Goal: Task Accomplishment & Management: Use online tool/utility

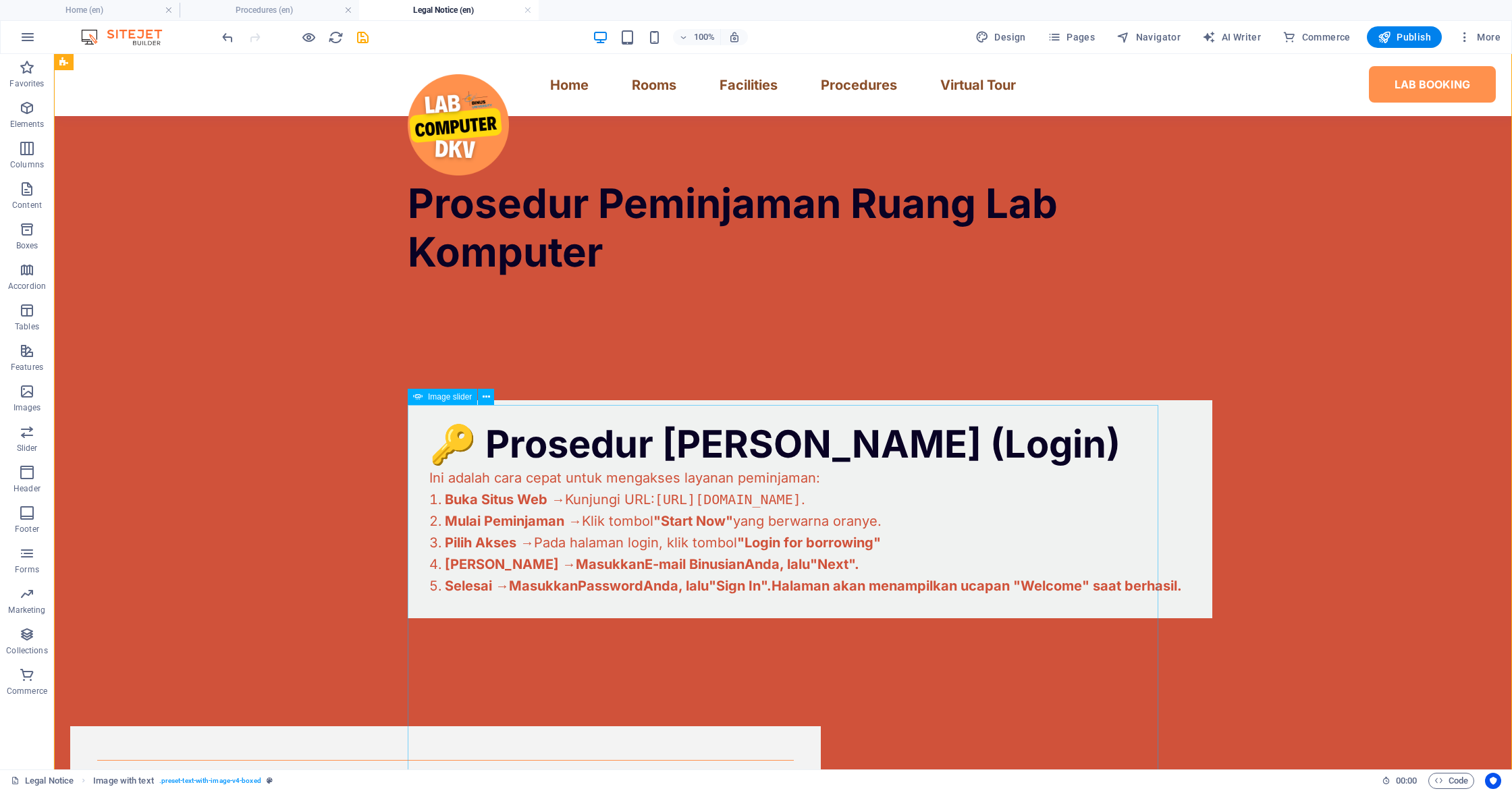
scroll to position [759, 0]
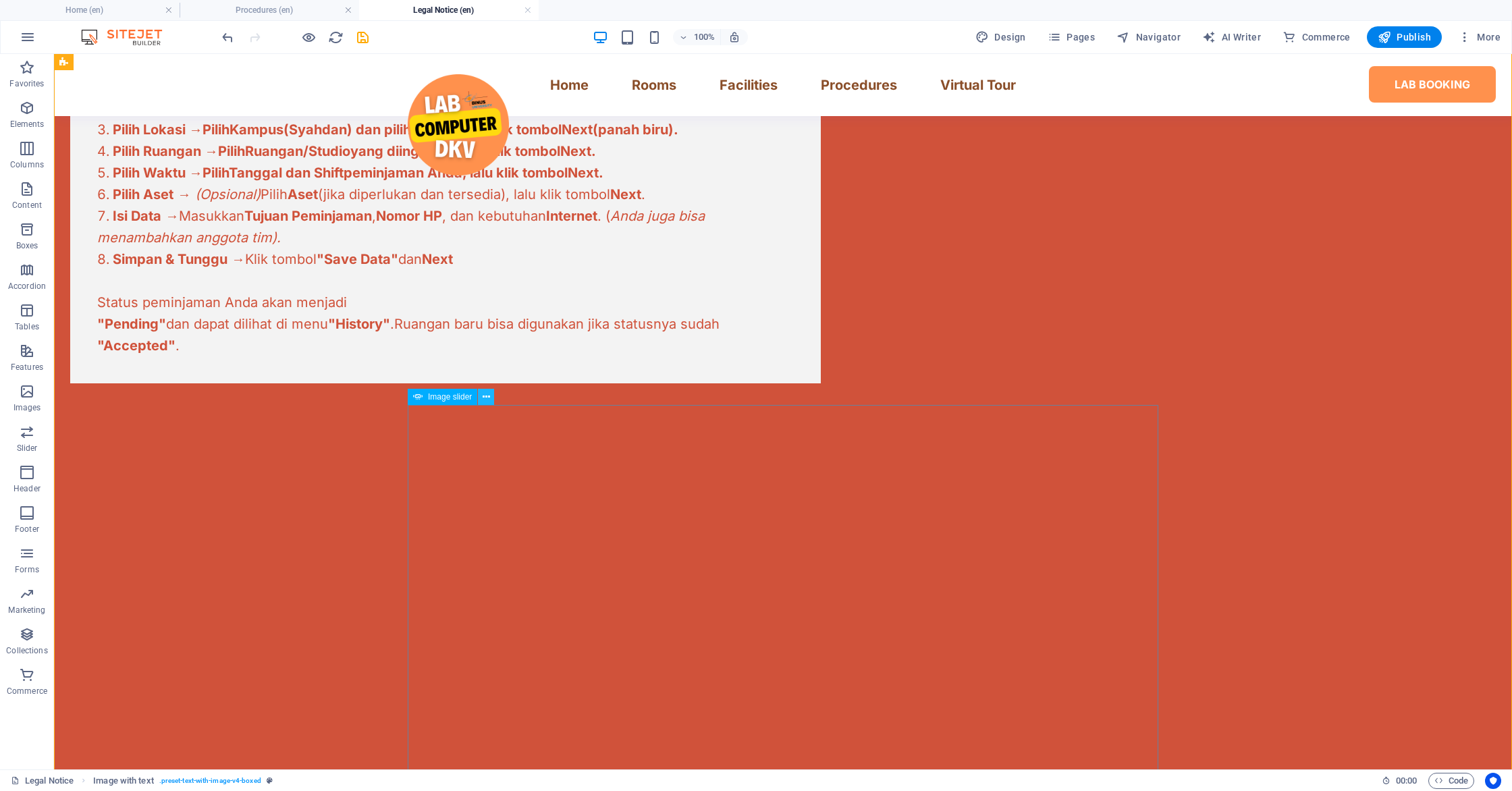
click at [483, 403] on icon at bounding box center [486, 397] width 7 height 14
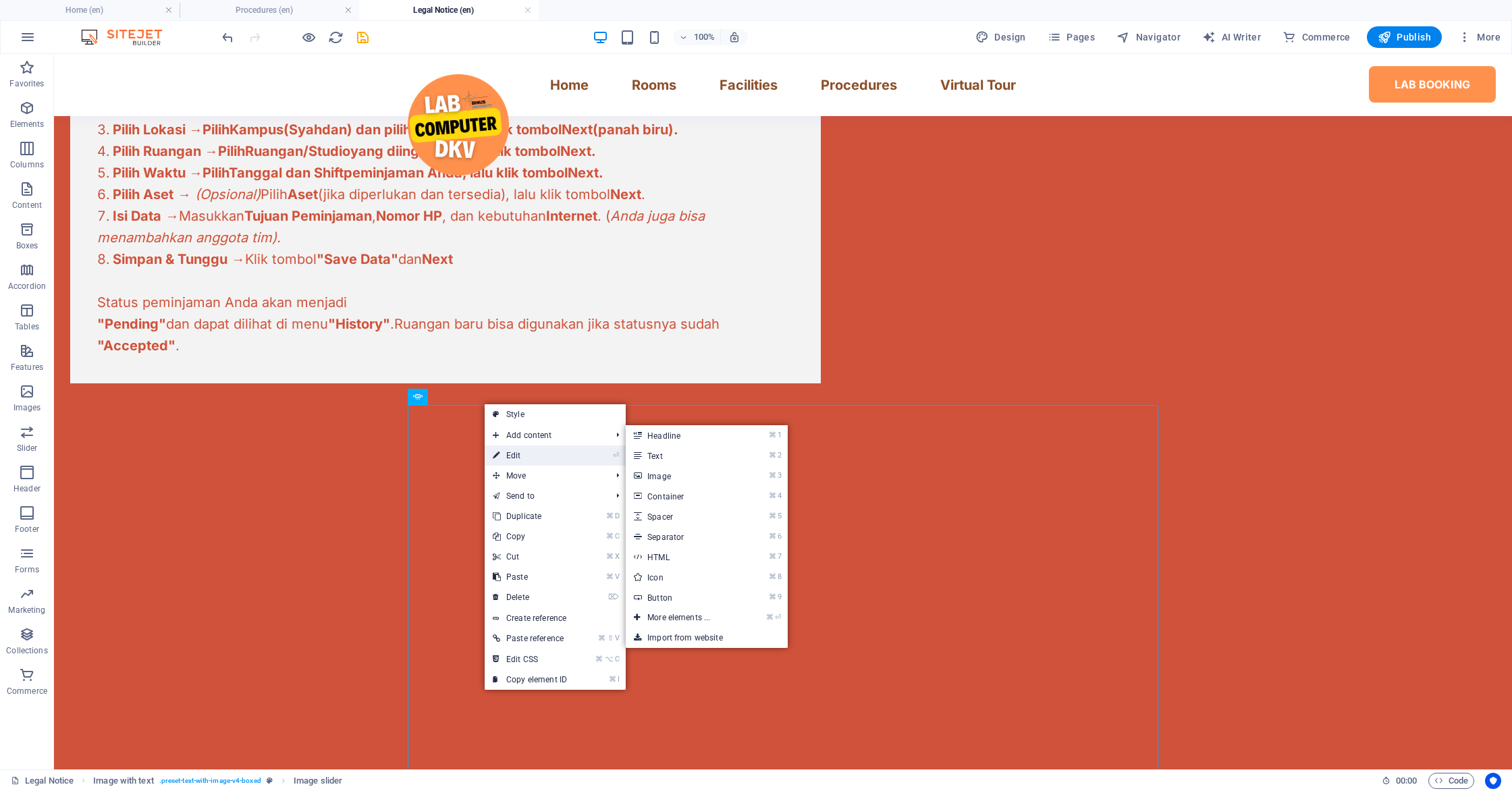
click at [514, 454] on link "⏎ Edit" at bounding box center [530, 456] width 91 height 20
select select "px"
select select "ms"
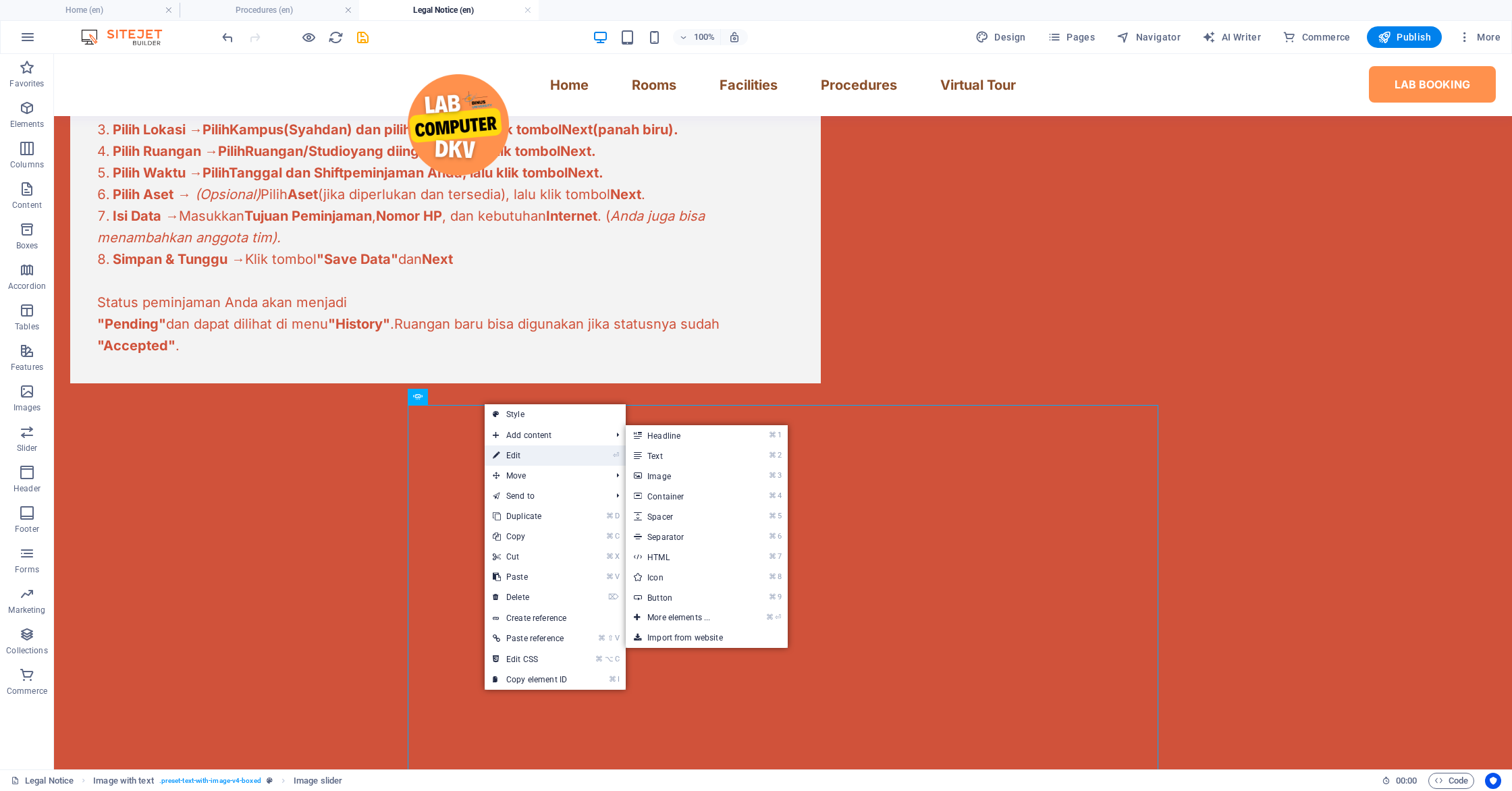
select select "s"
select select "progressive"
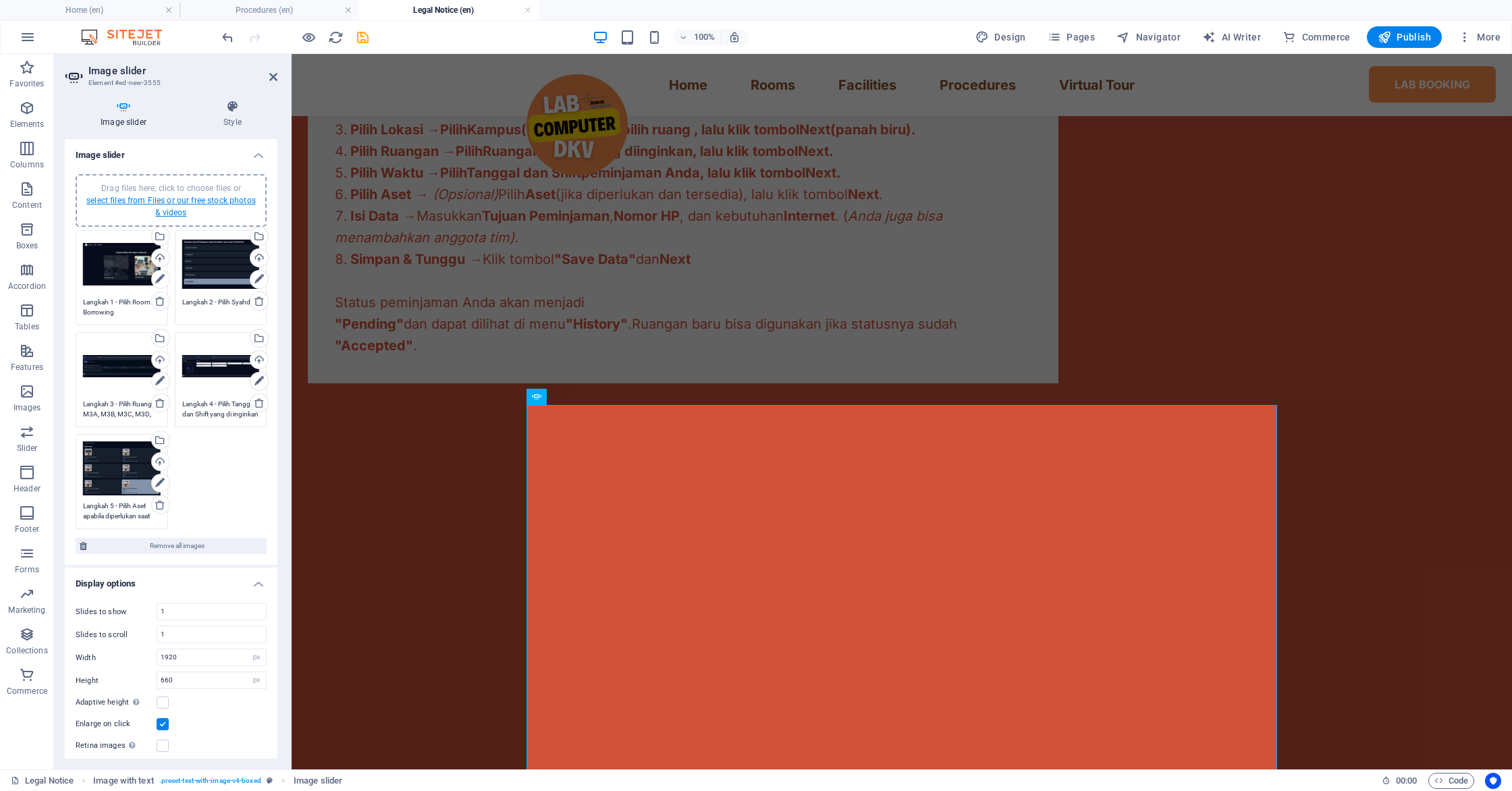
click at [170, 200] on link "select files from Files or our free stock photos & videos" at bounding box center [171, 207] width 169 height 22
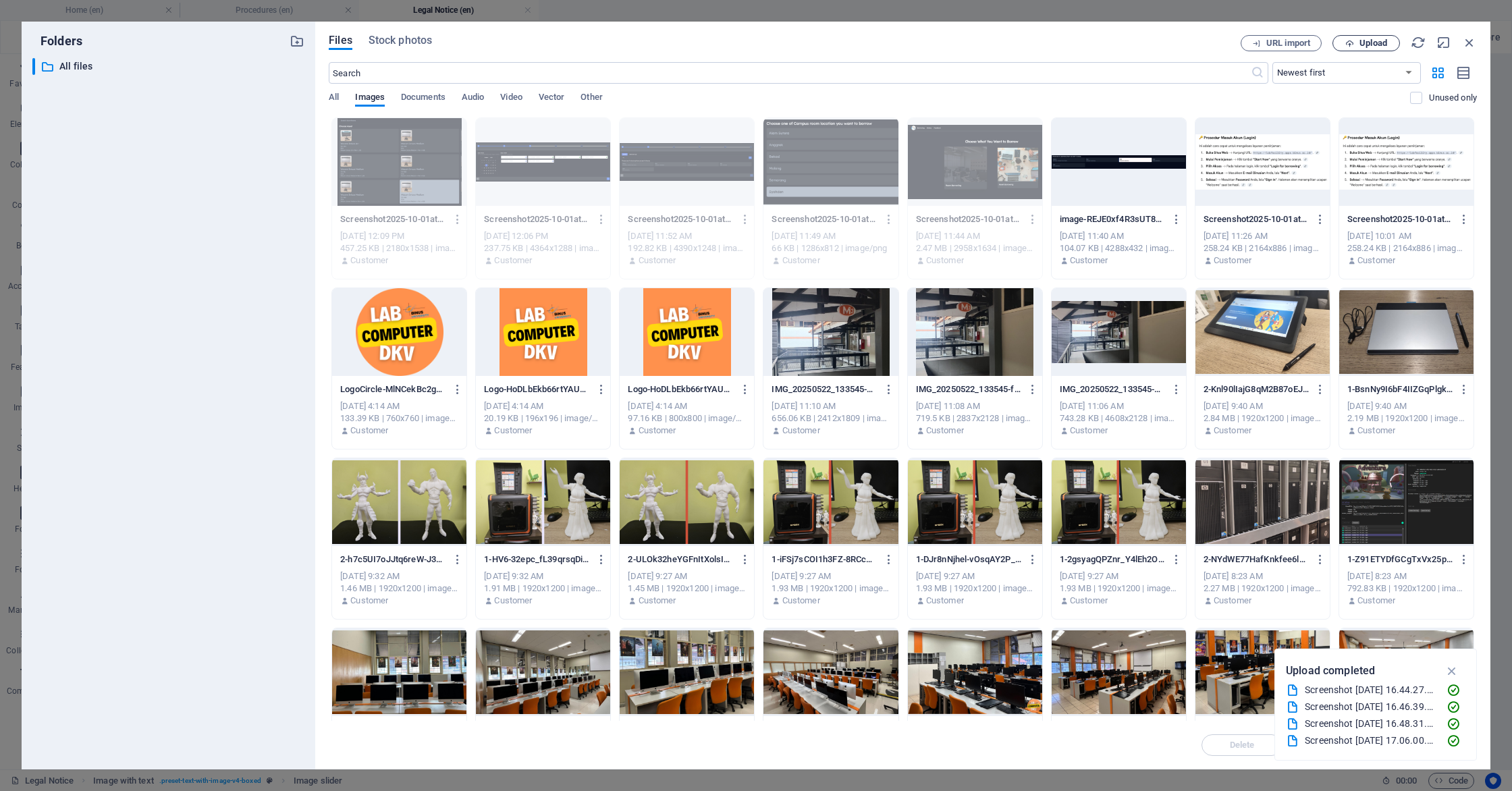
click at [1375, 43] on span "Upload" at bounding box center [1373, 43] width 28 height 8
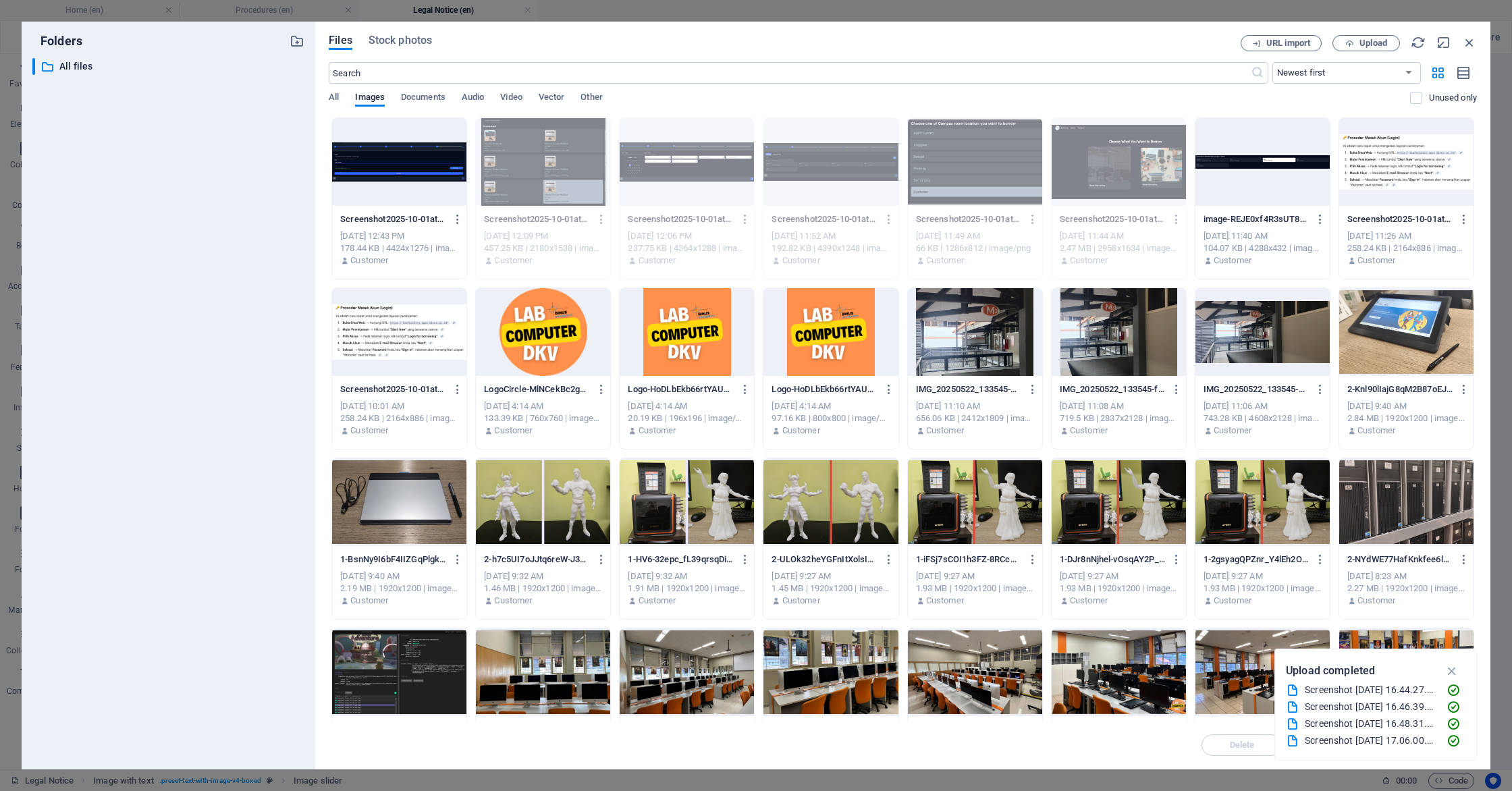
click at [386, 153] on div at bounding box center [399, 162] width 134 height 88
click at [386, 153] on div "1" at bounding box center [399, 162] width 134 height 88
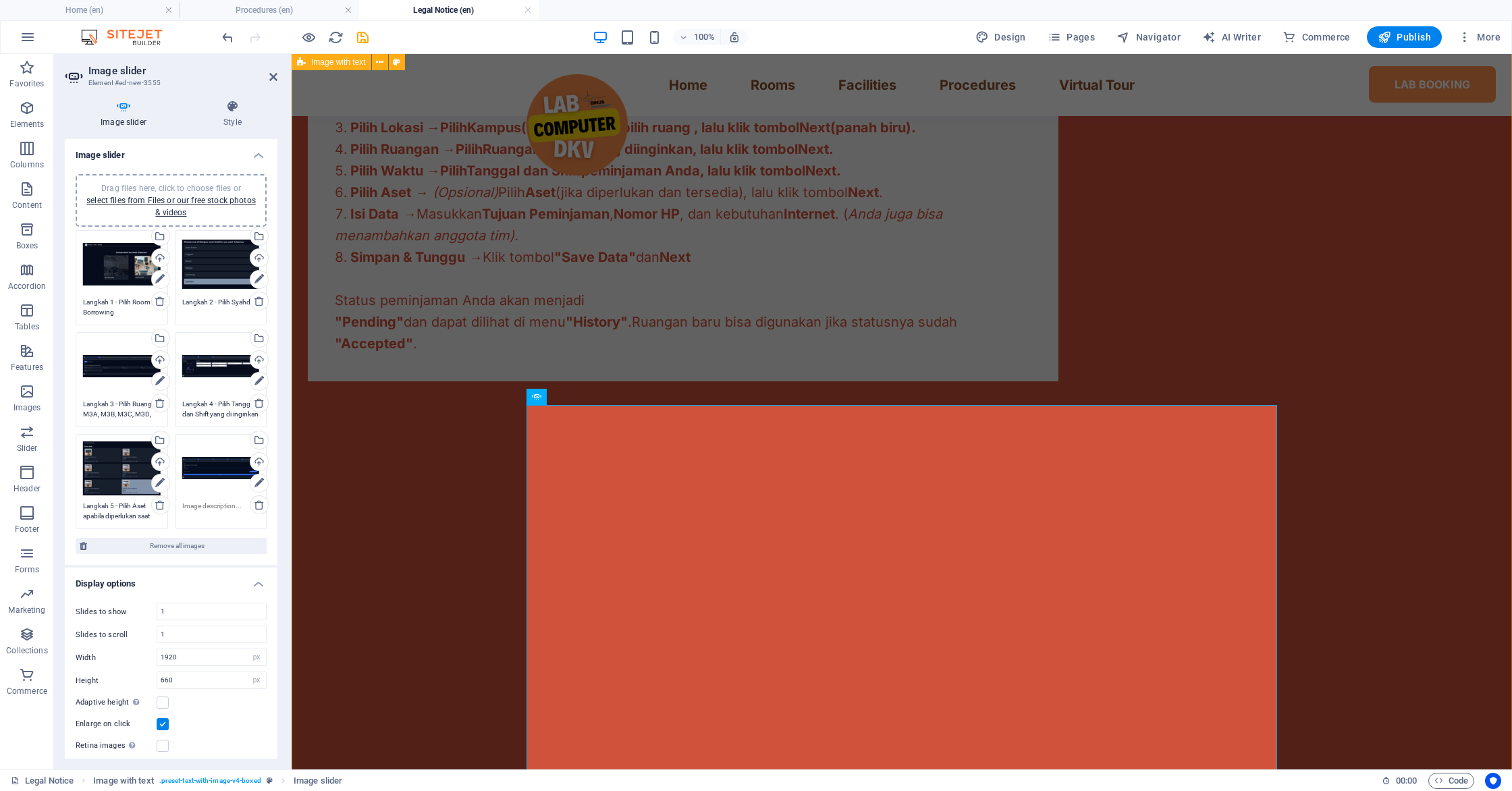
scroll to position [969, 0]
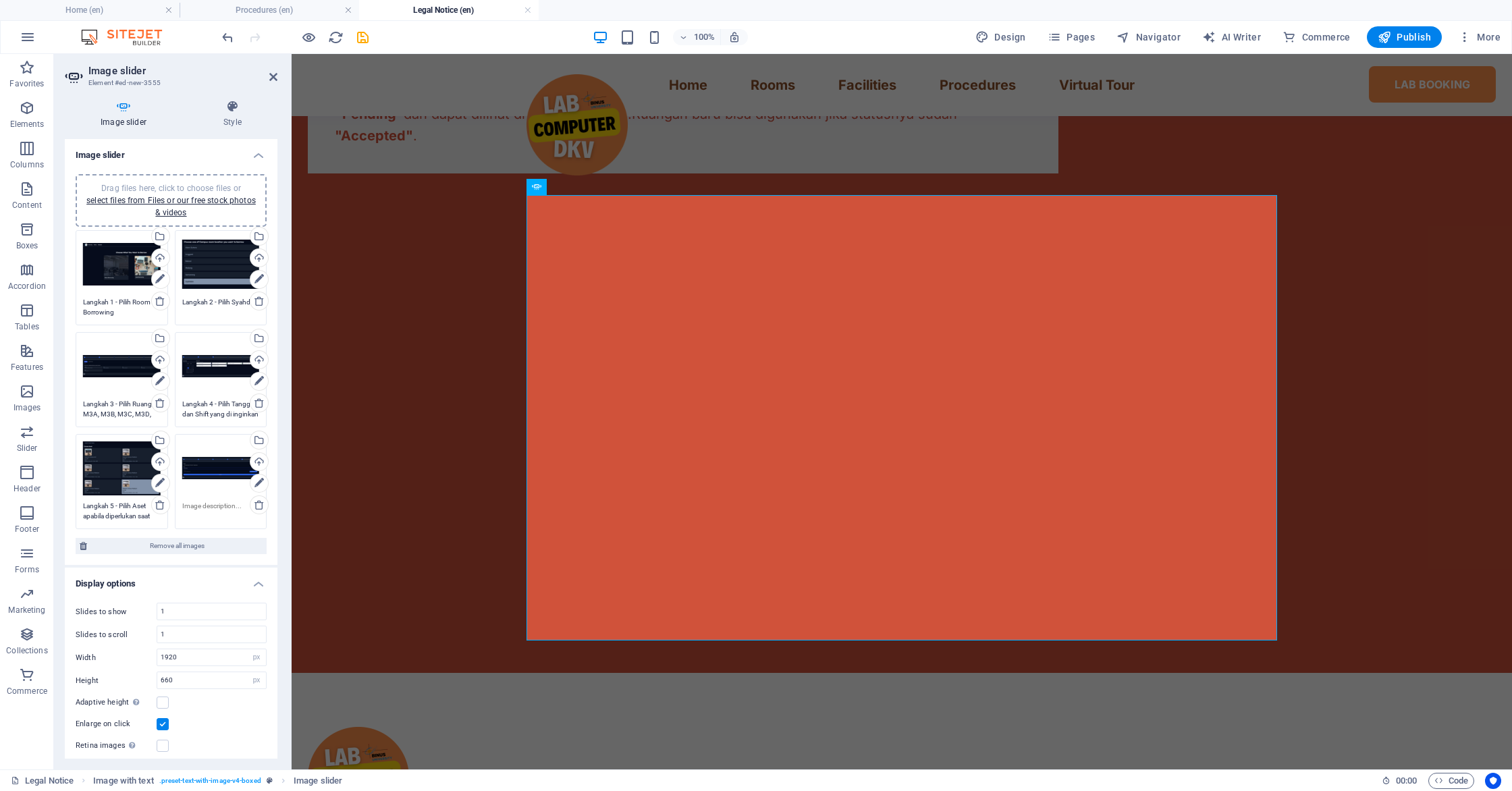
click at [208, 505] on textarea at bounding box center [221, 511] width 77 height 20
type textarea "I"
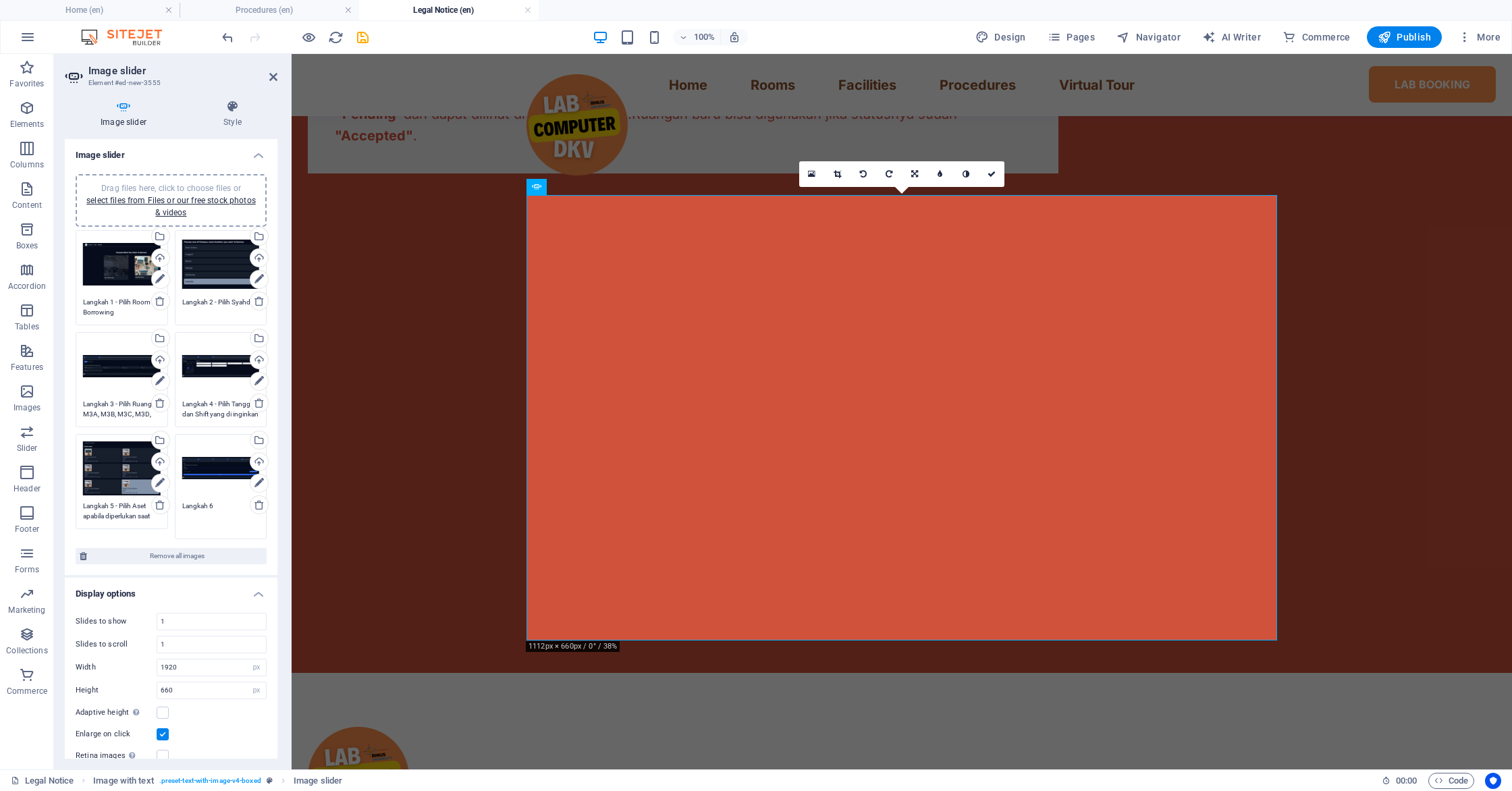
type textarea "Langkah 6"
click at [112, 302] on textarea "Langkah 1 - Pilih Room Borrowing" at bounding box center [122, 307] width 77 height 20
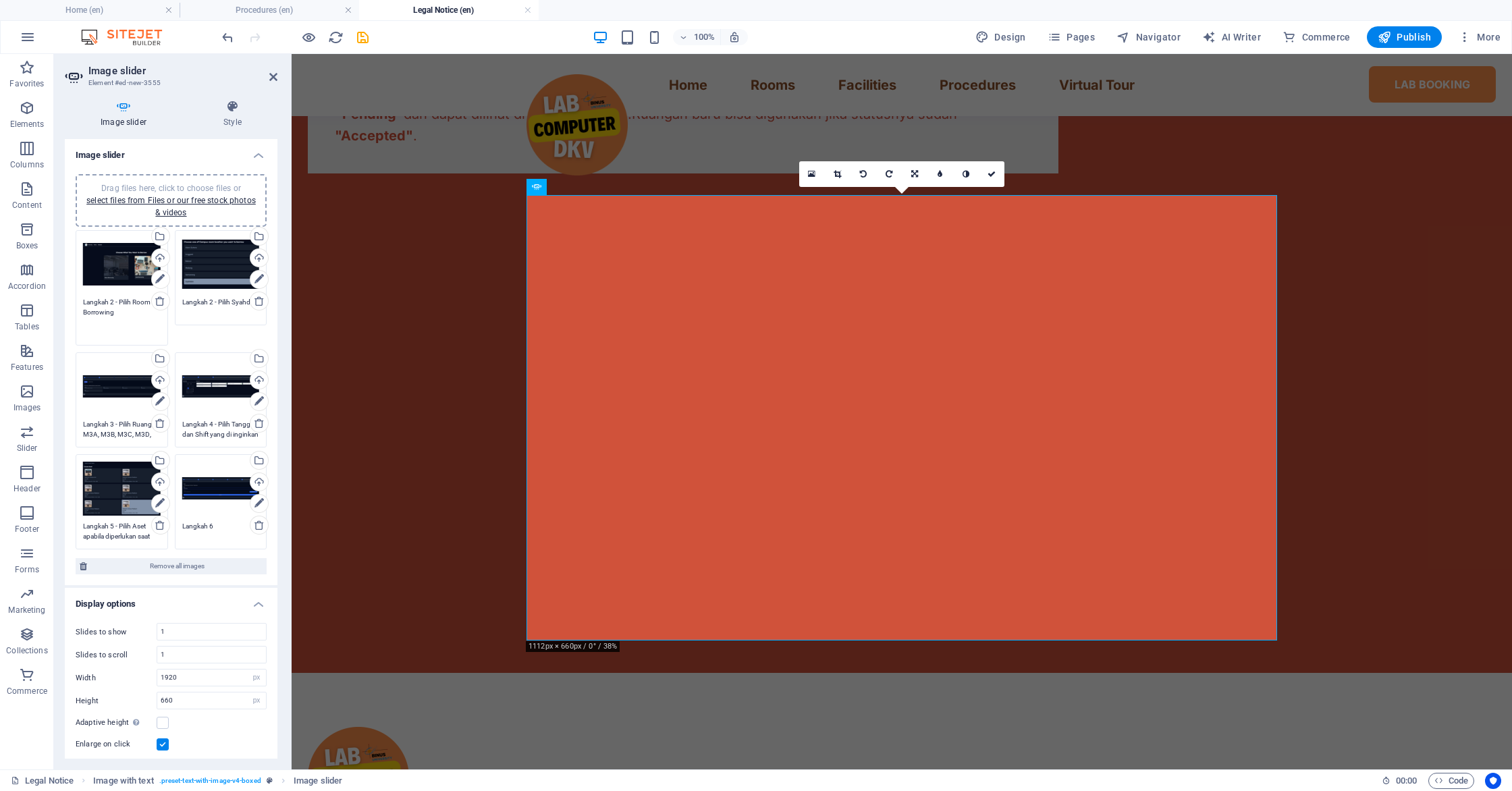
type textarea "Langkah 2 - Pilih Room Borrowing"
click at [211, 302] on textarea "Langkah 2 - Pilih Syahdan" at bounding box center [221, 307] width 77 height 20
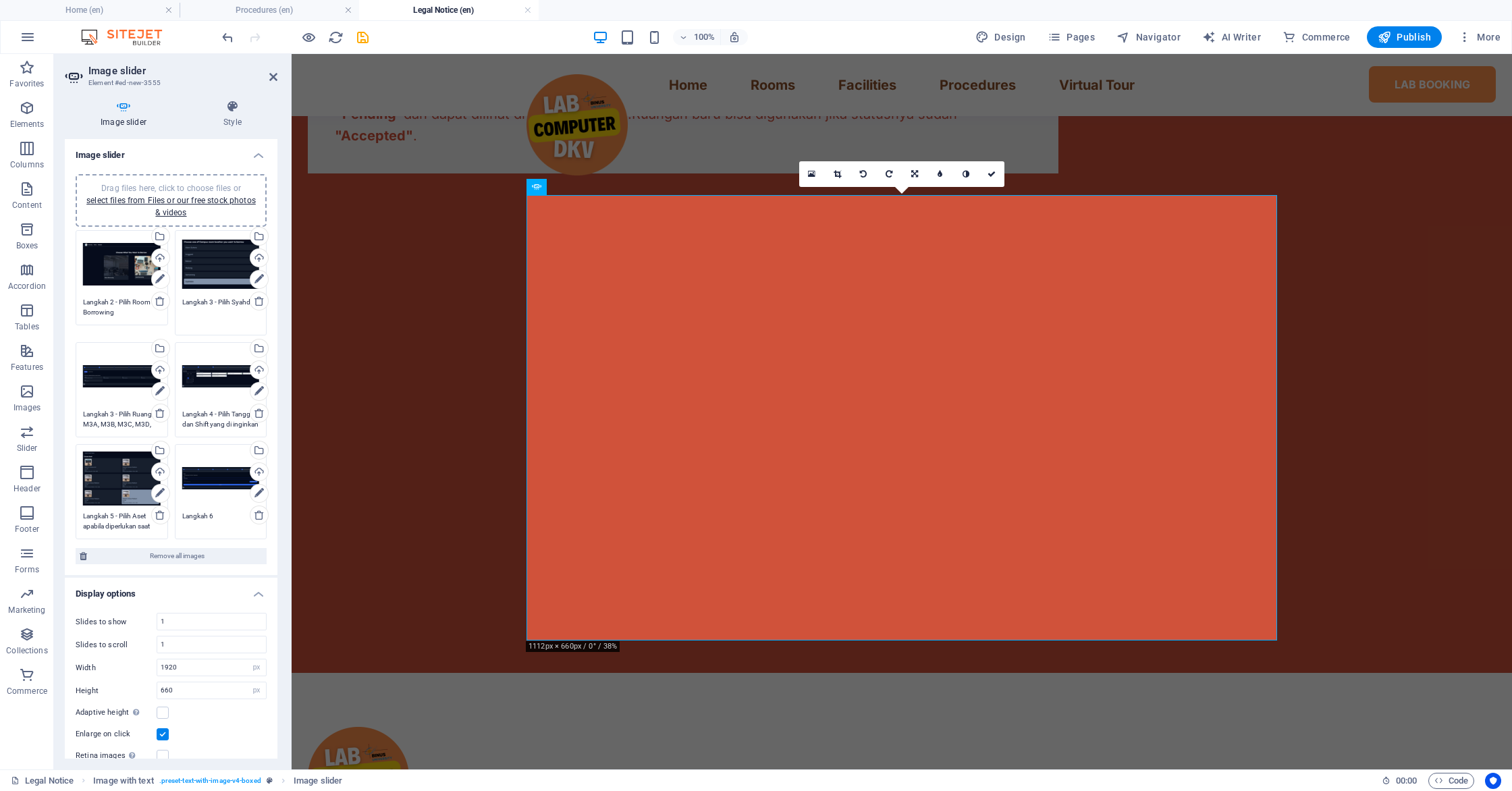
type textarea "Langkah 3 - Pilih Syahdan"
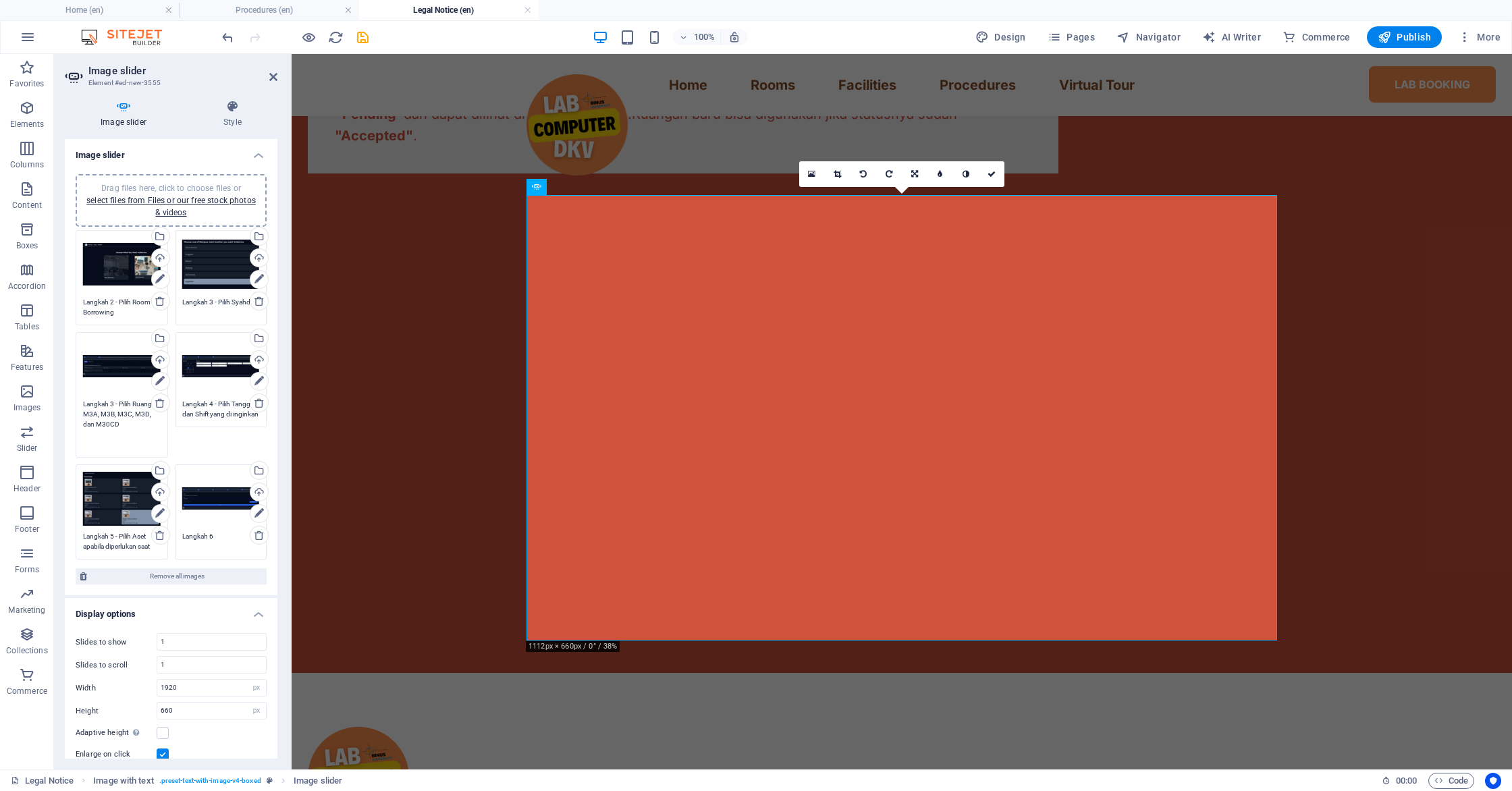
click at [116, 415] on textarea "Langkah 3 - Pilih Ruang M3A, M3B, M3C, M3D, dan M30CD" at bounding box center [122, 424] width 77 height 50
type textarea "Langkah 4 - Pilih Ruang M3A, M3B, M3C, M3D, dan M30CD"
click at [212, 405] on textarea "Langkah 4 - Pilih Tanggal dan Shift yang di inginkan" at bounding box center [221, 409] width 77 height 20
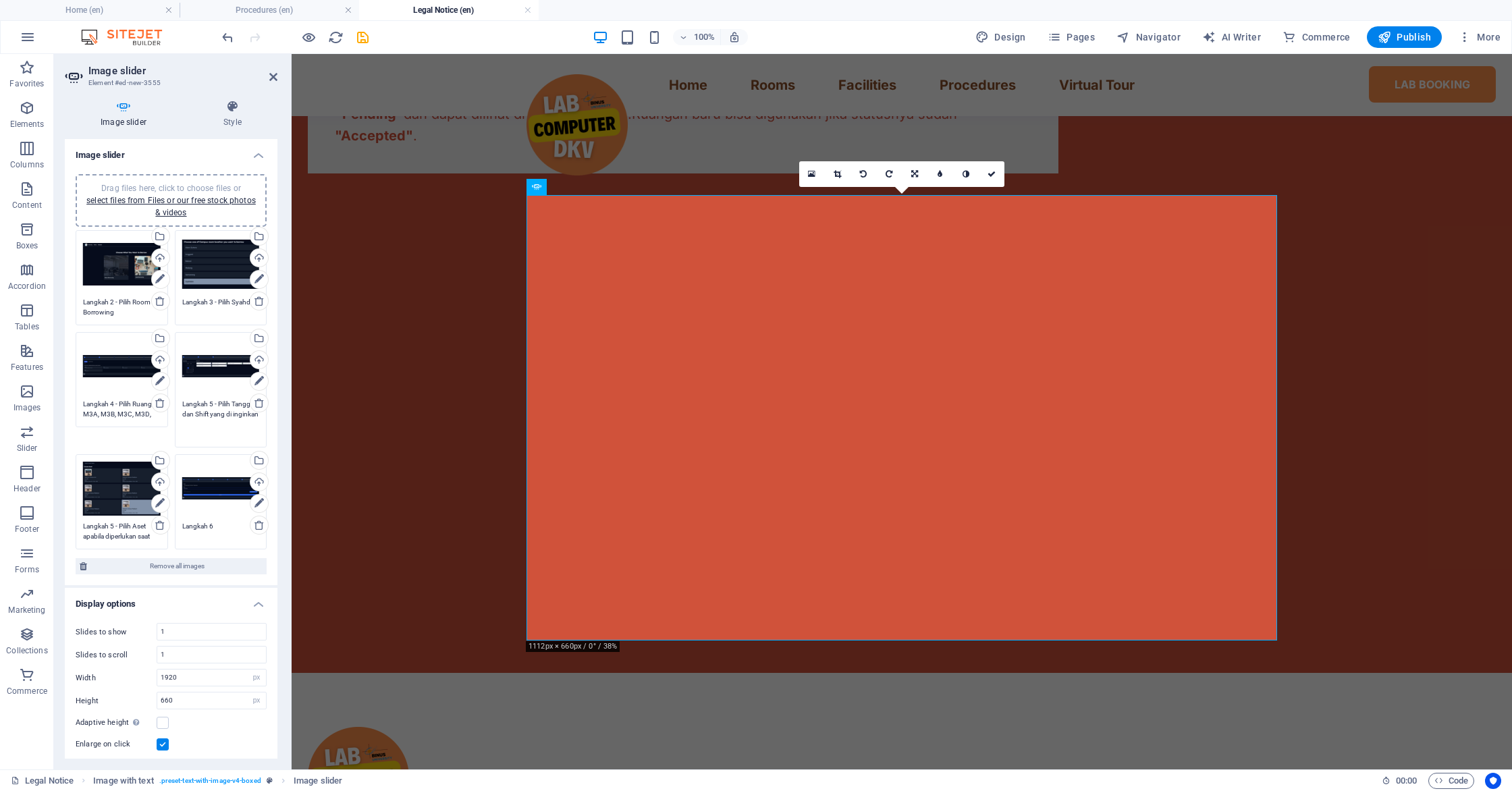
type textarea "Langkah 5 - Pilih Tanggal dan Shift yang di inginkan"
click at [116, 527] on textarea "Langkah 5 - Pilih Aset apabila diperlukan saat peminjaman ruang" at bounding box center [122, 532] width 77 height 20
type textarea "Langkah 6 - Pilih Aset apabila diperlukan saat peminjaman ruang"
click at [219, 509] on textarea "Langkah 6" at bounding box center [221, 511] width 77 height 20
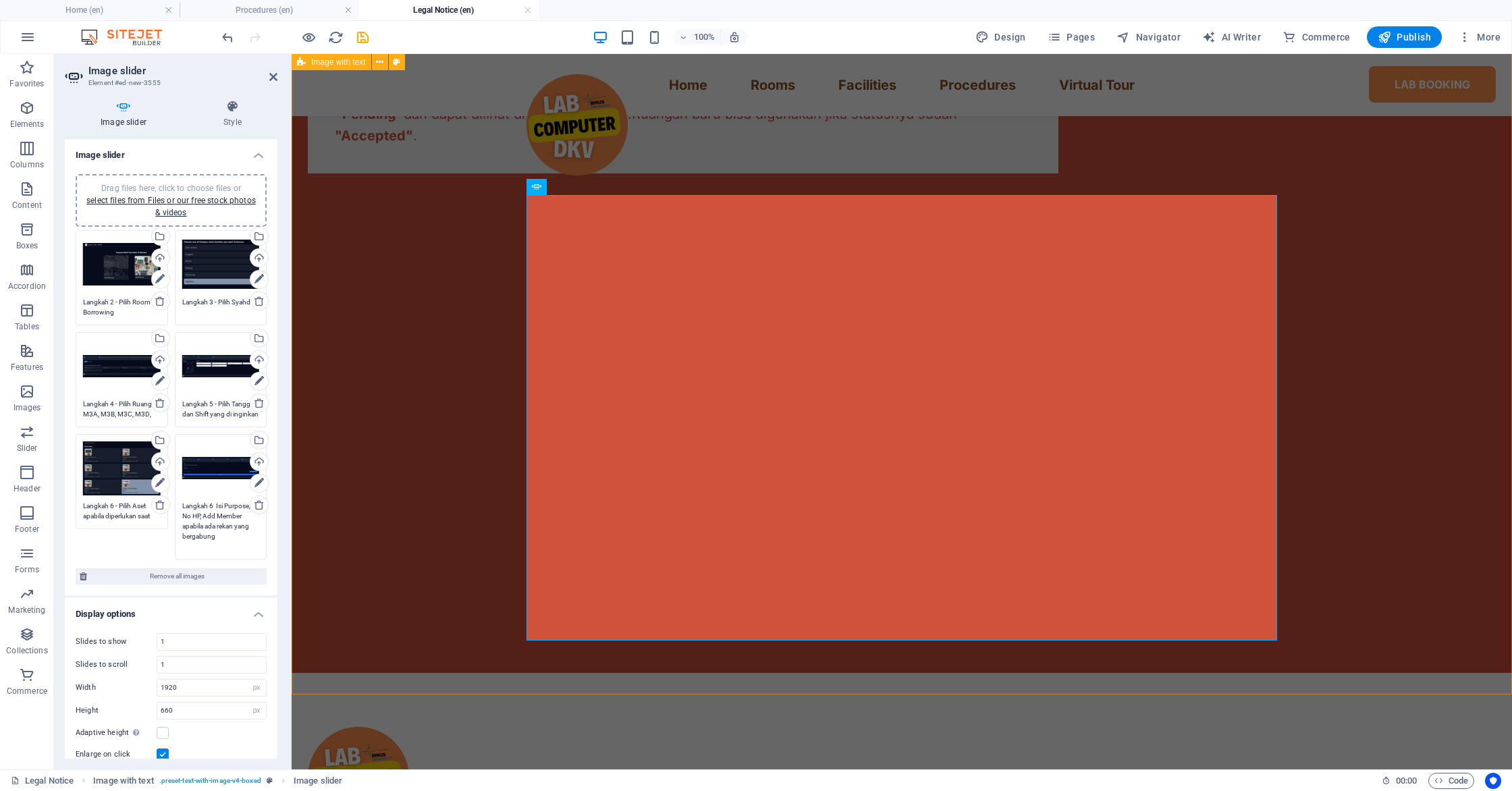
type textarea "Langkah 6 Isi Purpose, No HP, Add Member apabila ada rekan yang bergabung"
click at [411, 454] on div "🏢 Prosedur Peminjaman Ruangan Ikuti 8 langkah mudah untuk memesan ruangan atau …" at bounding box center [901, 188] width 1220 height 970
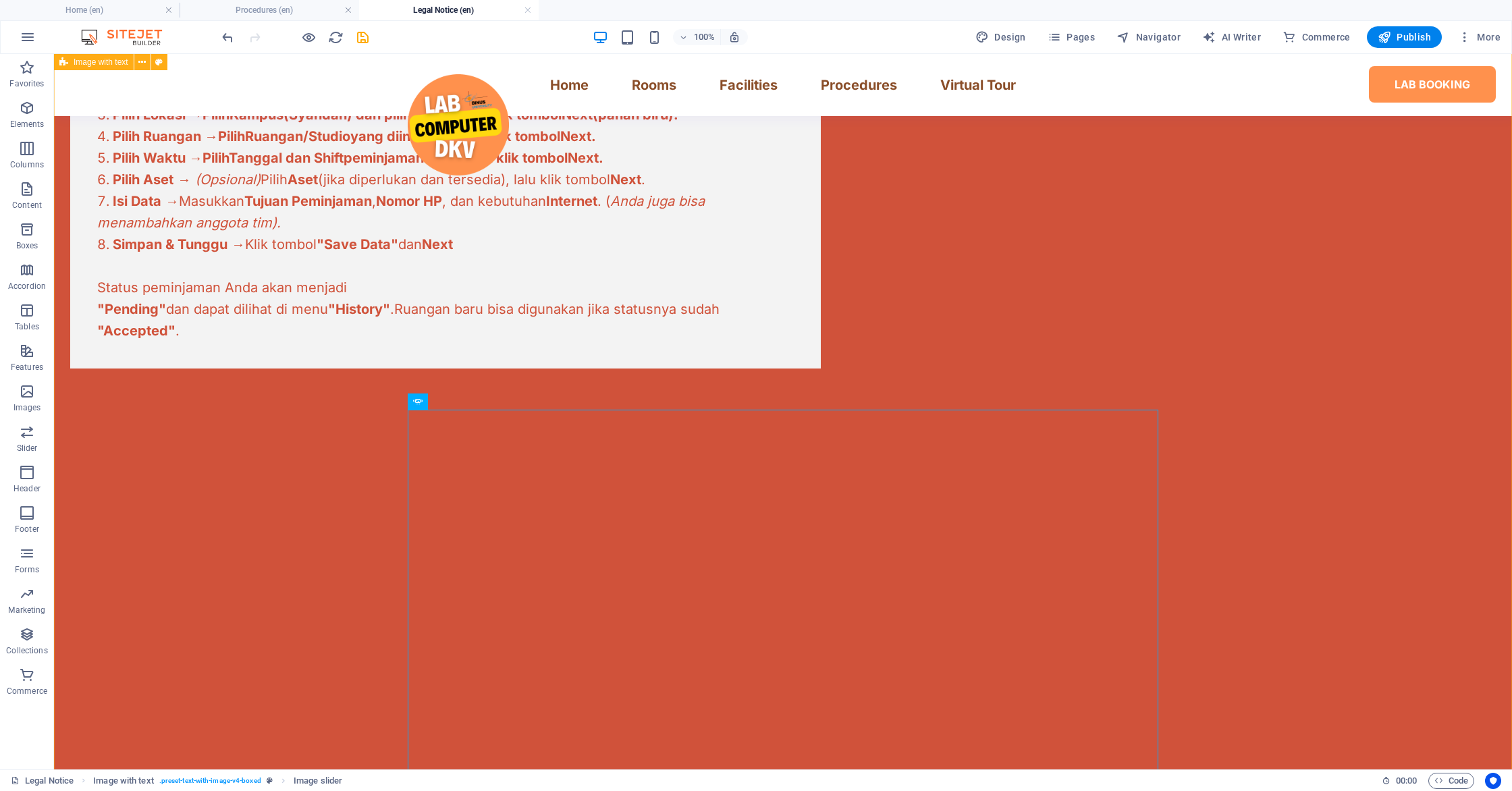
scroll to position [730, 0]
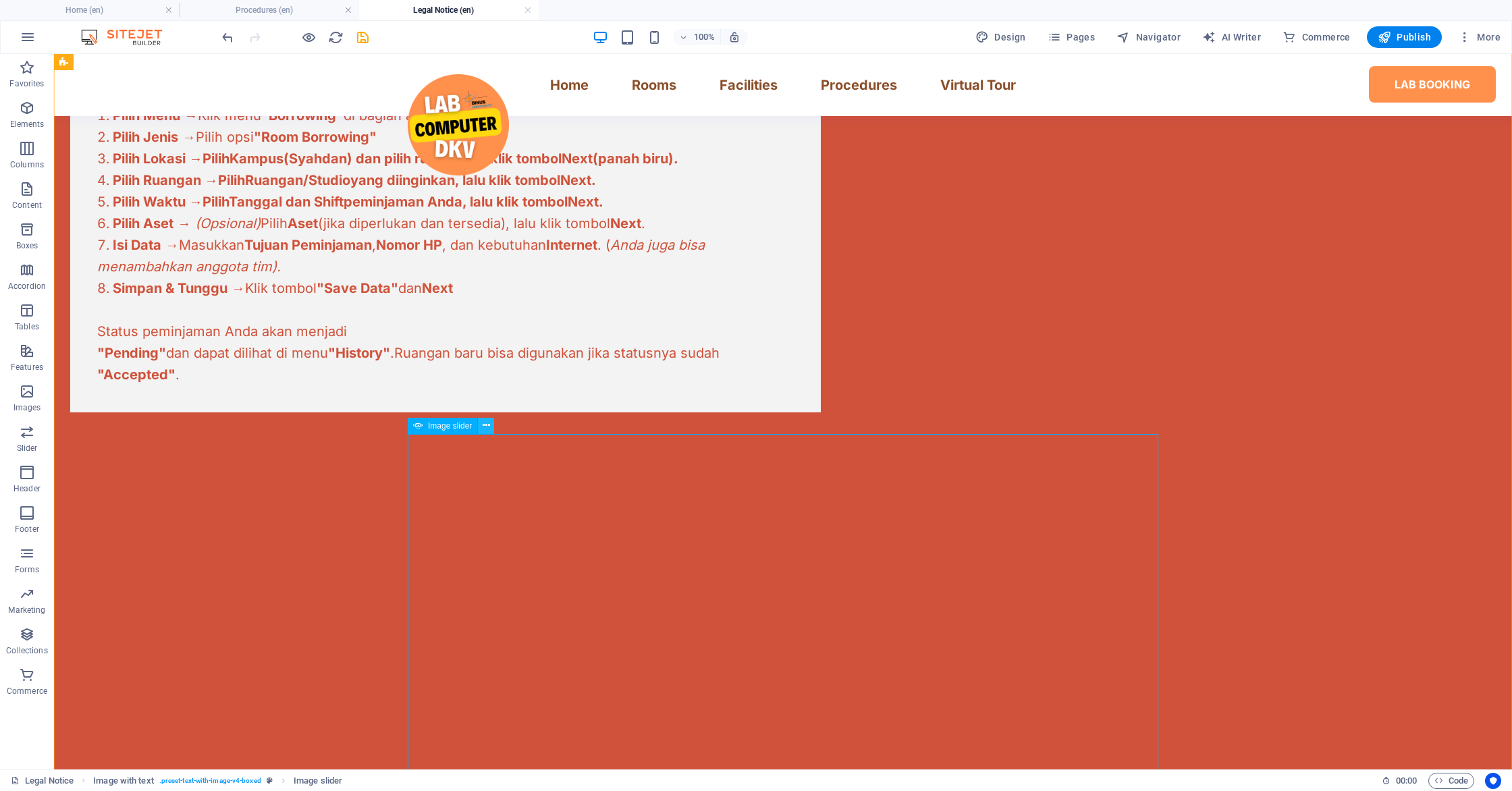
click at [483, 429] on icon at bounding box center [486, 425] width 7 height 14
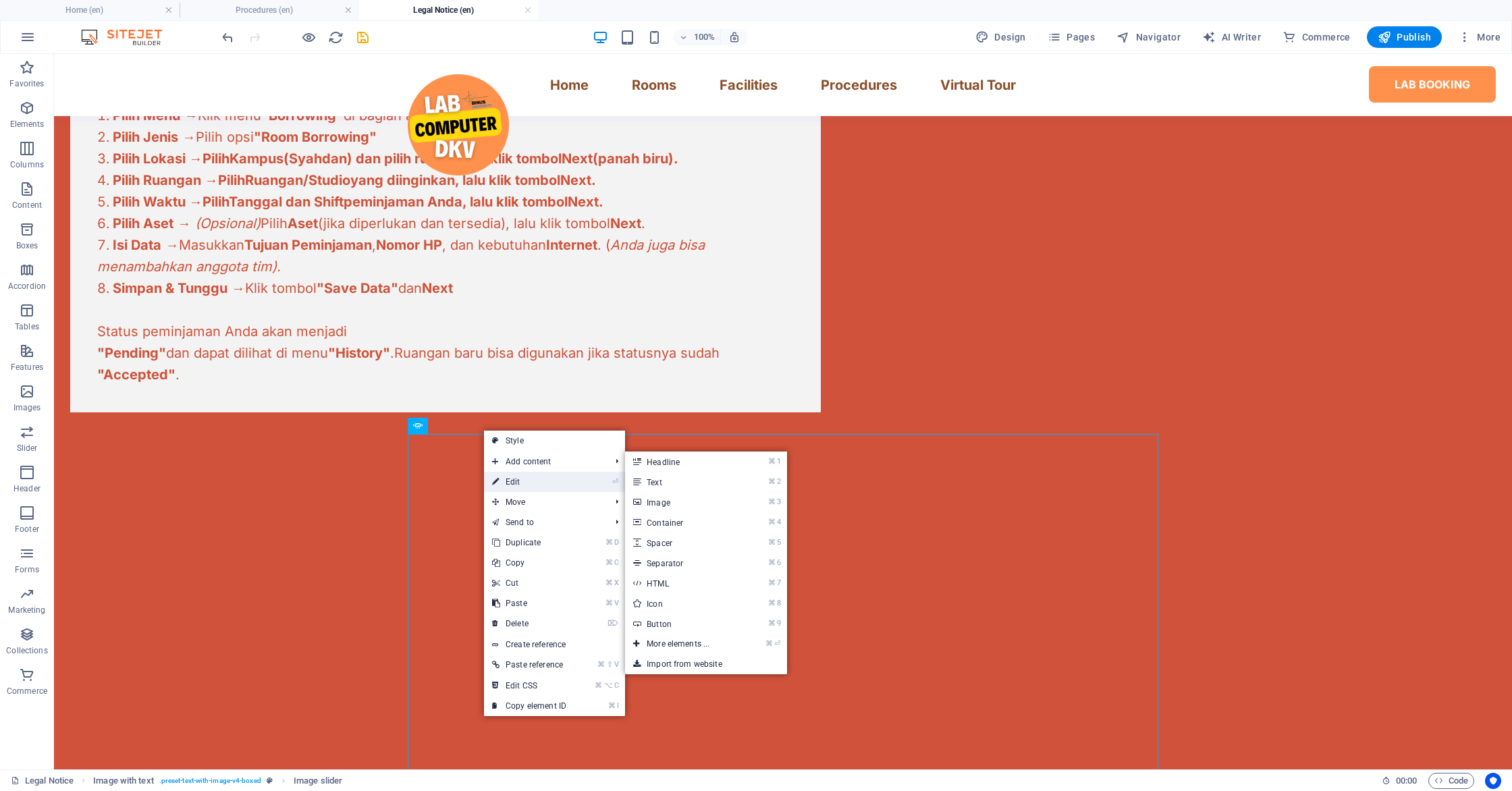
click at [513, 478] on link "⏎ Edit" at bounding box center [529, 482] width 91 height 20
select select "px"
select select "ms"
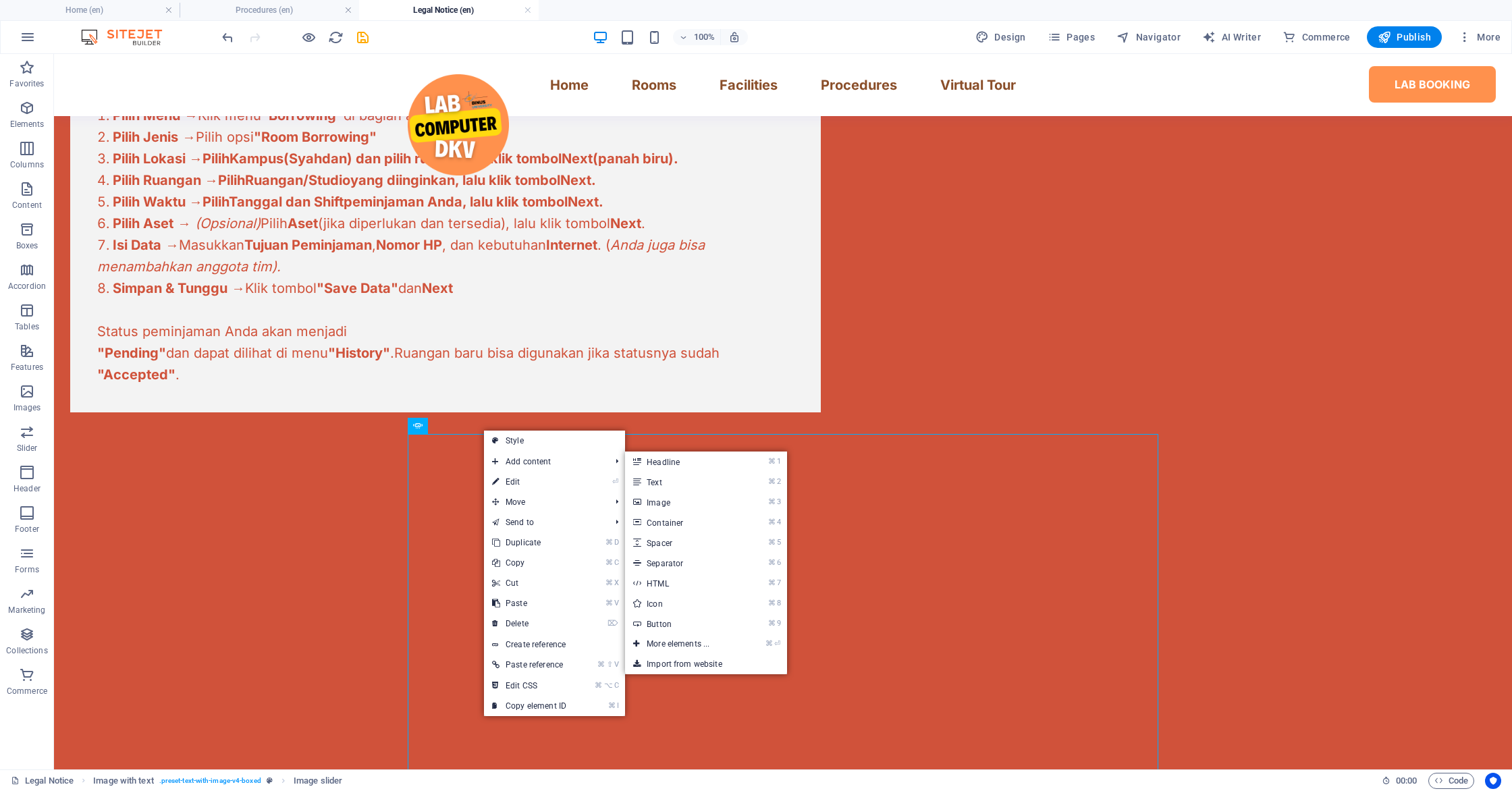
select select "s"
select select "progressive"
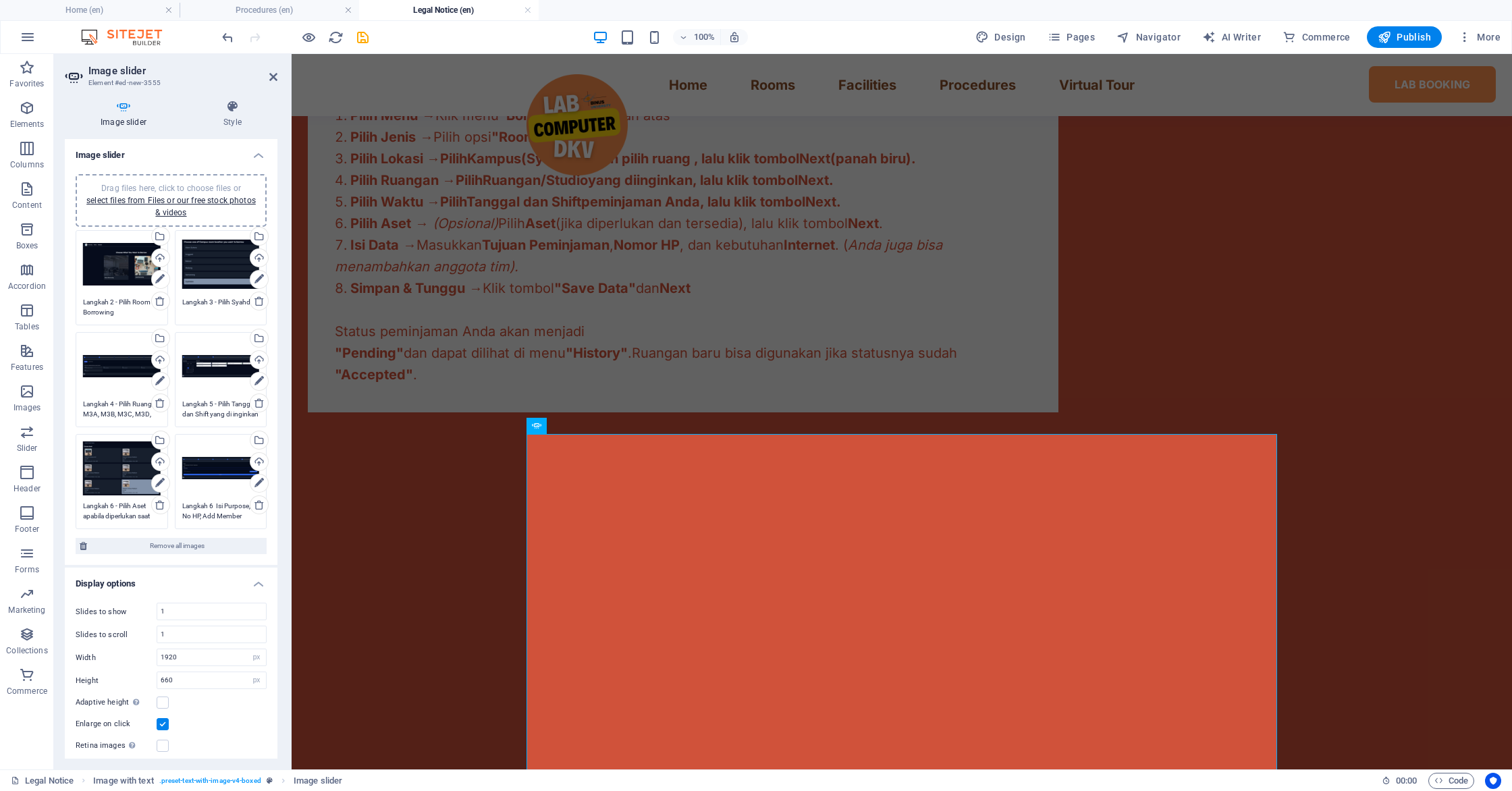
click at [165, 191] on span "Drag files here, click to choose files or select files from Files or our free s…" at bounding box center [171, 200] width 169 height 34
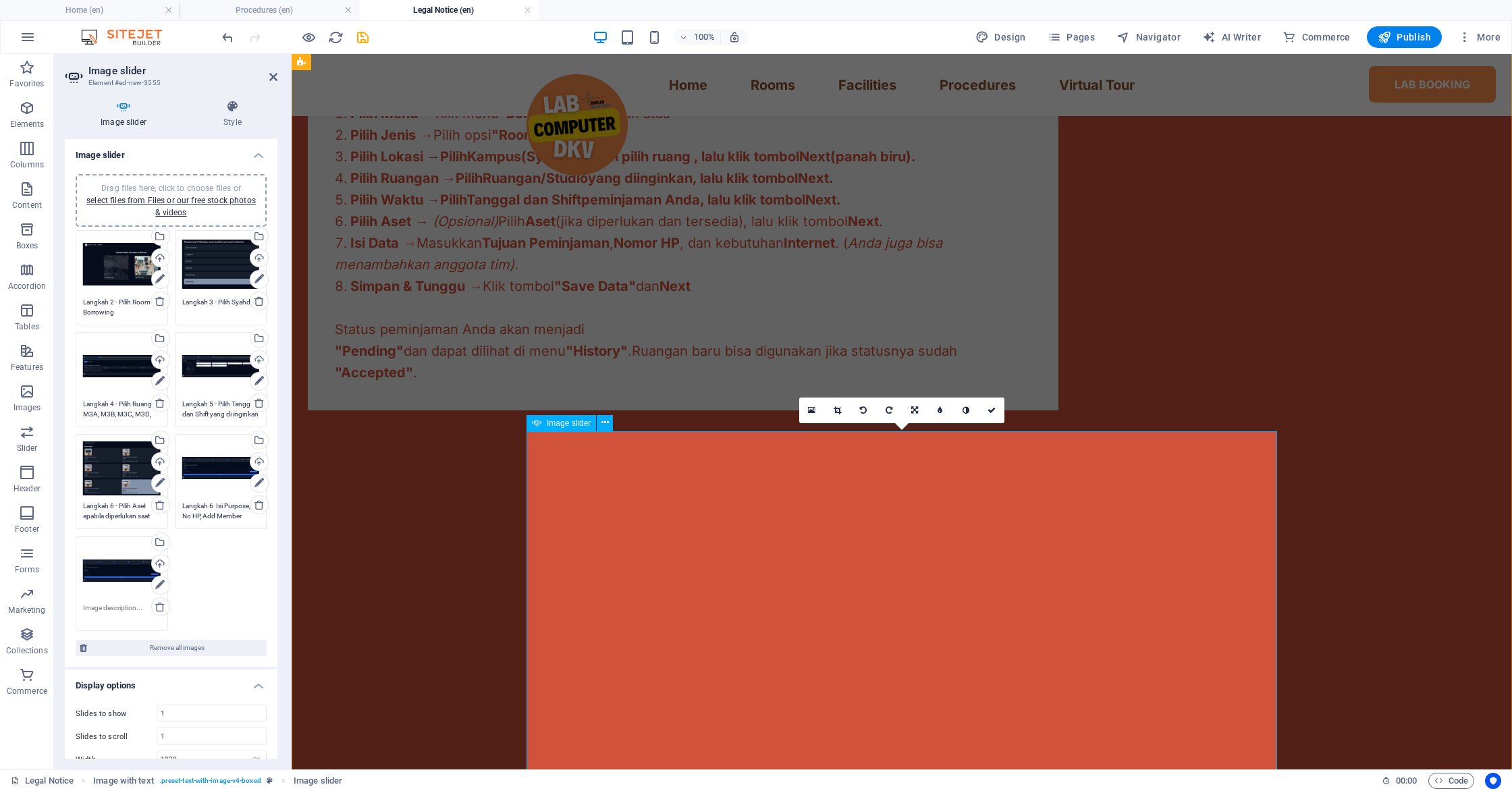
scroll to position [733, 0]
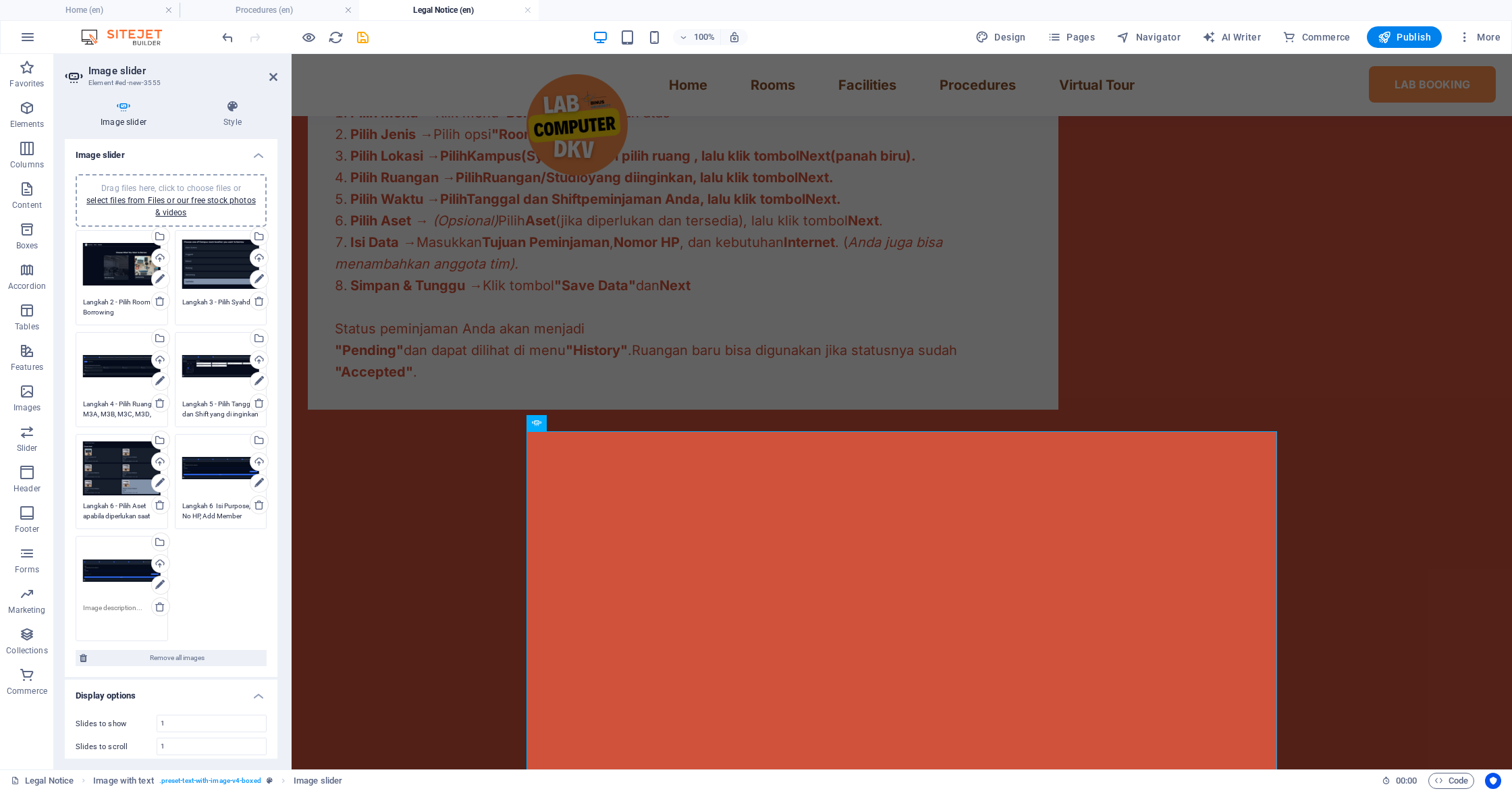
click at [121, 612] on textarea at bounding box center [122, 619] width 77 height 31
type textarea "Langkah 7 - Pastikan semua pengisian sudah sesuai"
click at [333, 583] on div "🏢 Prosedur Peminjaman Ruangan Ikuti 8 langkah mudah untuk memesan ruangan atau …" at bounding box center [901, 425] width 1220 height 970
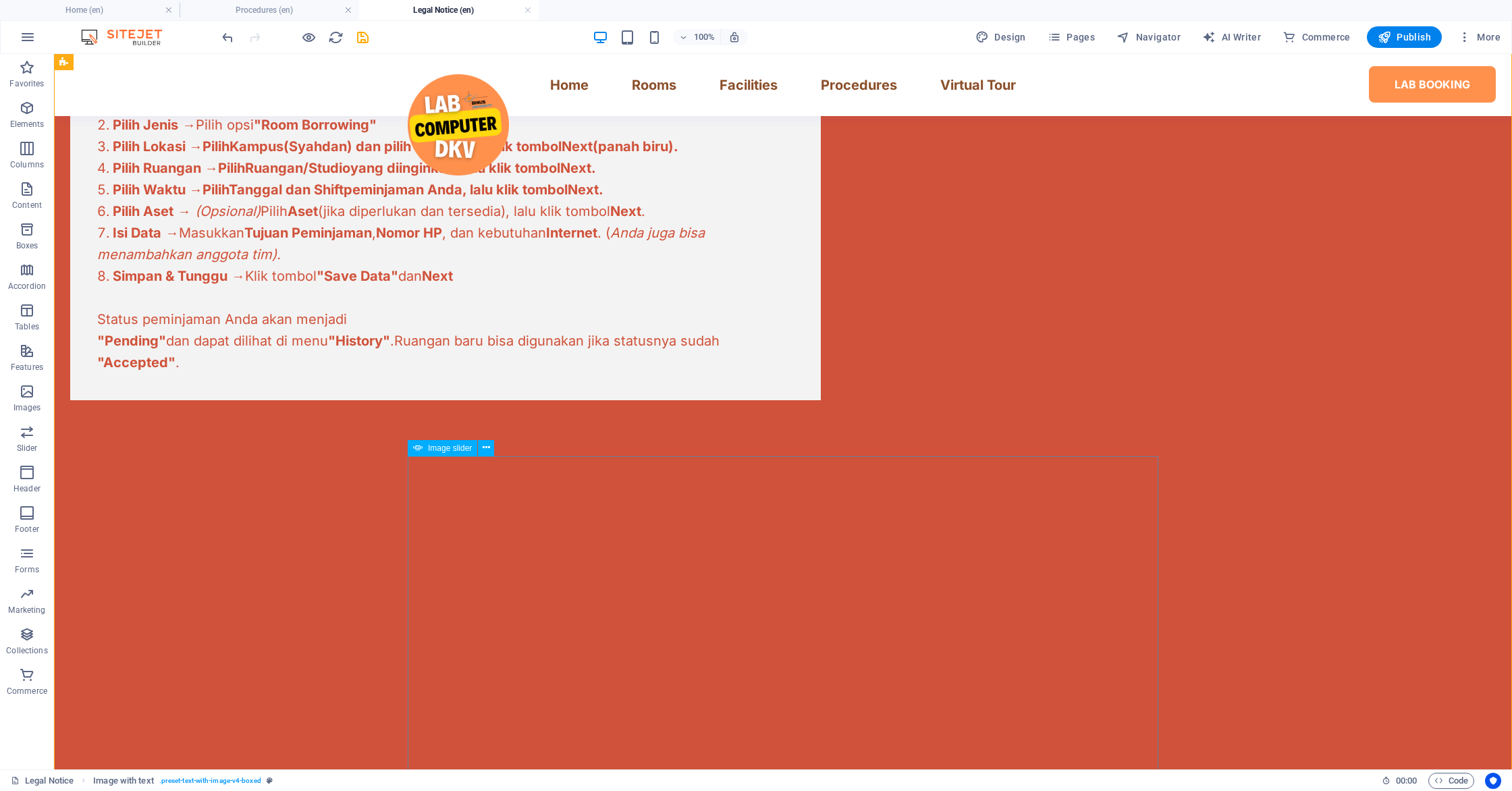
scroll to position [939, 0]
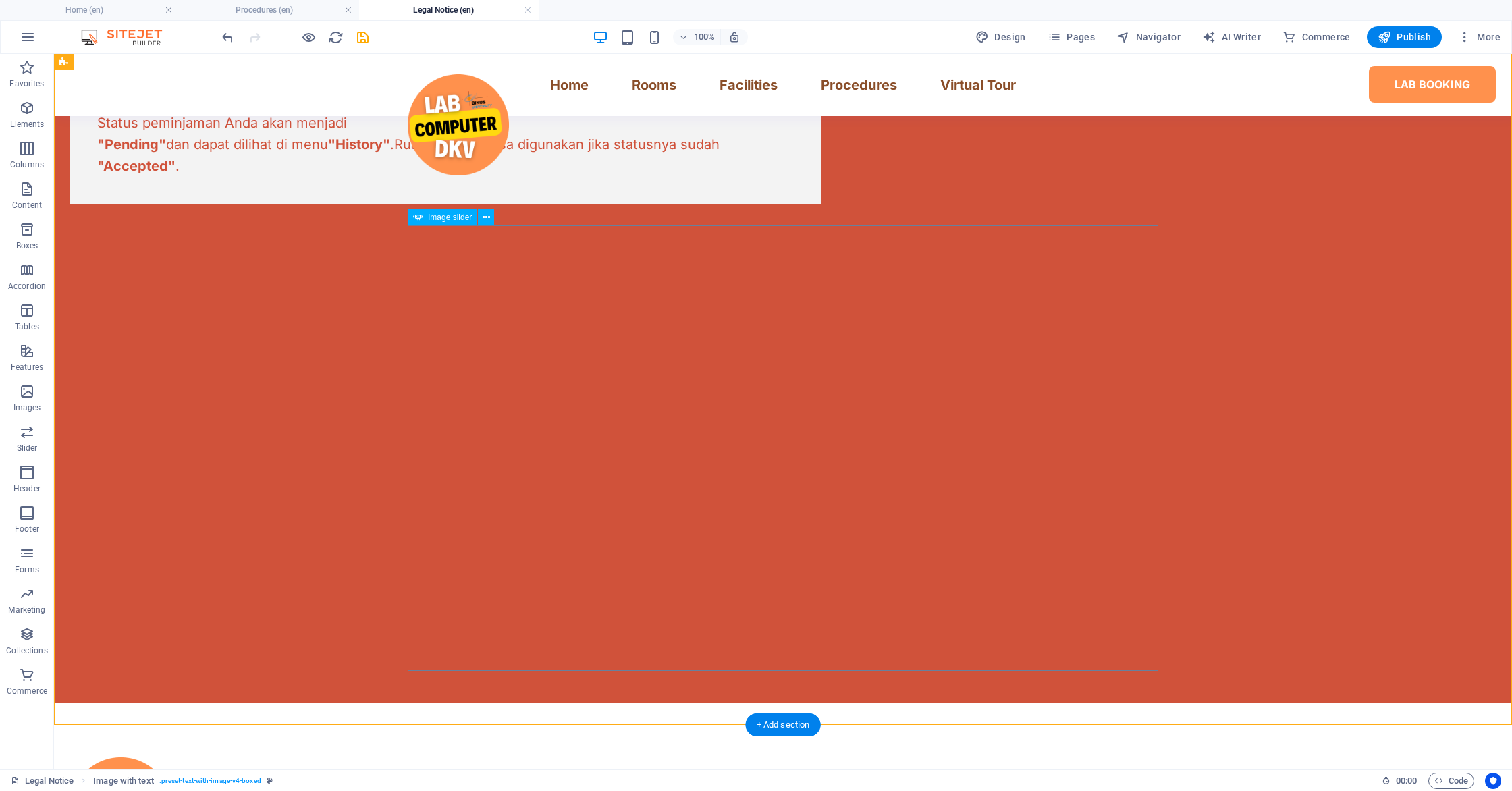
click at [70, 219] on button "button" at bounding box center [70, 219] width 0 height 0
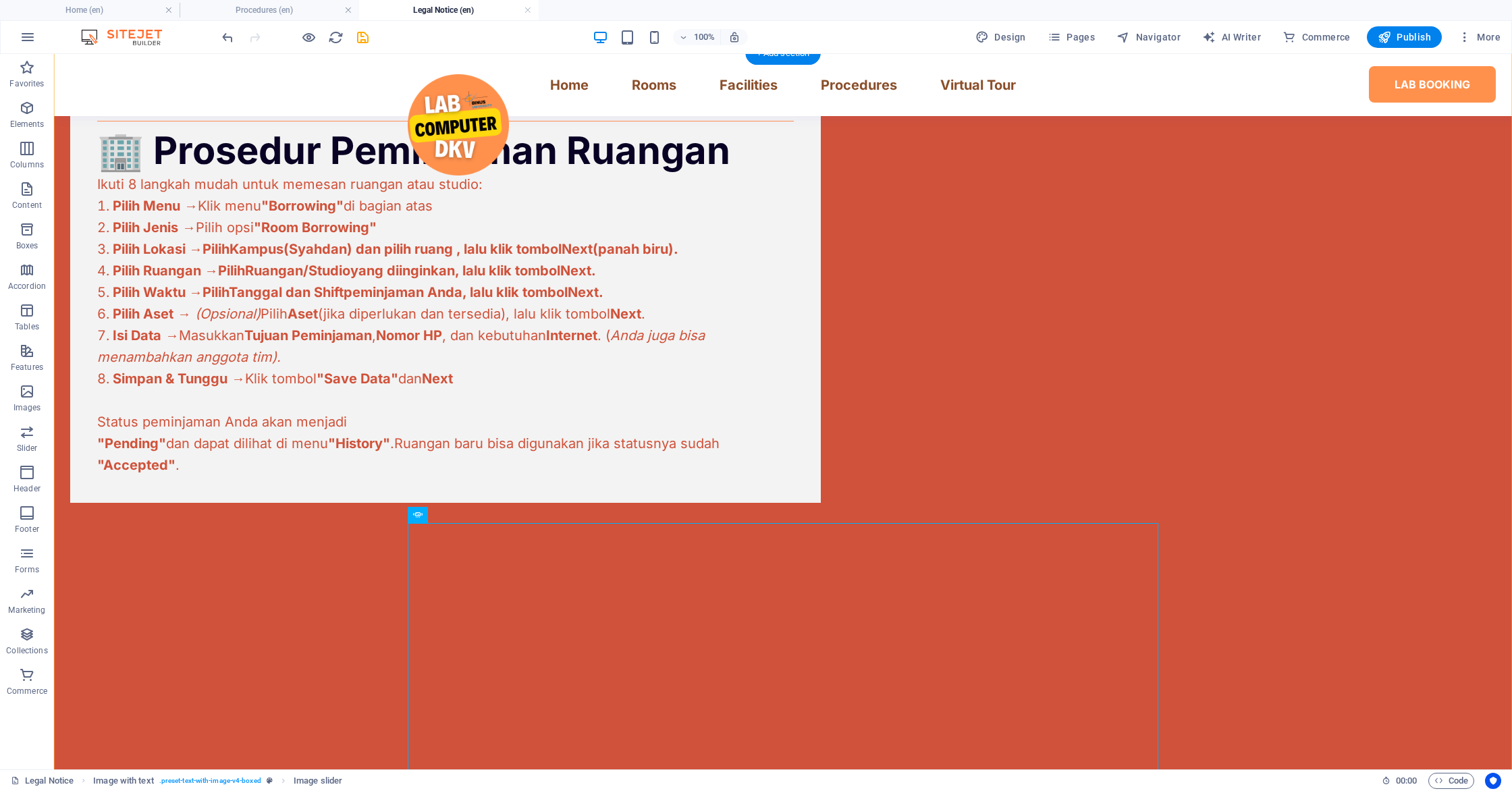
scroll to position [664, 0]
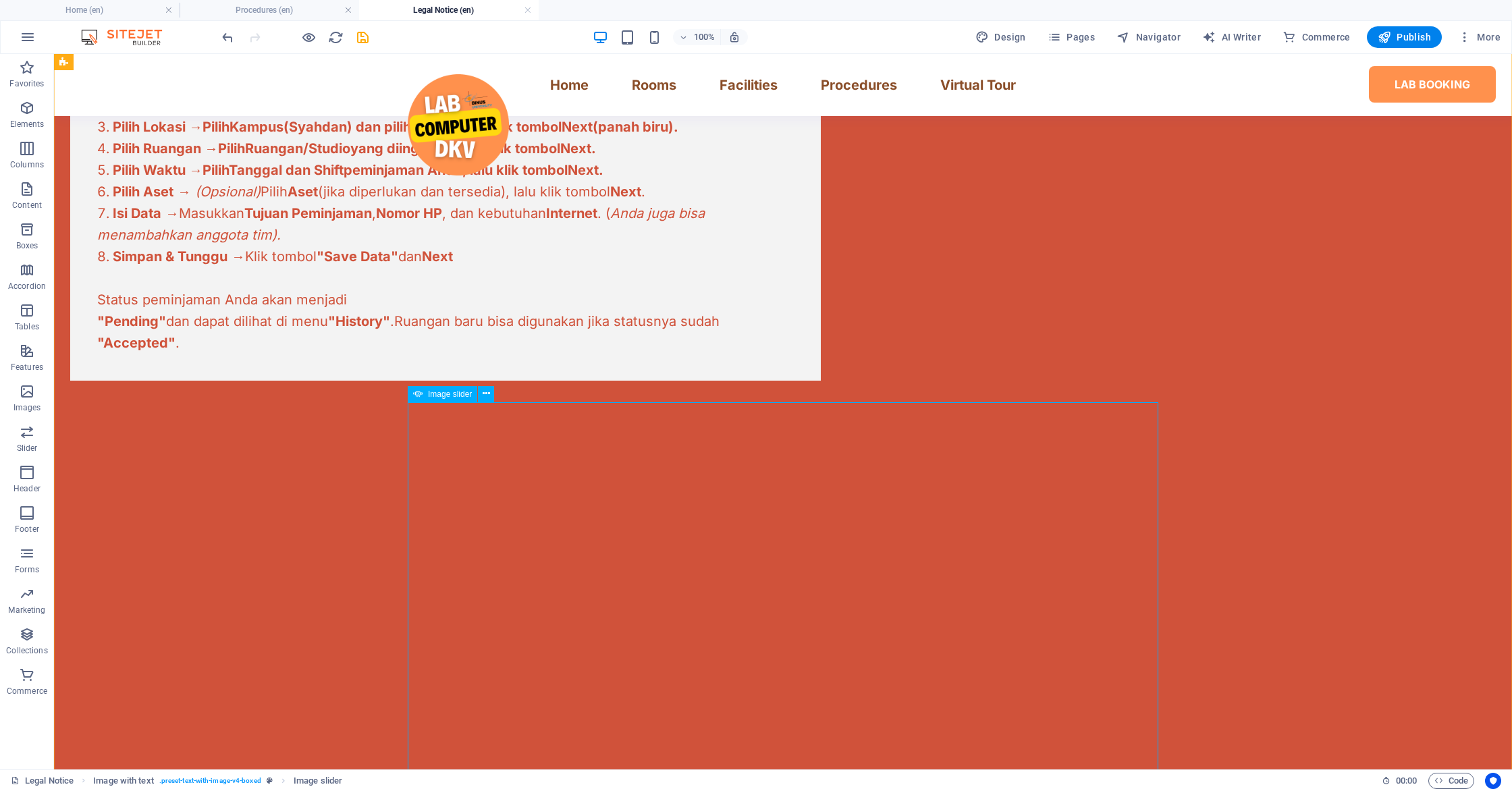
scroll to position [762, 0]
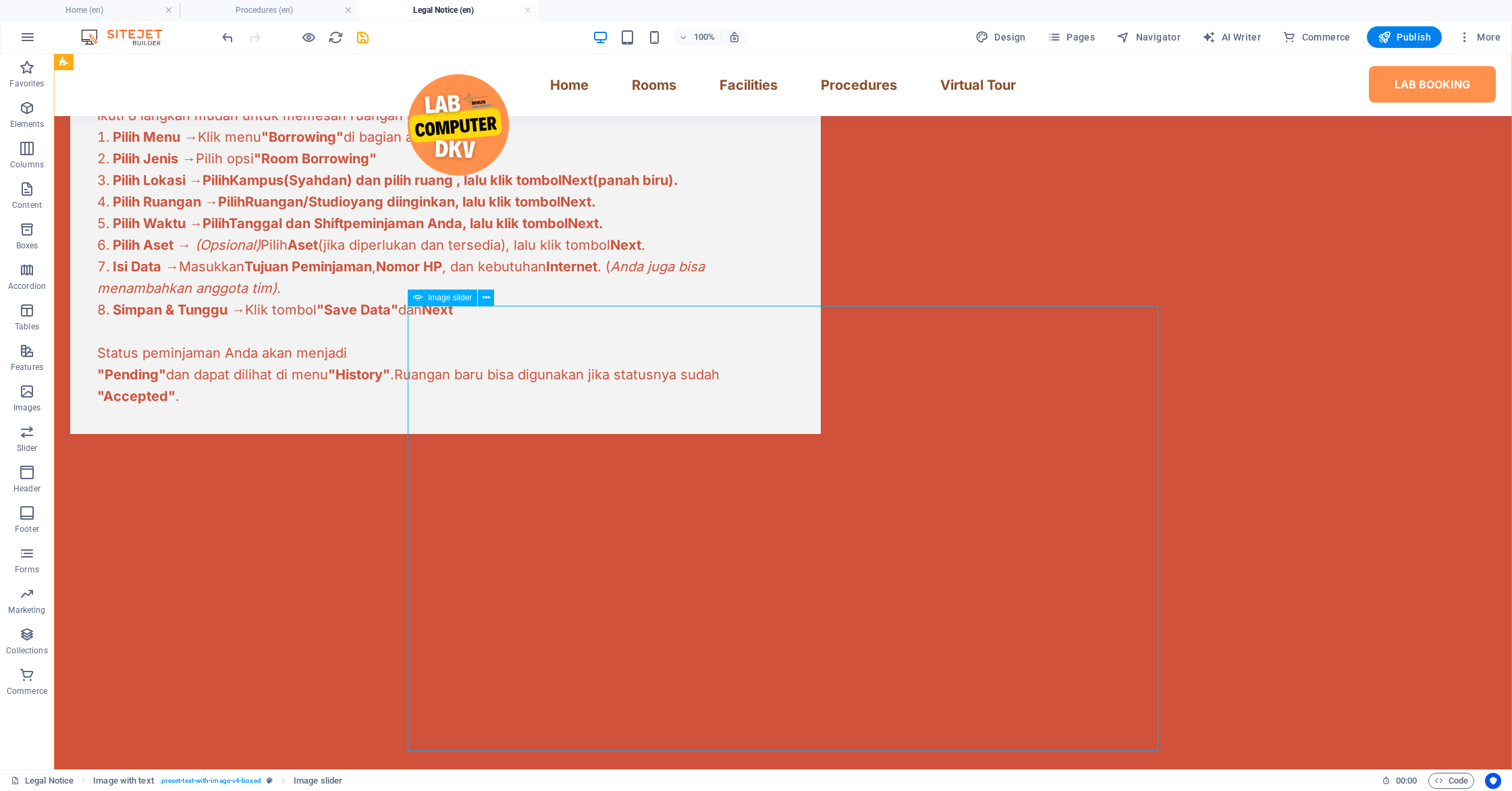
scroll to position [706, 0]
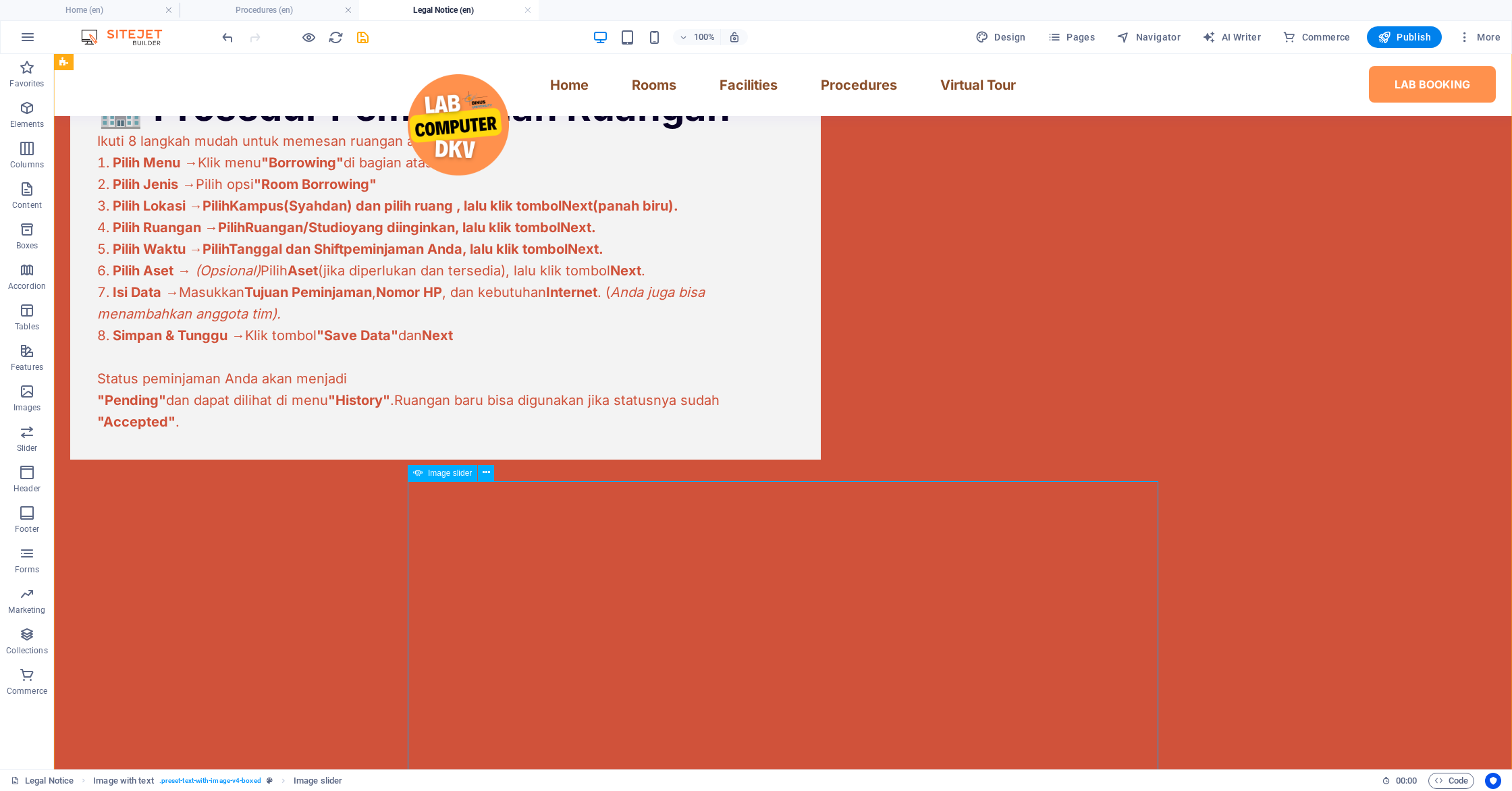
scroll to position [706, 0]
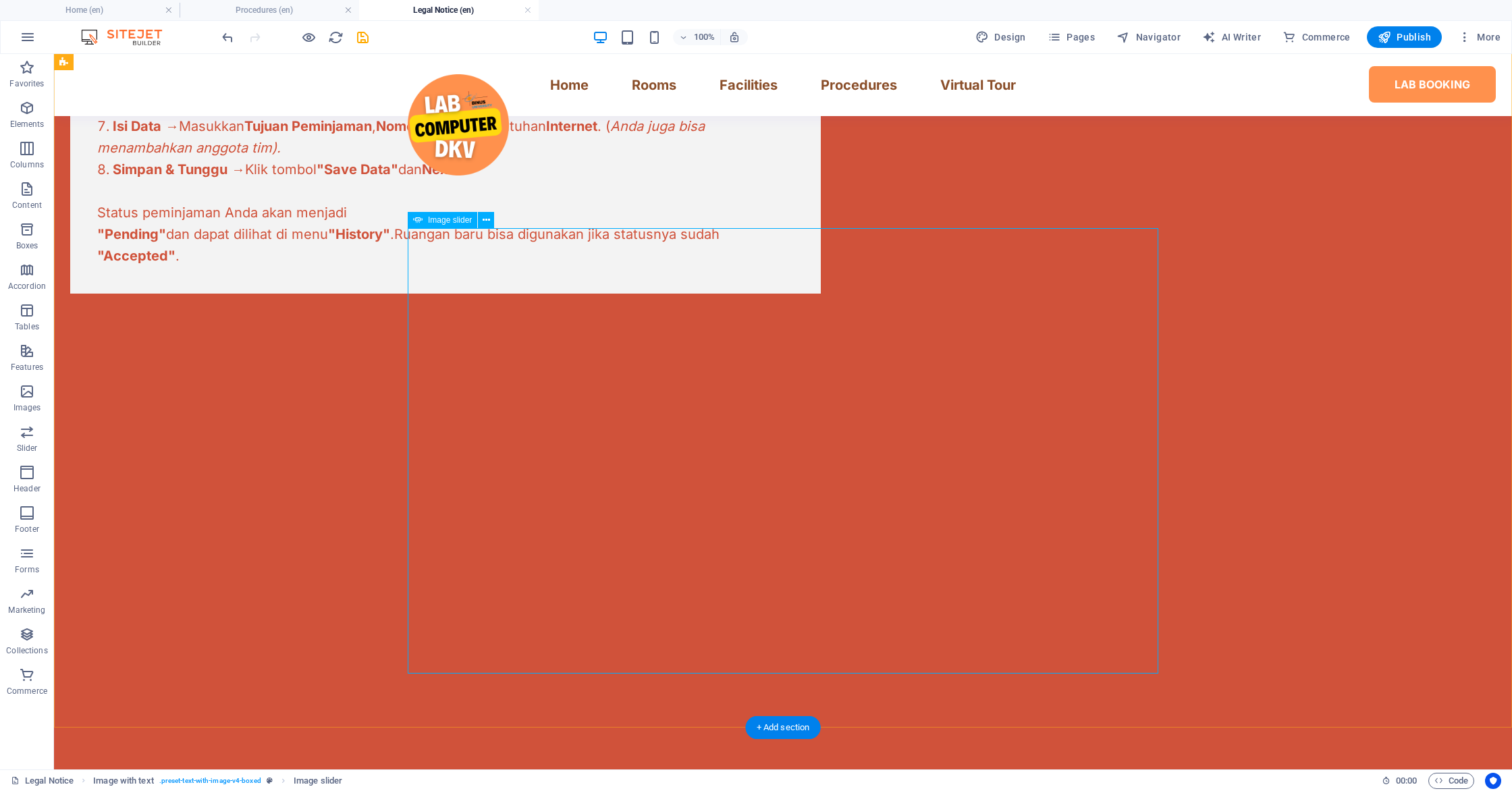
scroll to position [943, 0]
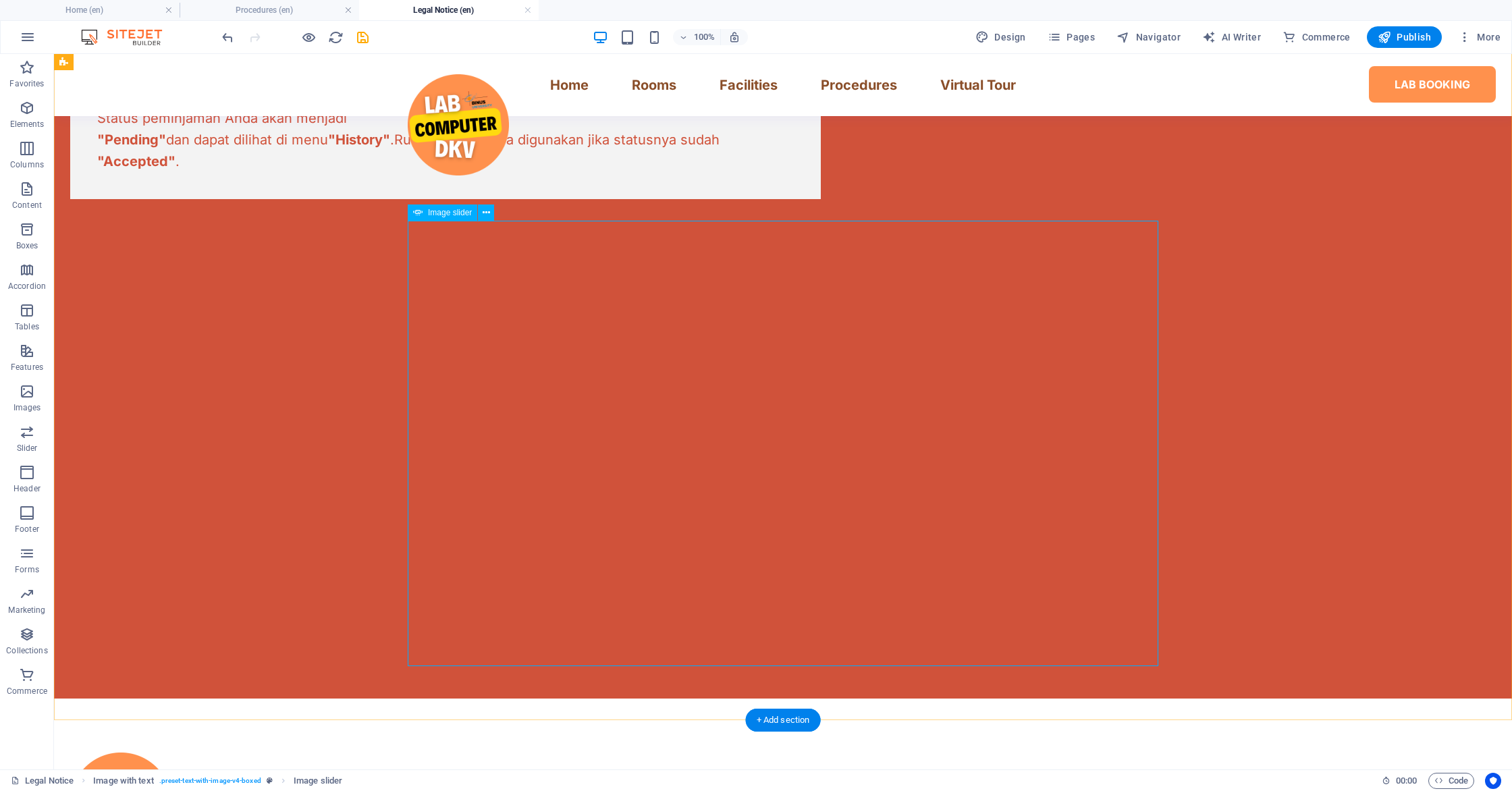
click at [70, 215] on button "button" at bounding box center [70, 215] width 0 height 0
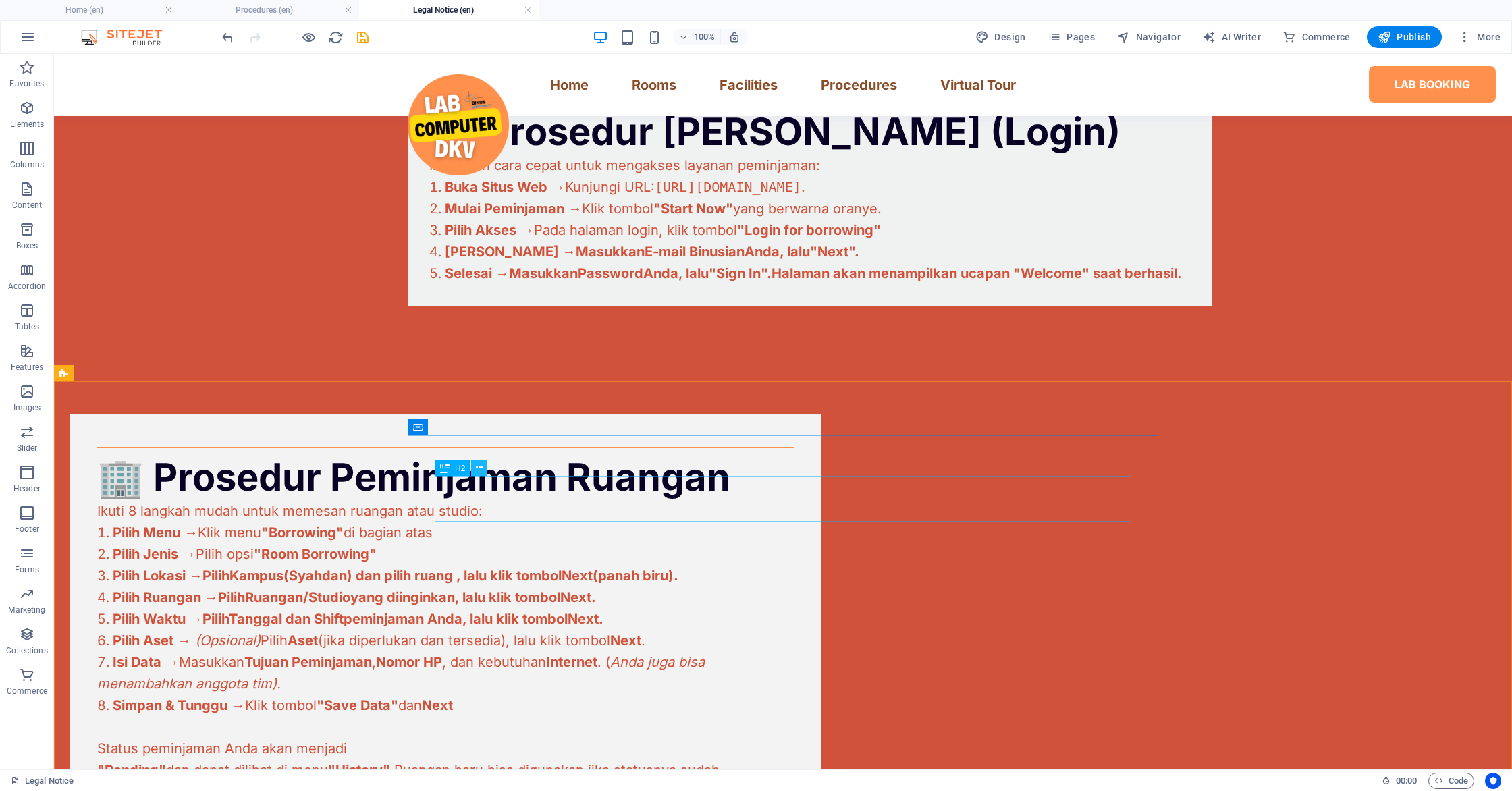
scroll to position [313, 0]
click at [479, 429] on icon at bounding box center [477, 427] width 7 height 14
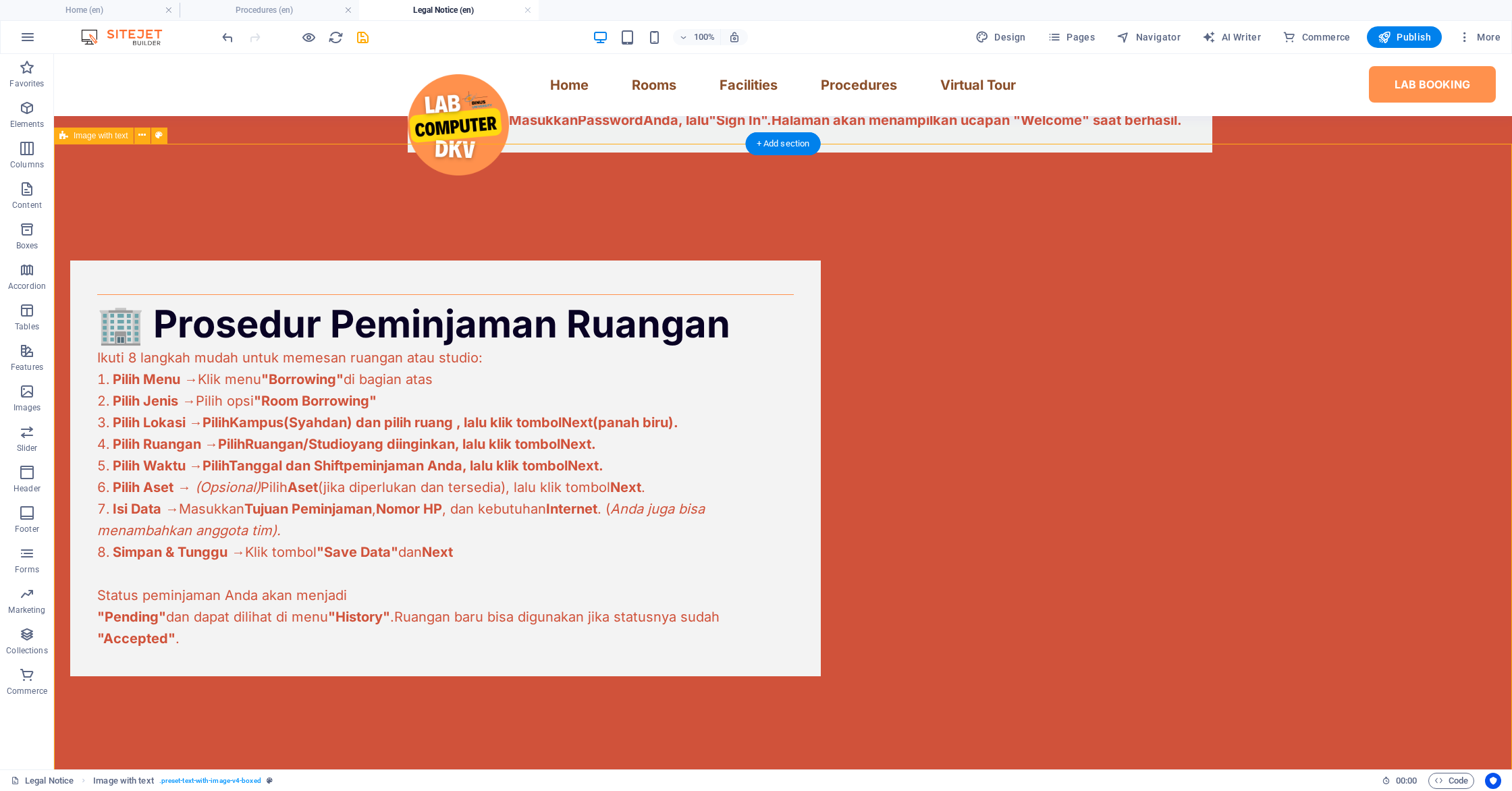
scroll to position [754, 0]
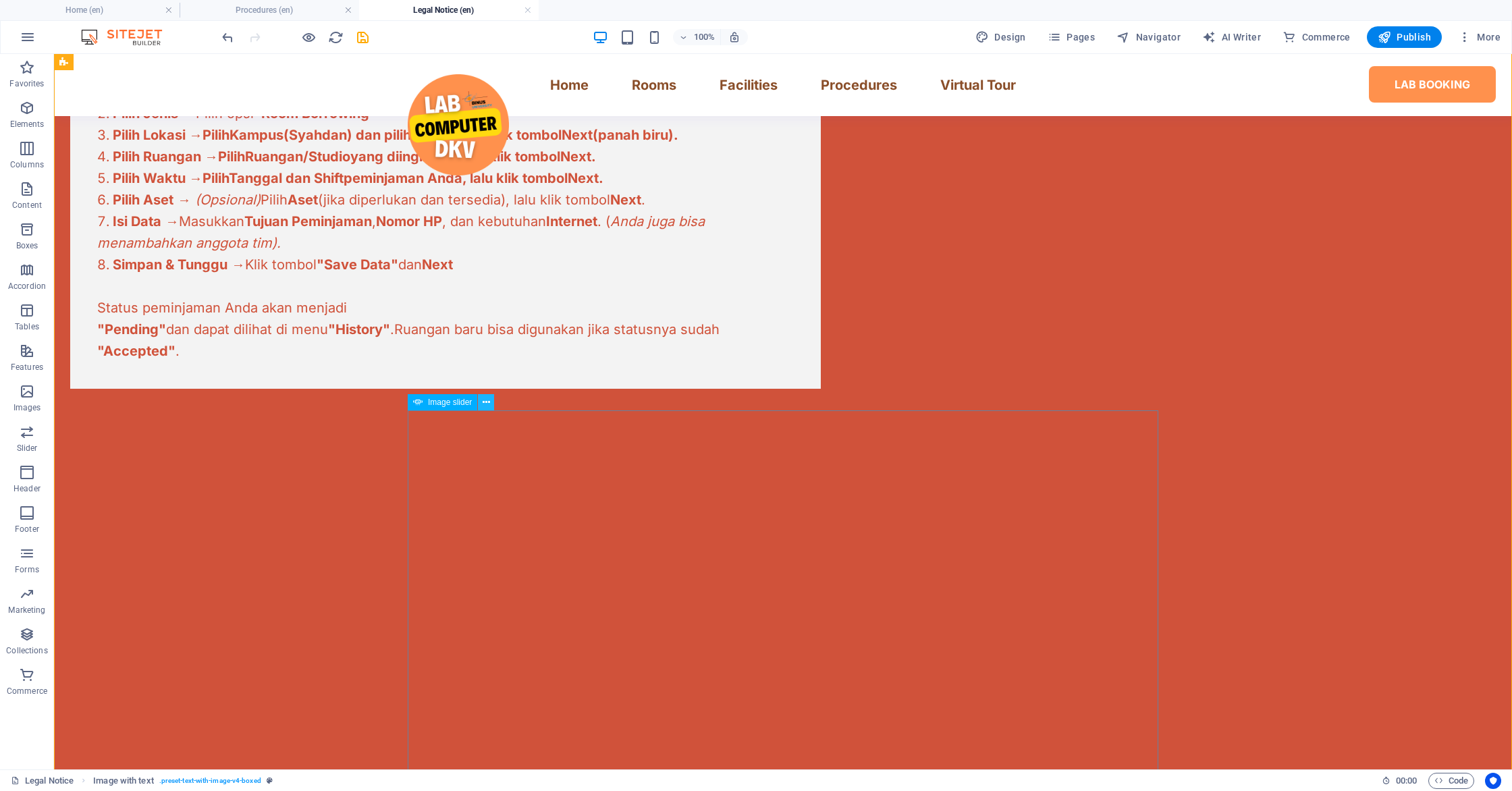
click at [491, 407] on button at bounding box center [486, 402] width 16 height 16
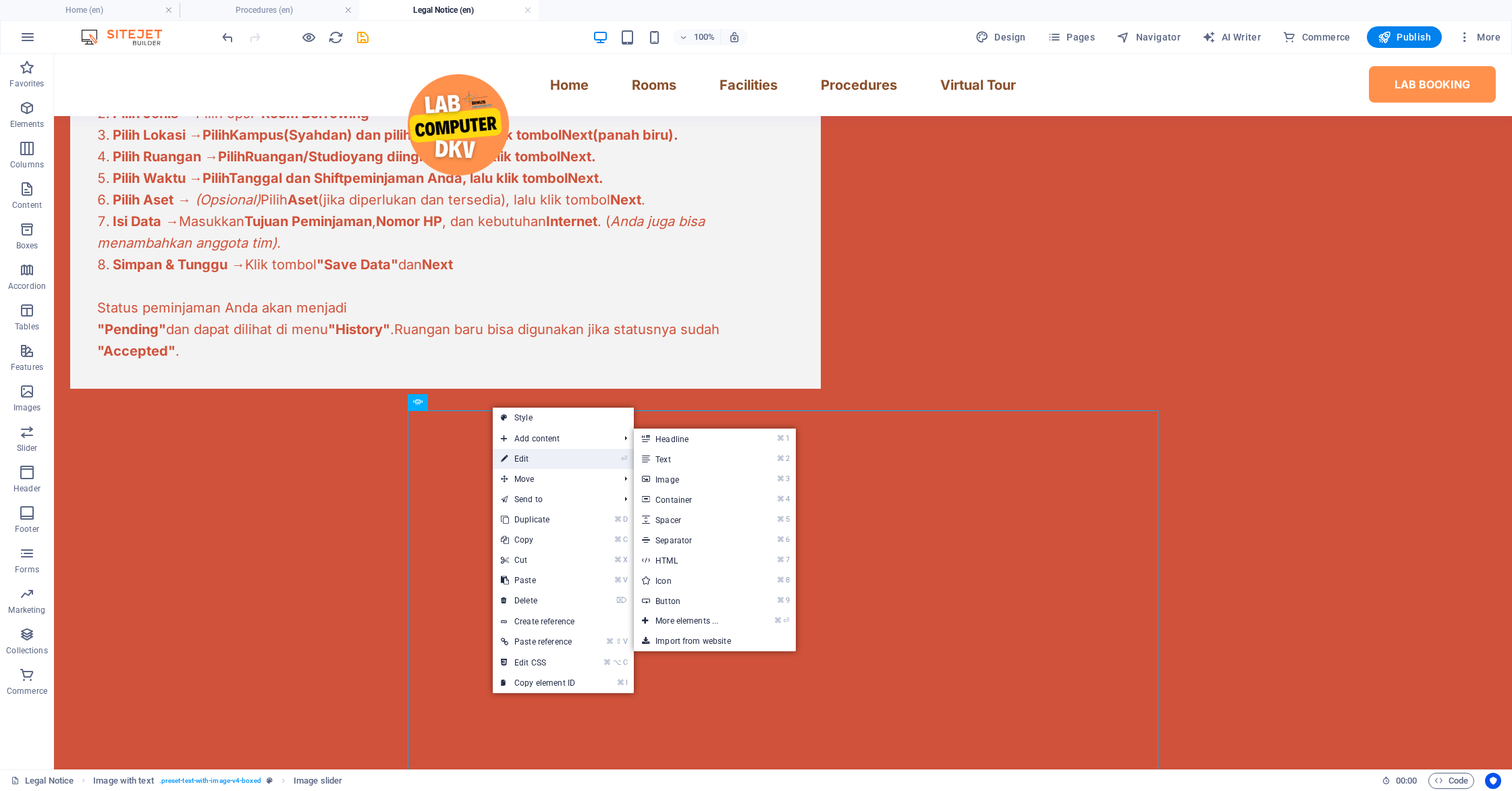
click at [523, 456] on link "⏎ Edit" at bounding box center [538, 459] width 91 height 20
select select "px"
select select "ms"
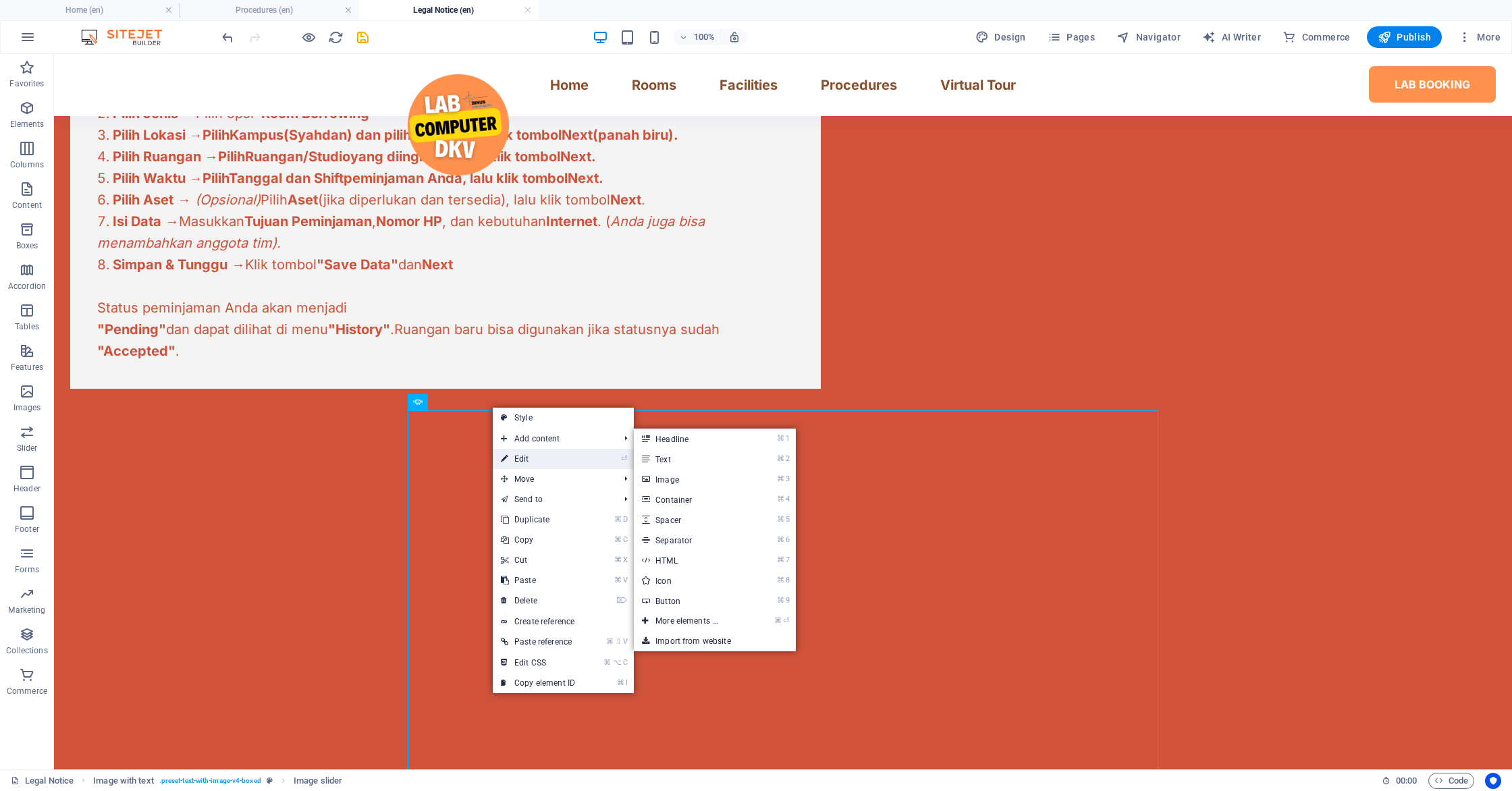
select select "s"
select select "progressive"
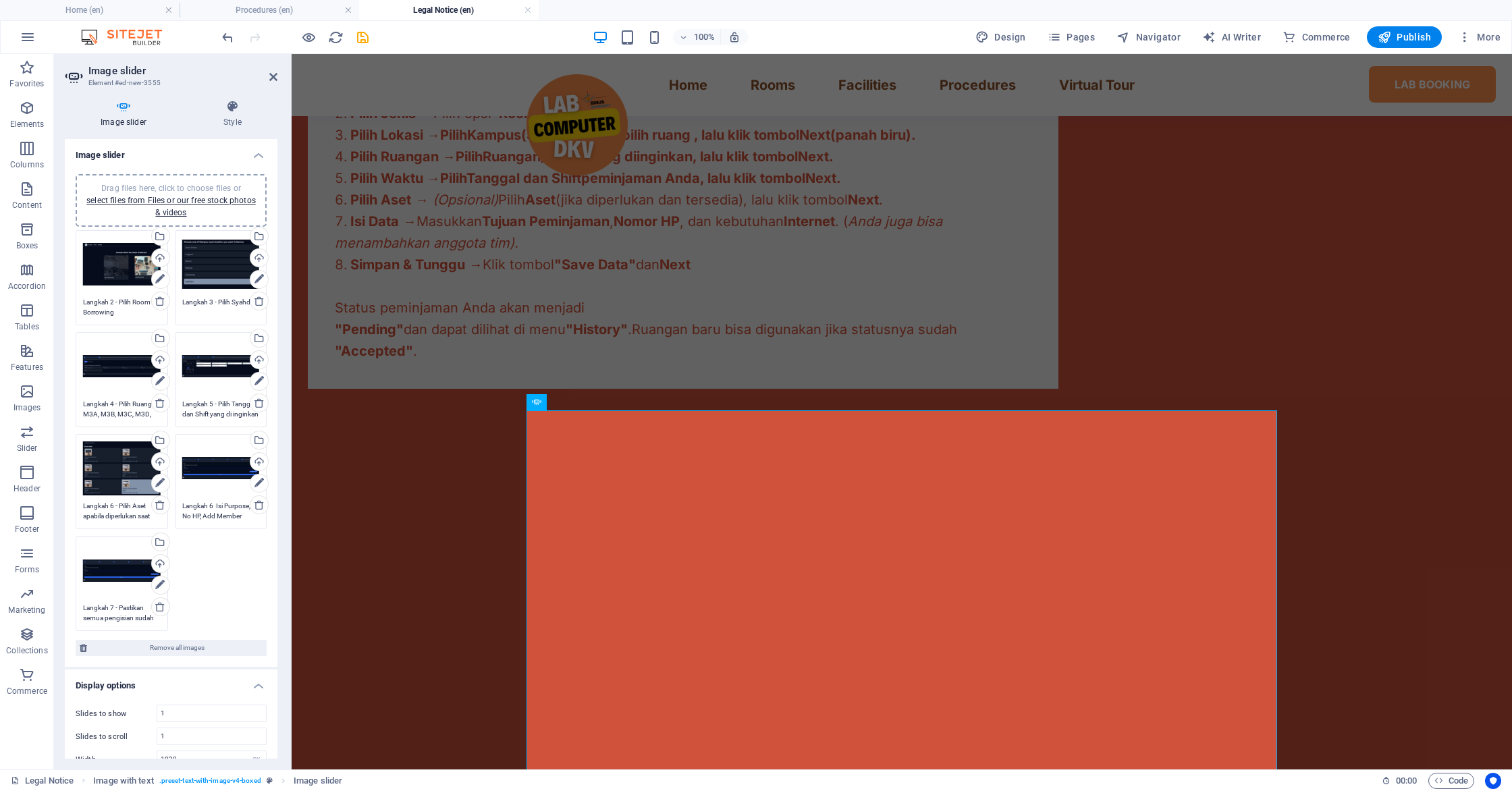
click at [215, 505] on textarea "Langkah 6 Isi Purpose, No HP, Add Member apabila ada rekan yang bergabung" at bounding box center [221, 511] width 77 height 20
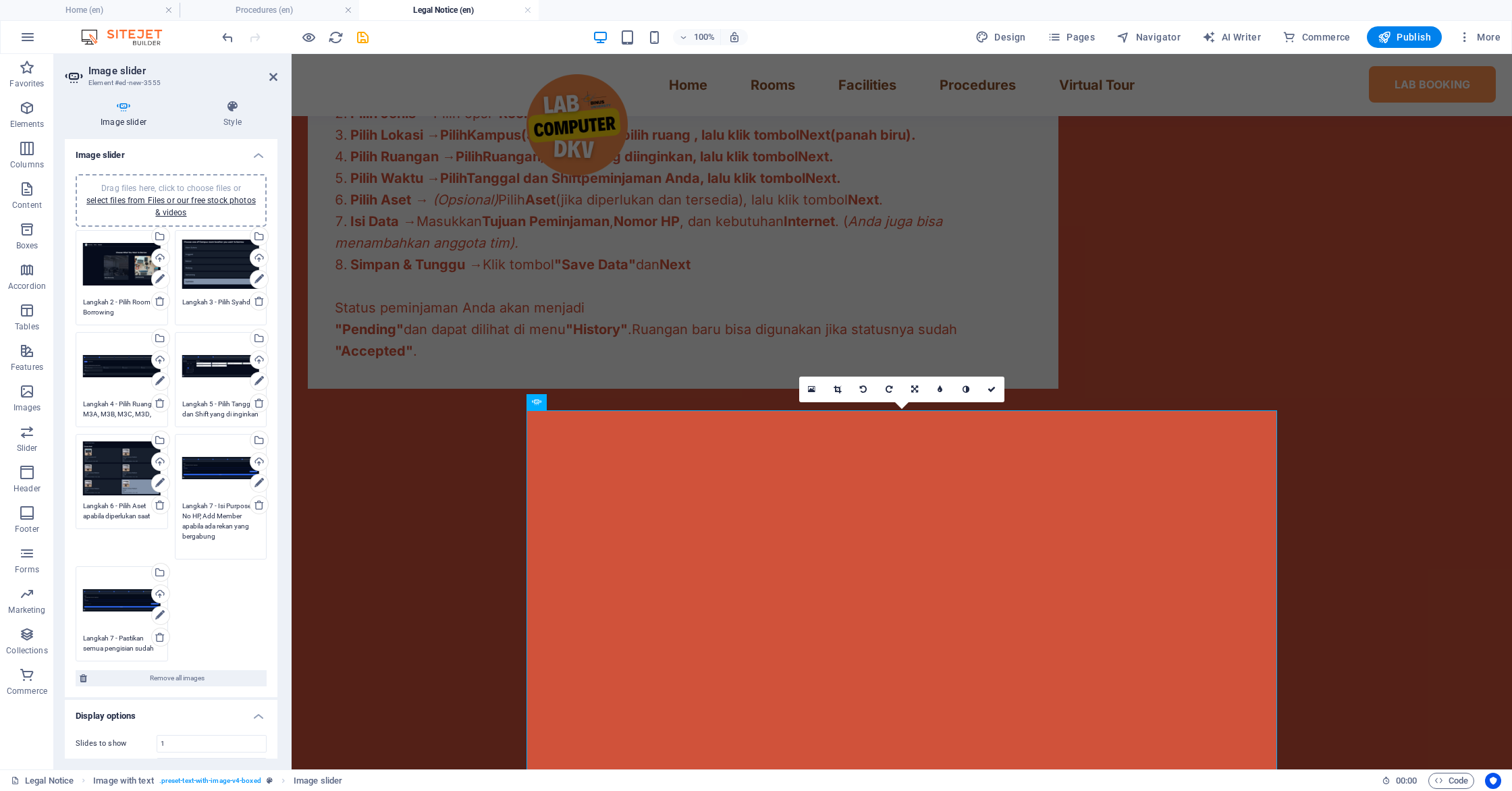
type textarea "Langkah 7 - Isi Purpose, No HP, Add Member apabila ada rekan yang bergabung"
click at [115, 639] on textarea "Langkah 7 - Pastikan semua pengisian sudah sesuai" at bounding box center [122, 643] width 77 height 20
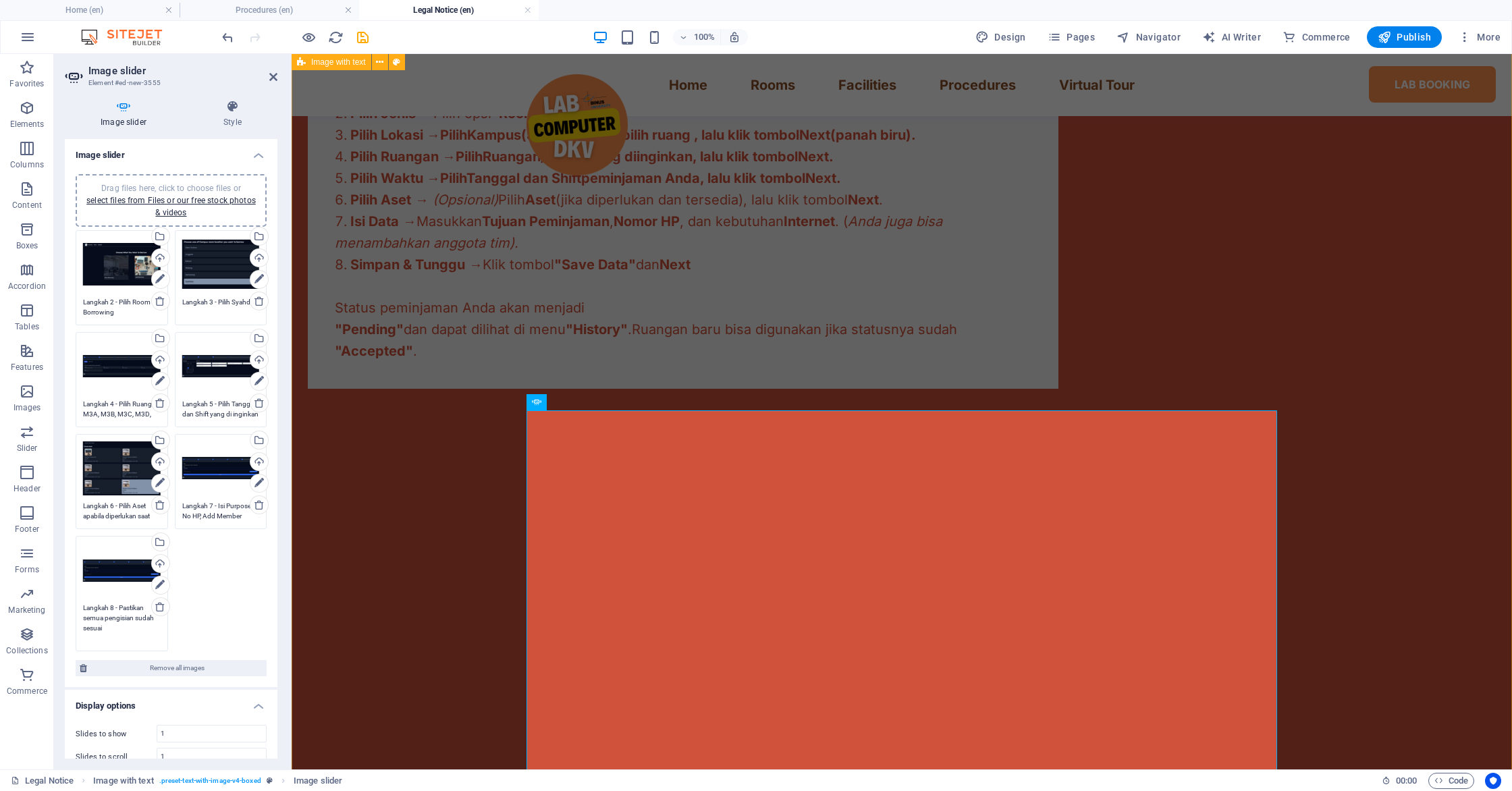
type textarea "Langkah 8 - Pastikan semua pengisian sudah sesuai"
click at [350, 582] on div "🏢 Prosedur Peminjaman Ruangan Ikuti 8 langkah mudah untuk memesan ruangan atau …" at bounding box center [901, 404] width 1220 height 970
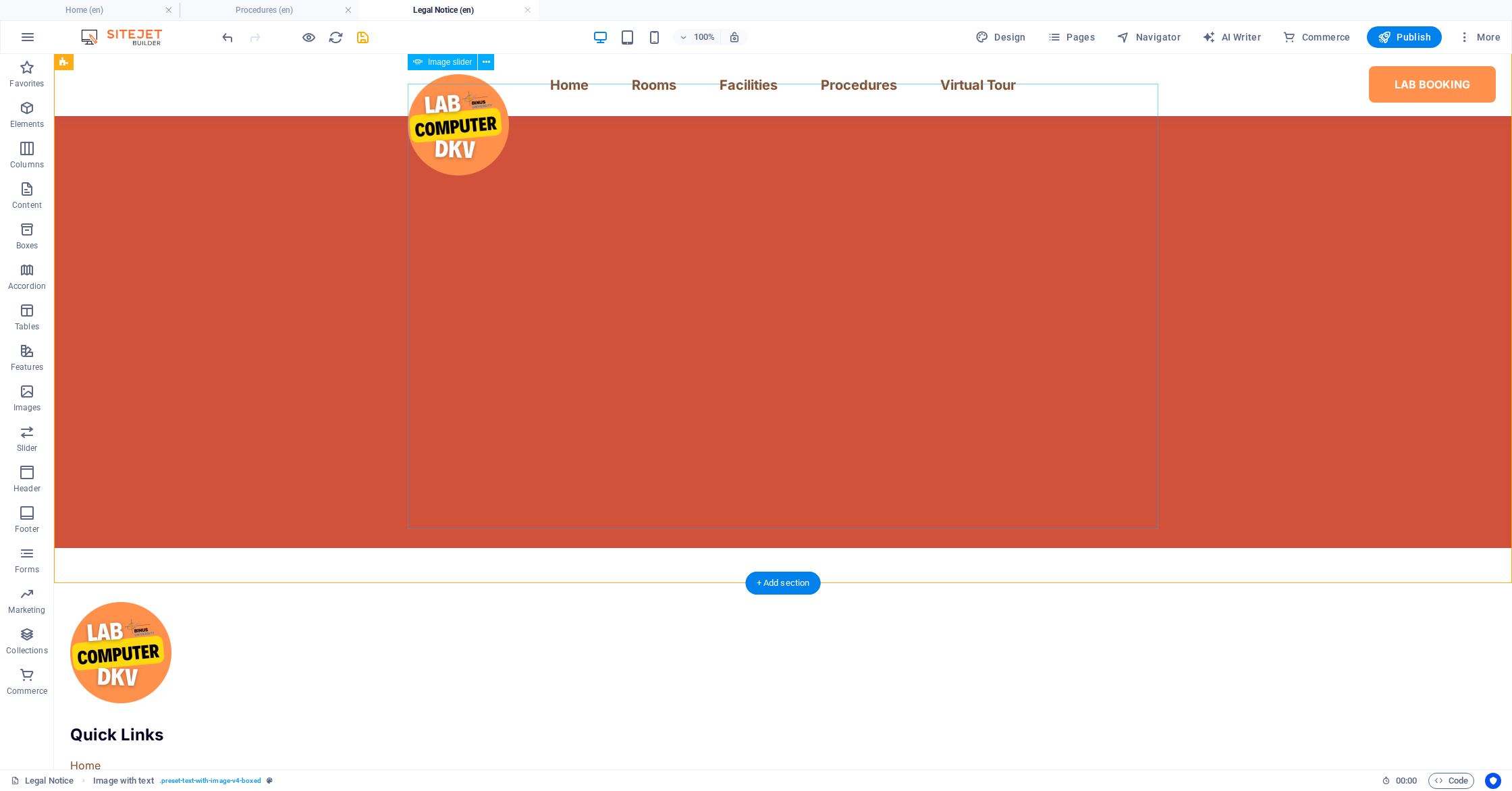
scroll to position [1079, 0]
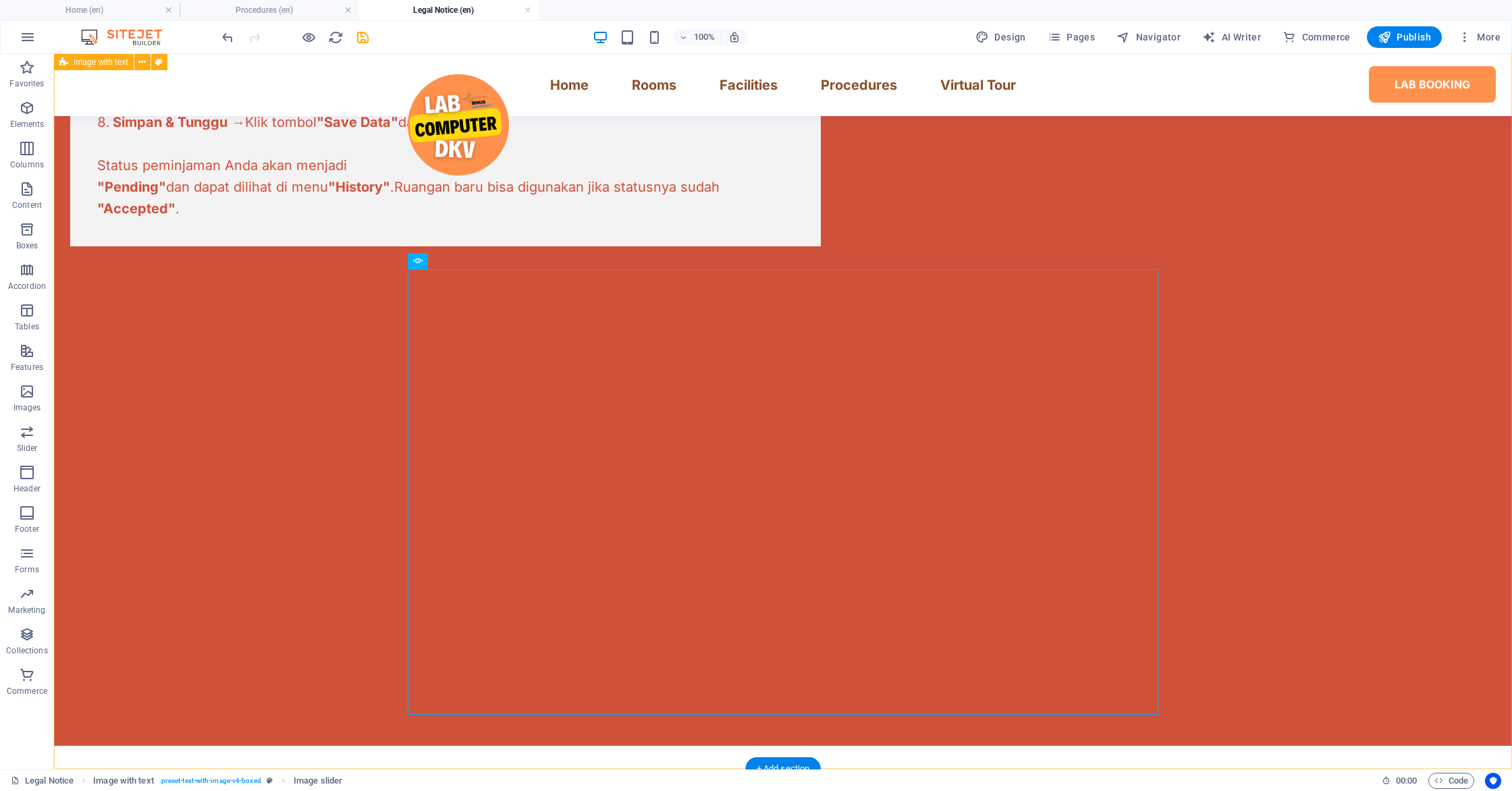
scroll to position [896, 0]
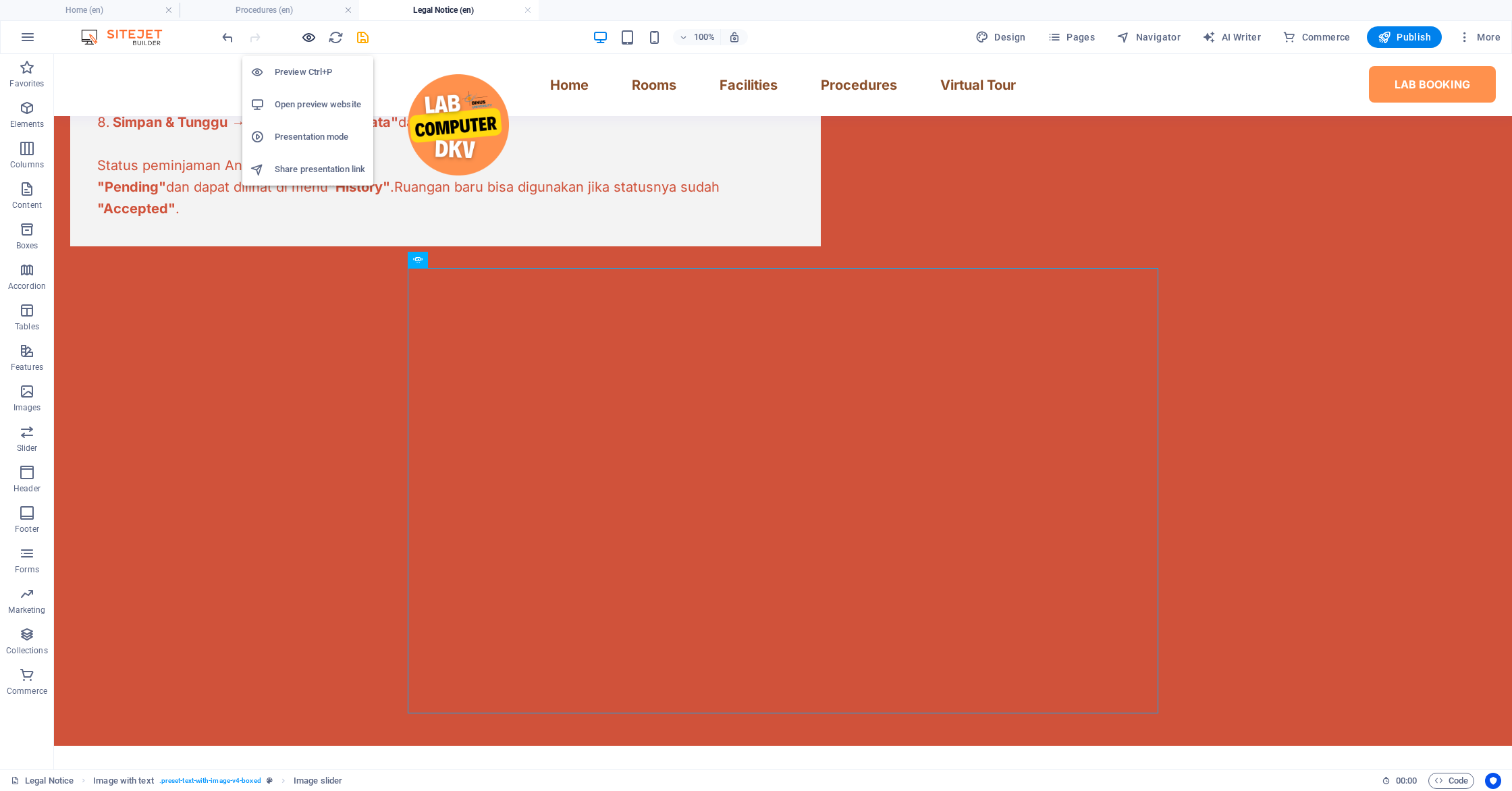
click at [308, 42] on icon "button" at bounding box center [308, 37] width 15 height 15
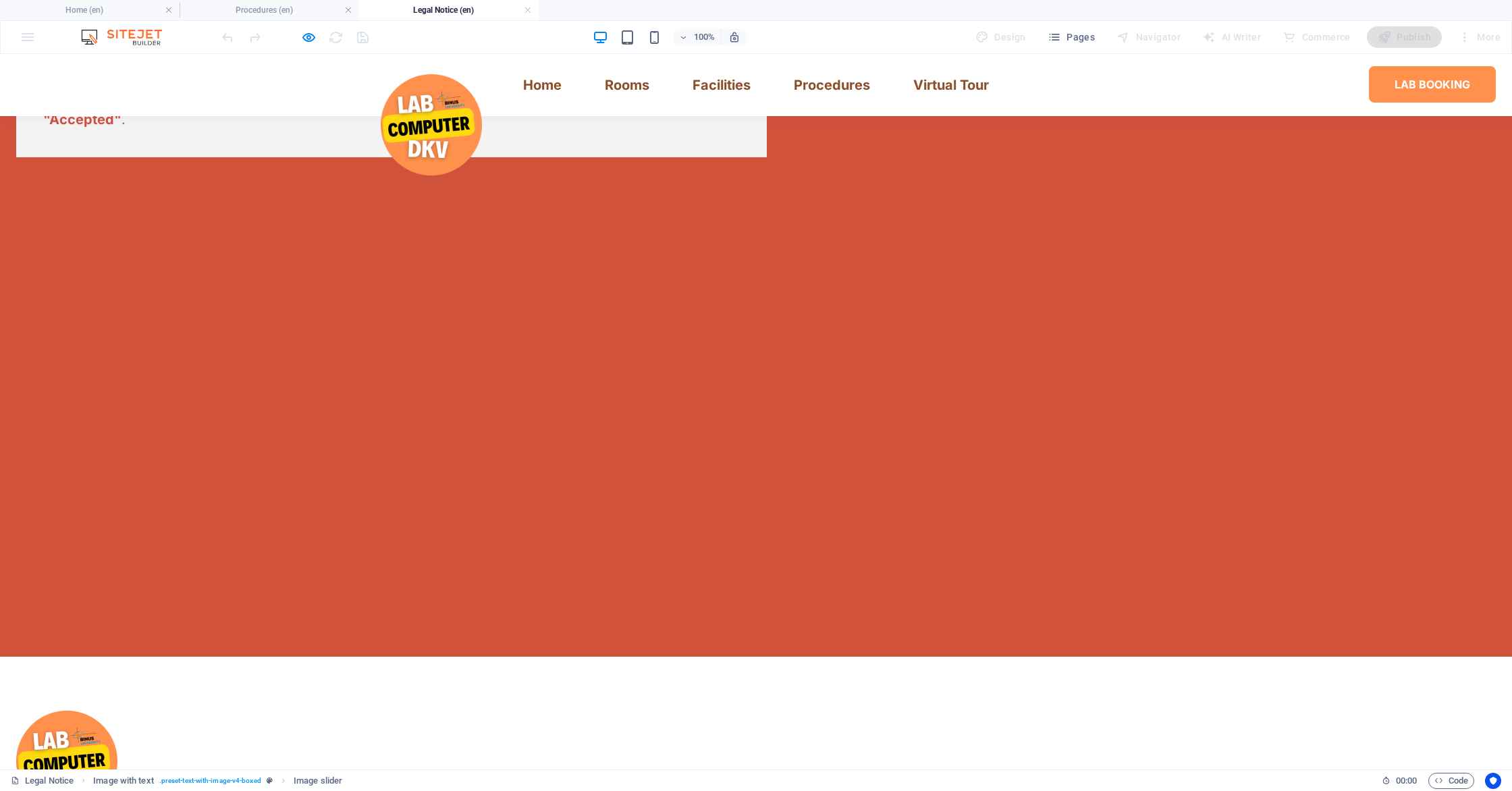
scroll to position [1077, 0]
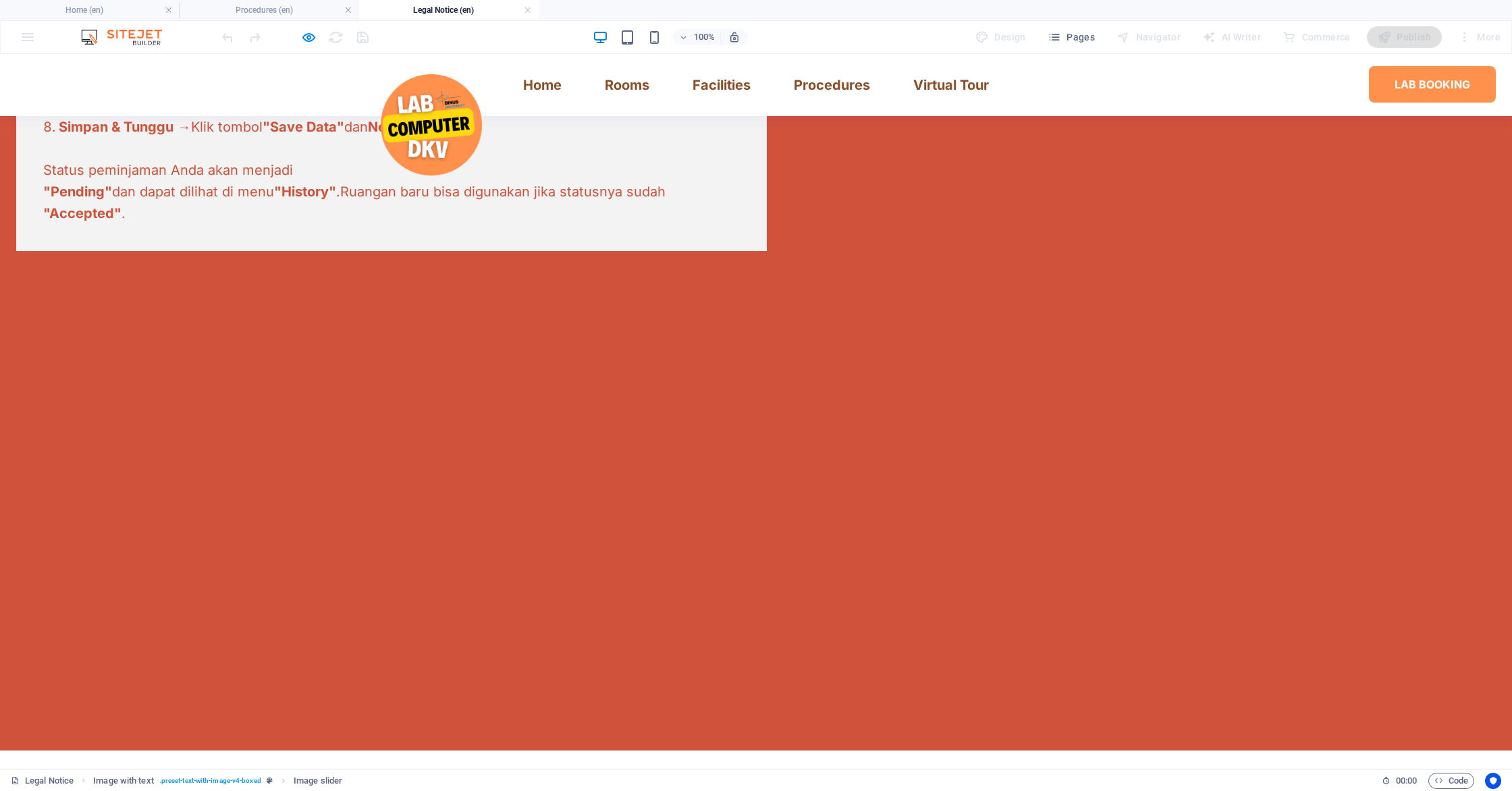
scroll to position [817, 0]
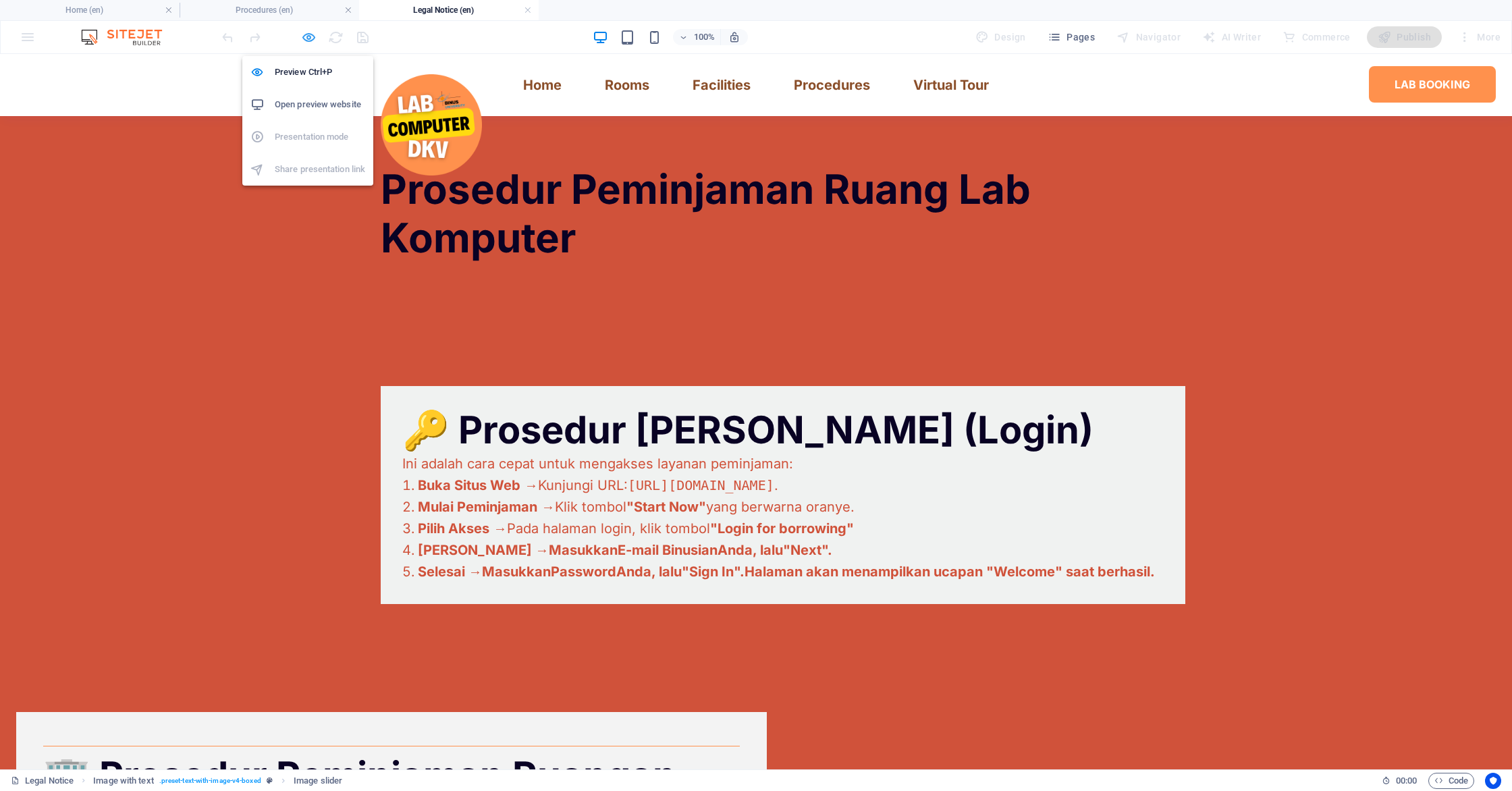
click at [304, 40] on icon "button" at bounding box center [308, 37] width 15 height 15
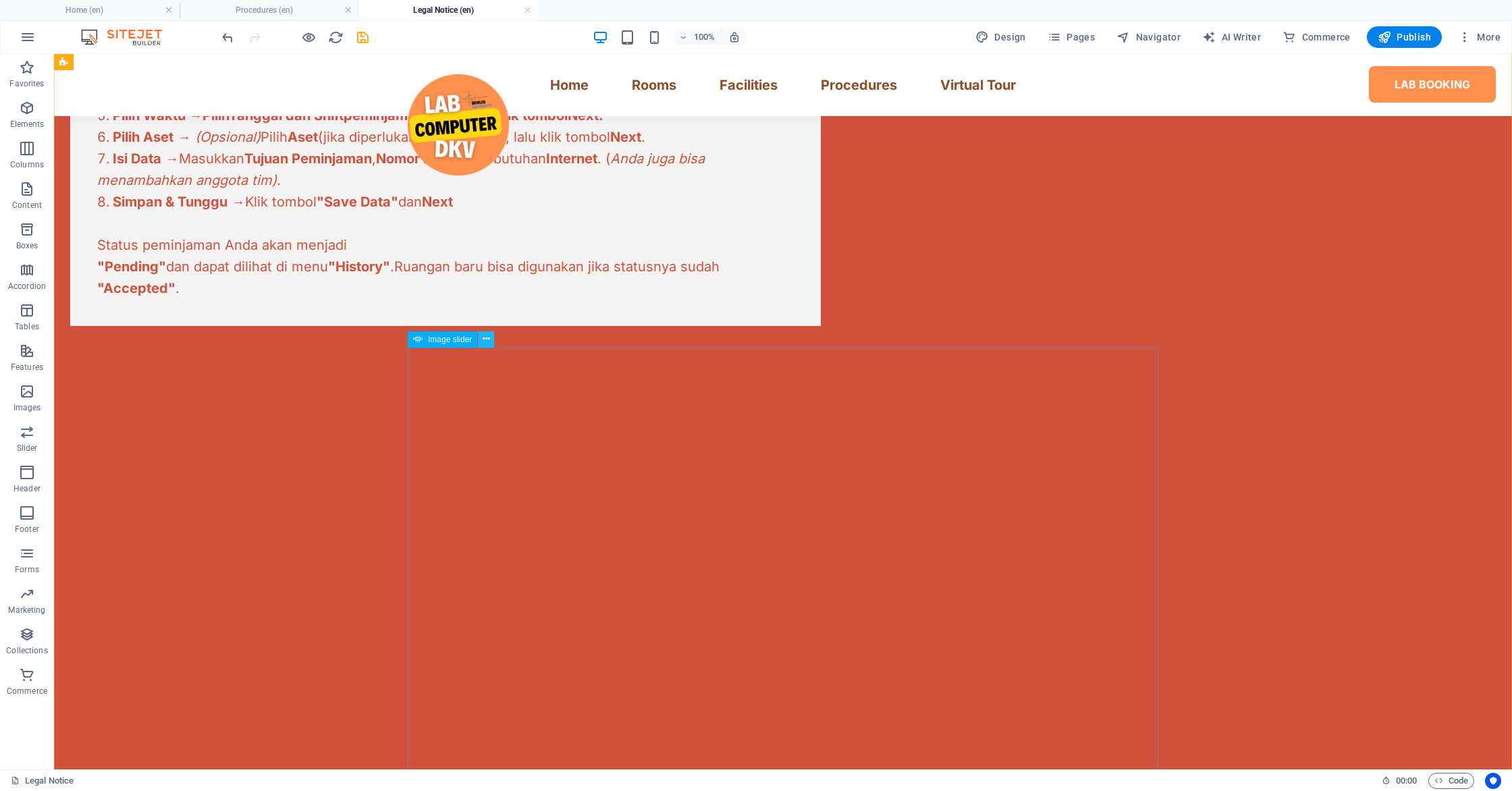
click at [483, 343] on icon at bounding box center [486, 339] width 7 height 14
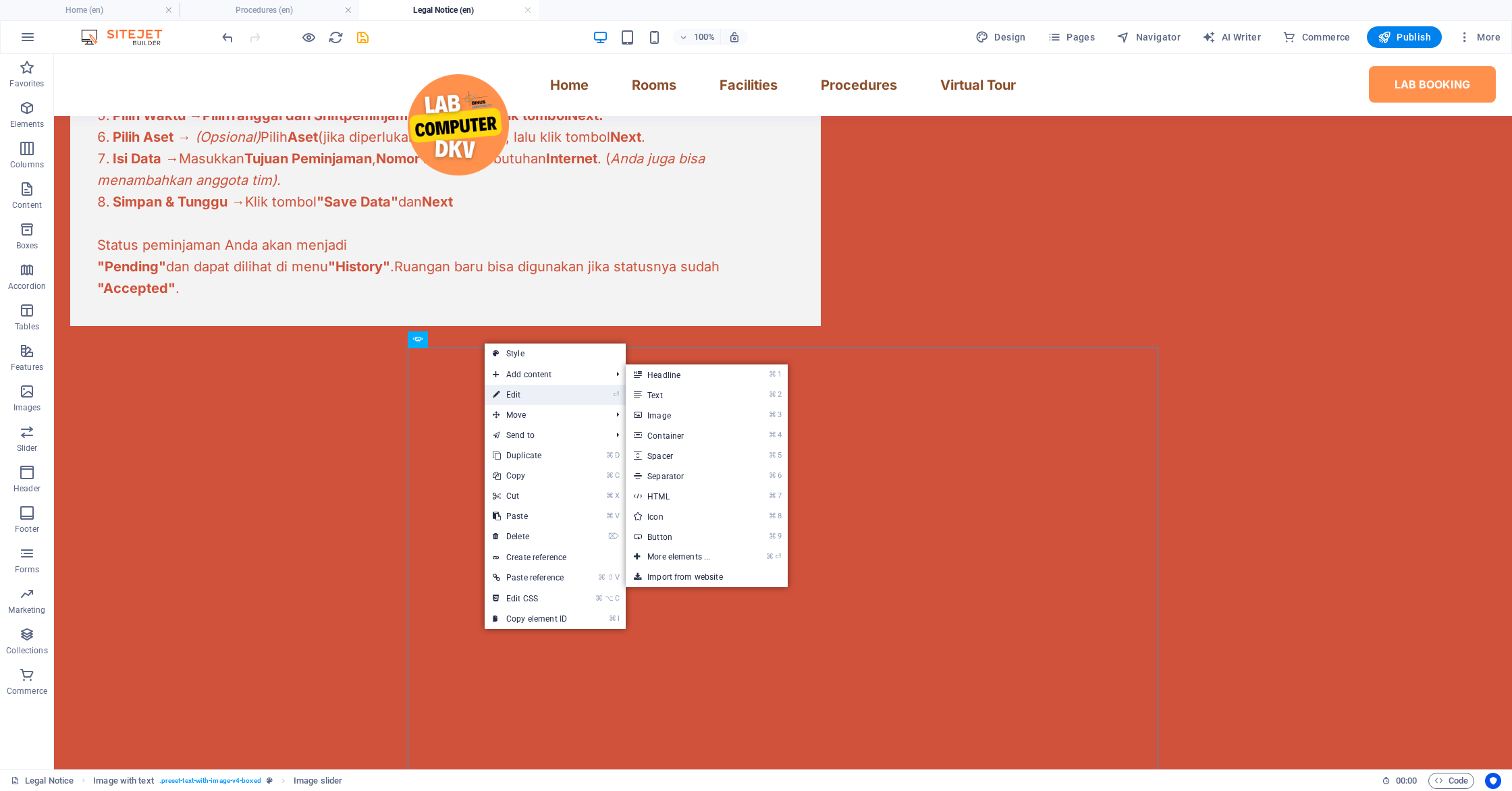
click at [504, 389] on link "⏎ Edit" at bounding box center [530, 395] width 91 height 20
select select "px"
select select "ms"
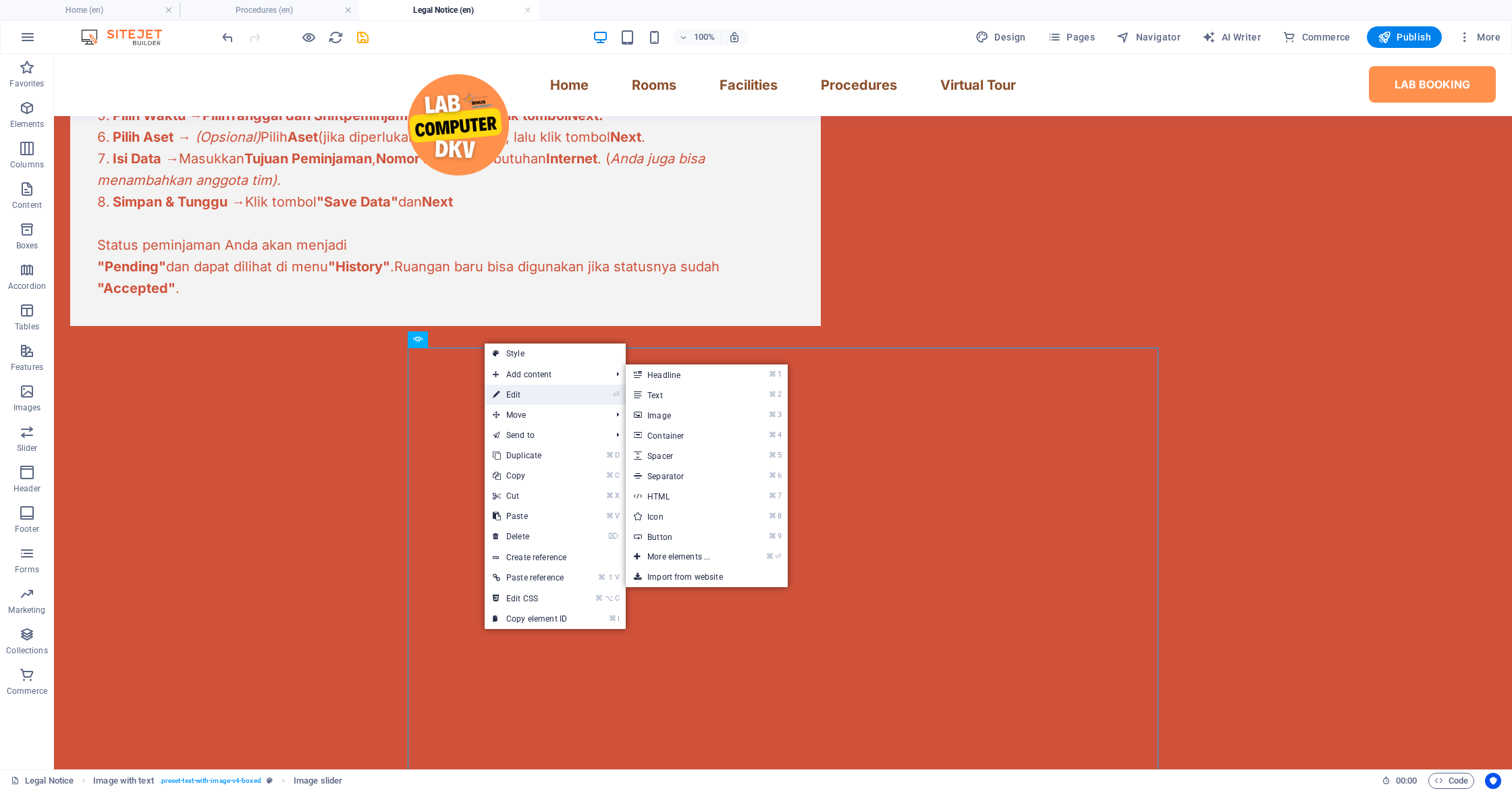
select select "s"
select select "progressive"
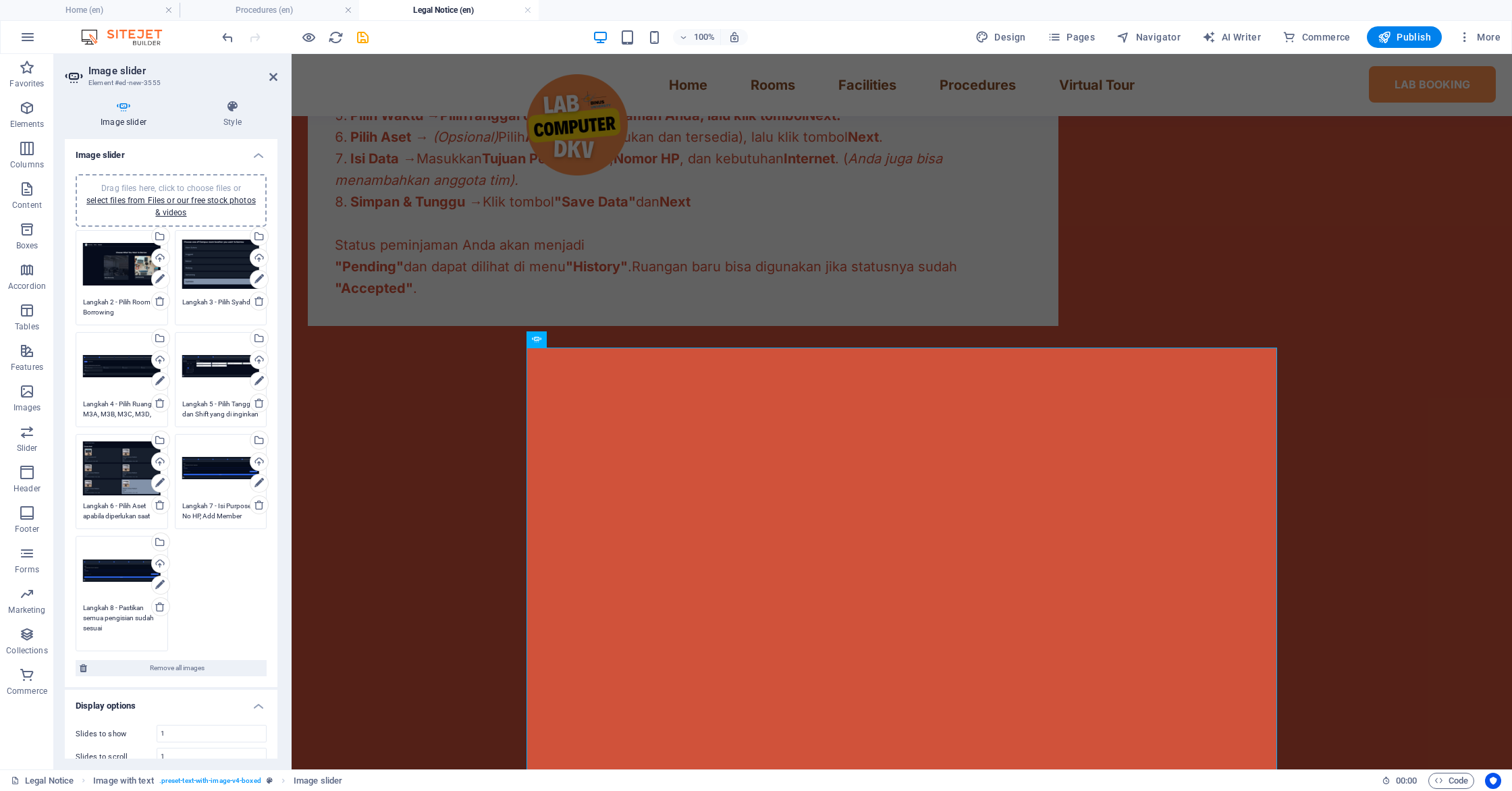
click at [156, 619] on textarea "Langkah 8 - Pastikan semua pengisian sudah sesuai" at bounding box center [122, 623] width 77 height 40
click at [110, 630] on textarea "Langkah 8 - Pastikan semua pengisian sudah sesuai" at bounding box center [122, 623] width 77 height 40
type textarea "Langkah 8 - Pastikan semua pengisian sudah sesuai dan Save Data"
click at [315, 573] on div "🏢 Prosedur Peminjaman Ruangan Ikuti 8 langkah mudah untuk memesan ruangan atau …" at bounding box center [901, 341] width 1220 height 970
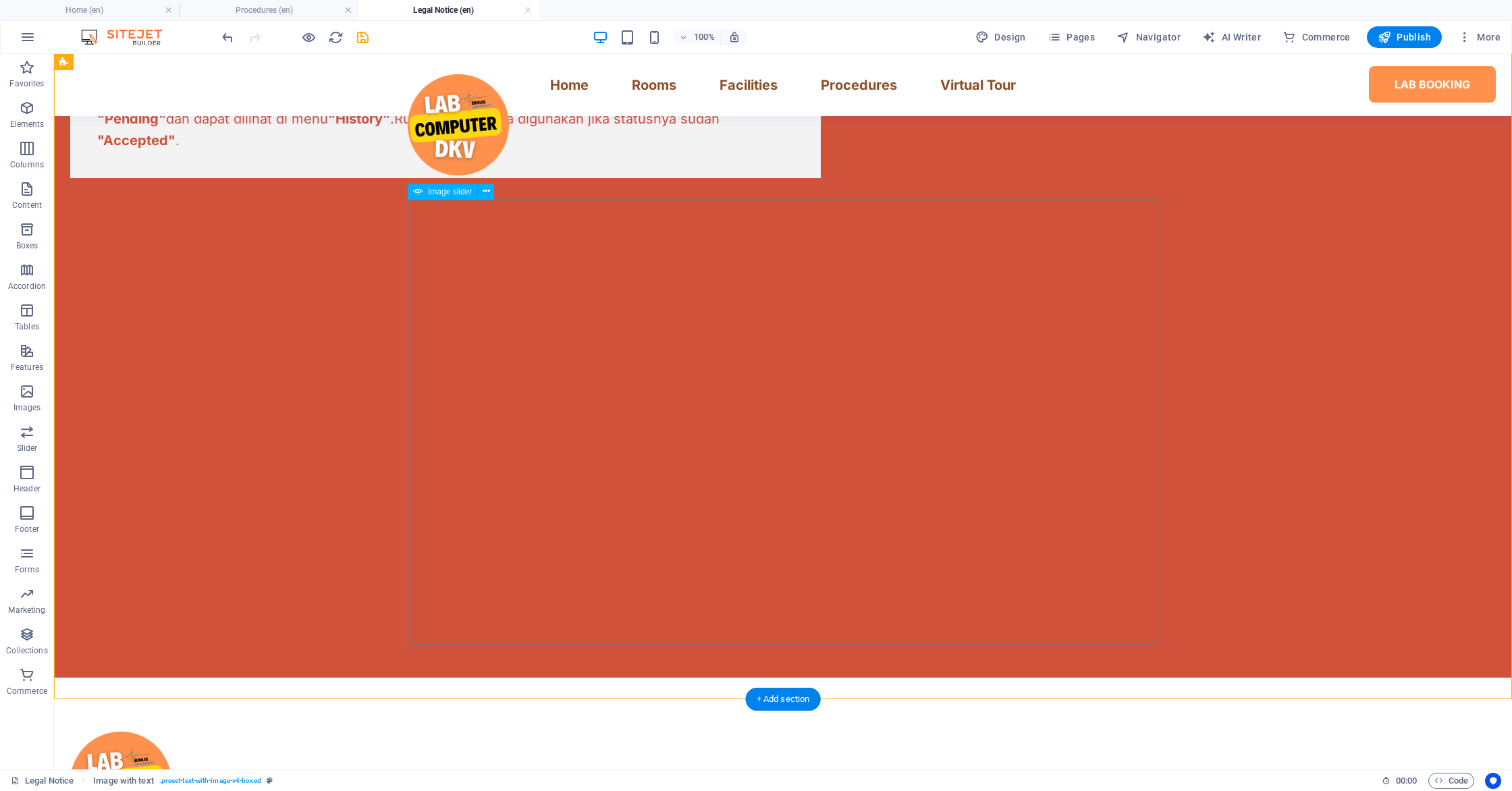
scroll to position [880, 0]
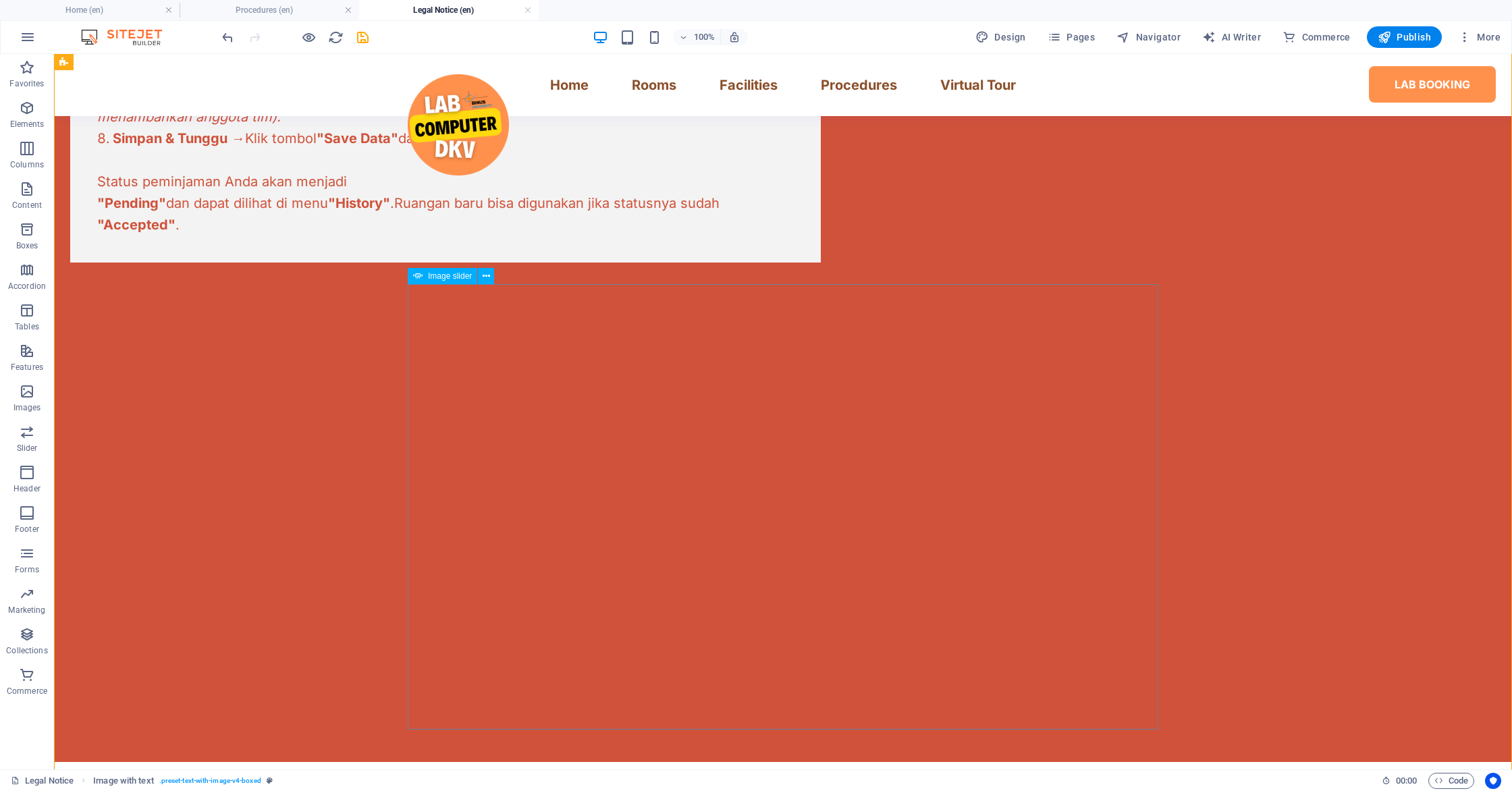
click at [70, 278] on button "button" at bounding box center [70, 278] width 0 height 0
click at [487, 283] on icon at bounding box center [486, 276] width 7 height 14
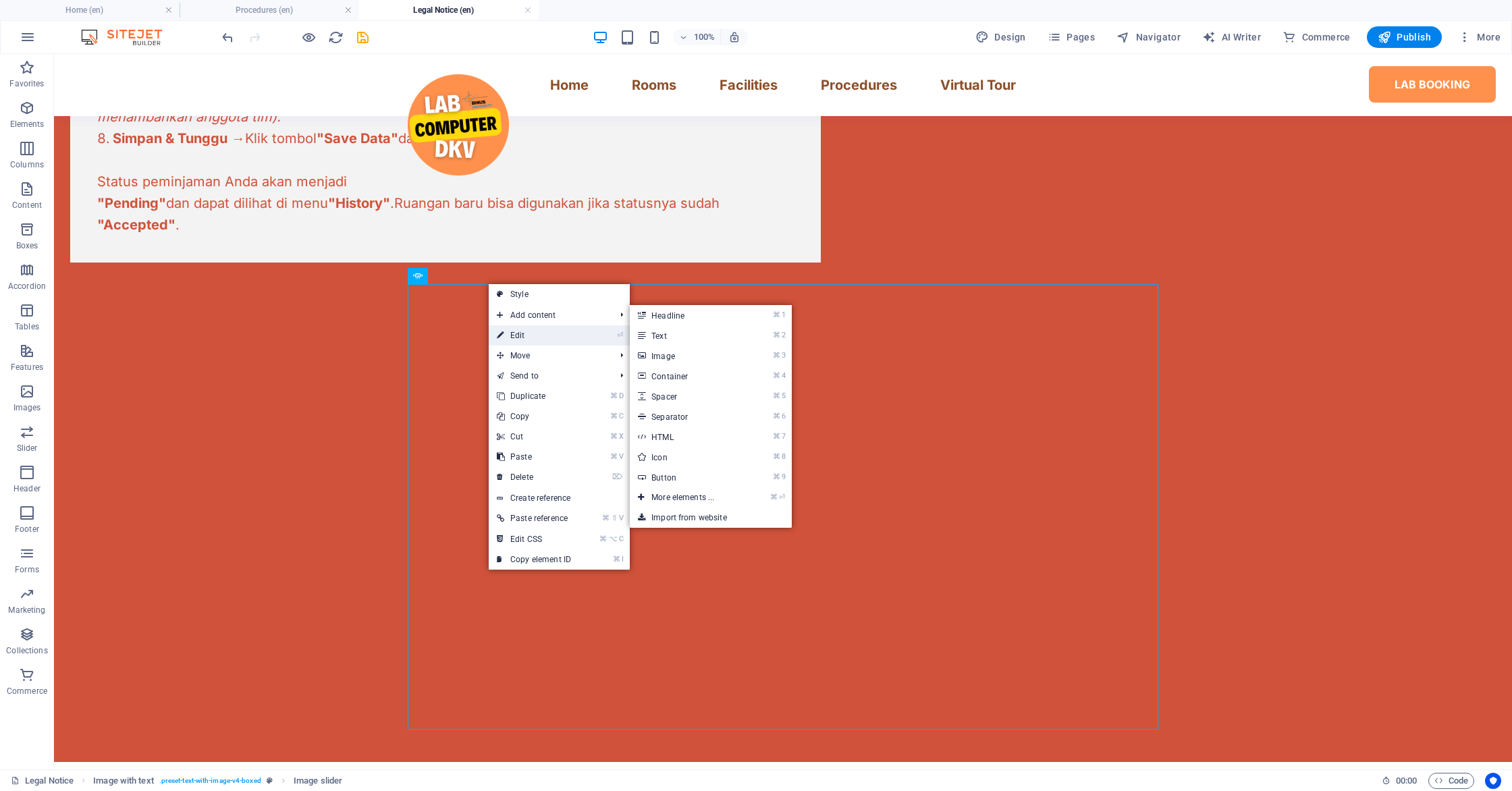
click at [515, 332] on link "⏎ Edit" at bounding box center [534, 336] width 91 height 20
select select "px"
select select "ms"
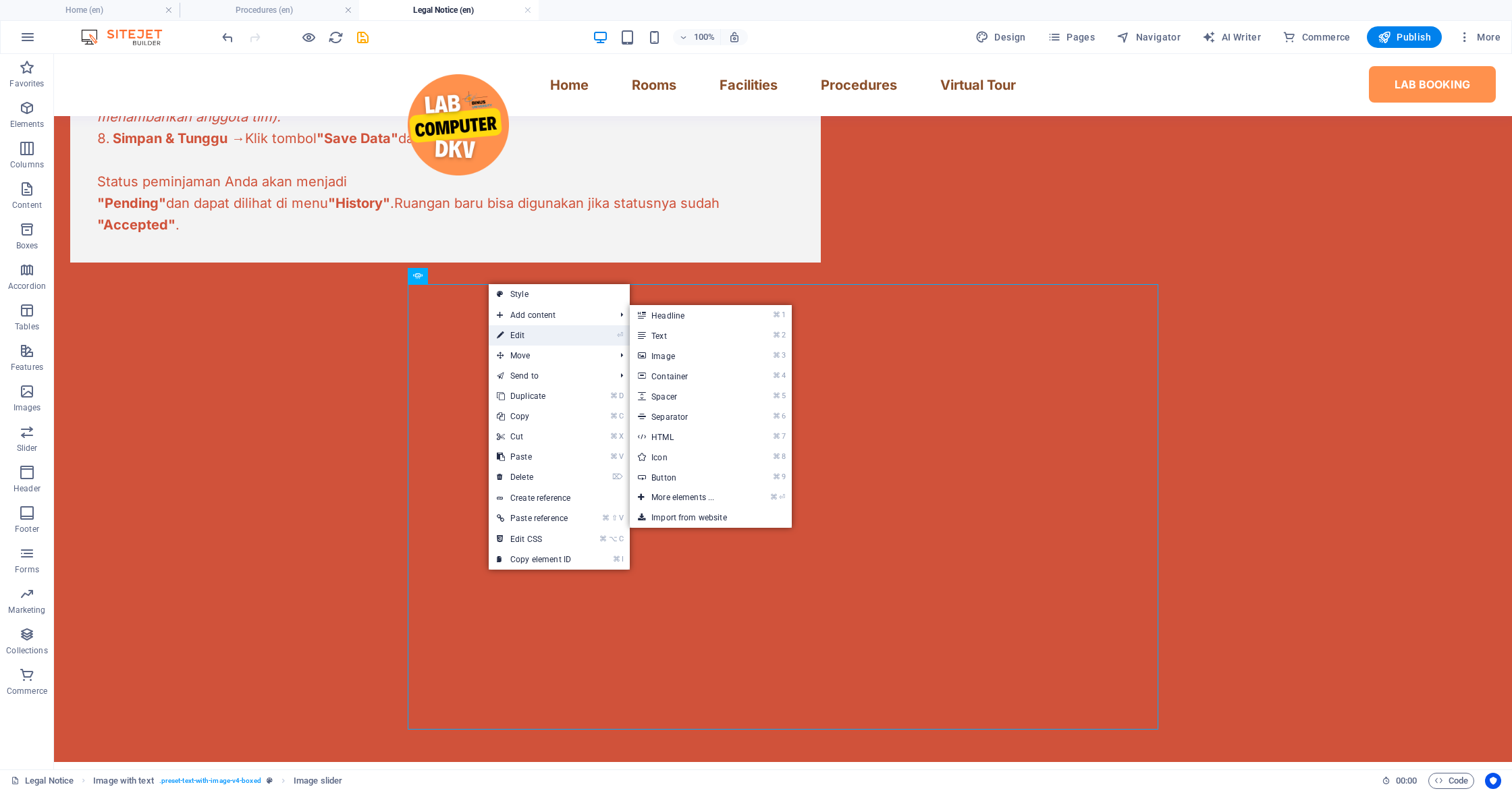
select select "s"
select select "progressive"
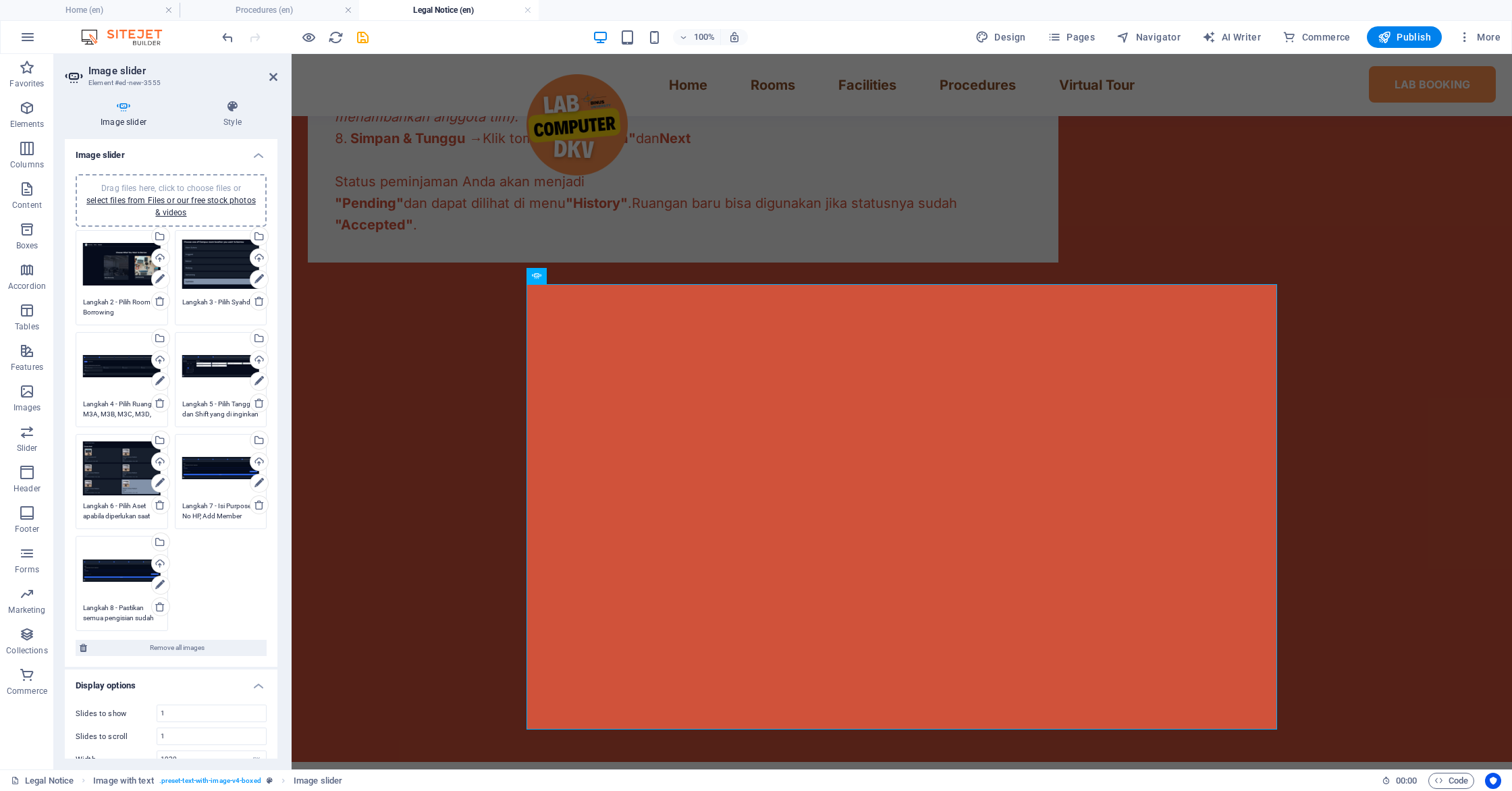
click at [183, 206] on div "Drag files here, click to choose files or select files from Files or our free s…" at bounding box center [171, 201] width 174 height 37
click at [254, 608] on icon at bounding box center [259, 607] width 11 height 11
click at [169, 206] on div "Drag files here, click to choose files or select files from Files or our free s…" at bounding box center [171, 201] width 174 height 37
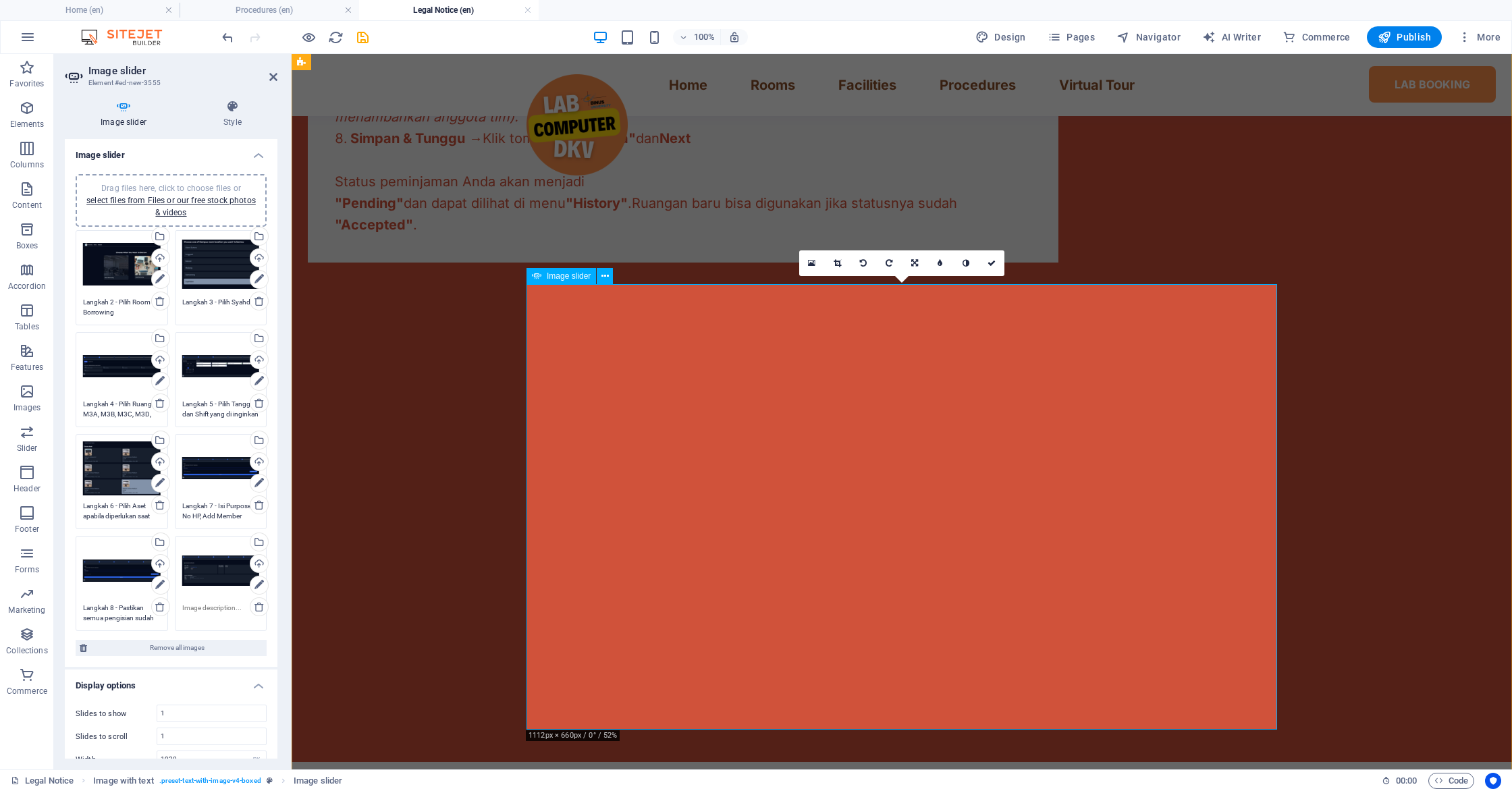
click at [220, 614] on textarea at bounding box center [221, 614] width 77 height 20
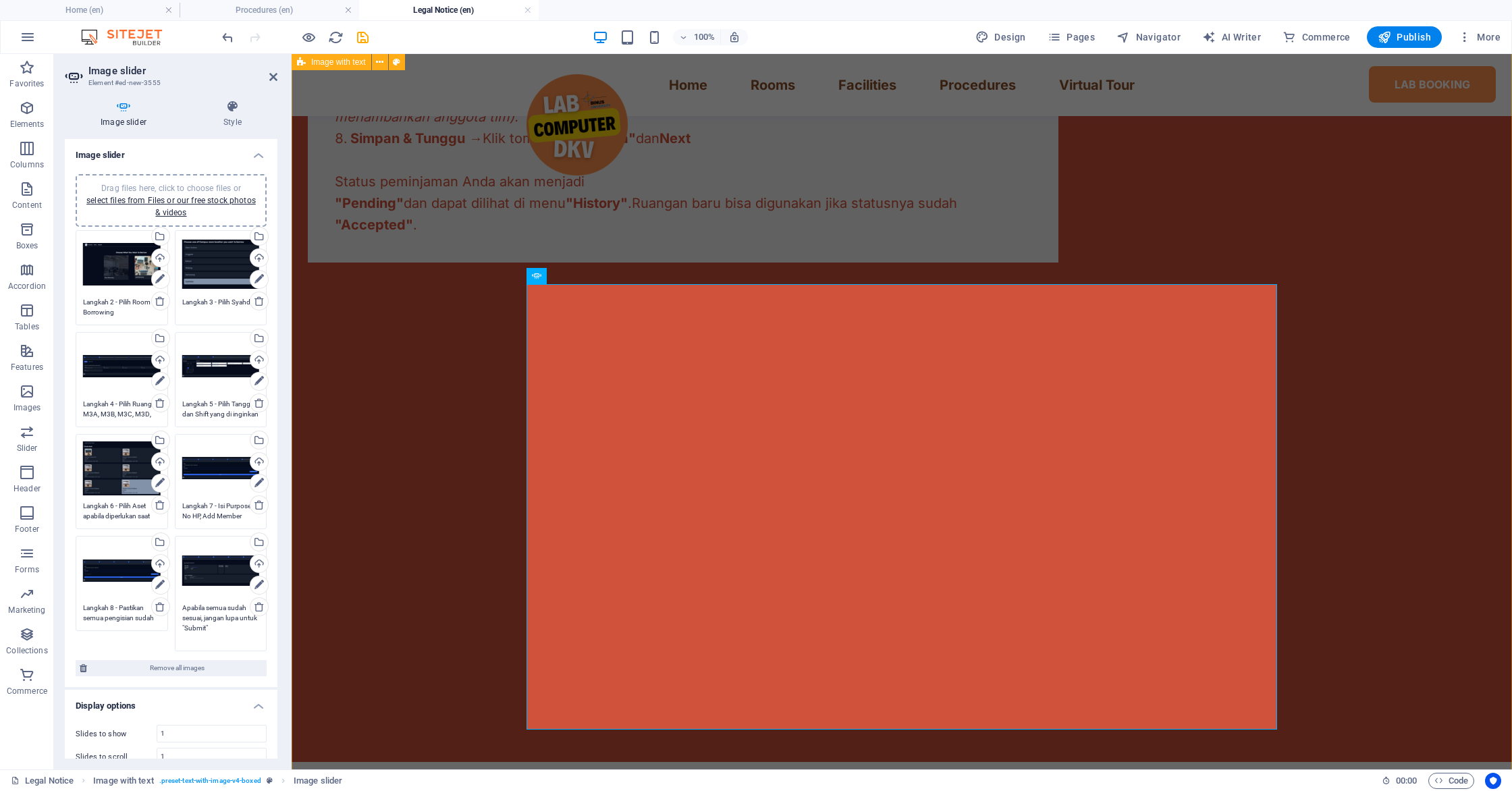
type textarea "Apabila semua sudah sesuai, jangan lupa untuk "Submit""
click at [388, 511] on div "🏢 Prosedur Peminjaman Ruangan Ikuti 8 langkah mudah untuk memesan ruangan atau …" at bounding box center [901, 278] width 1220 height 970
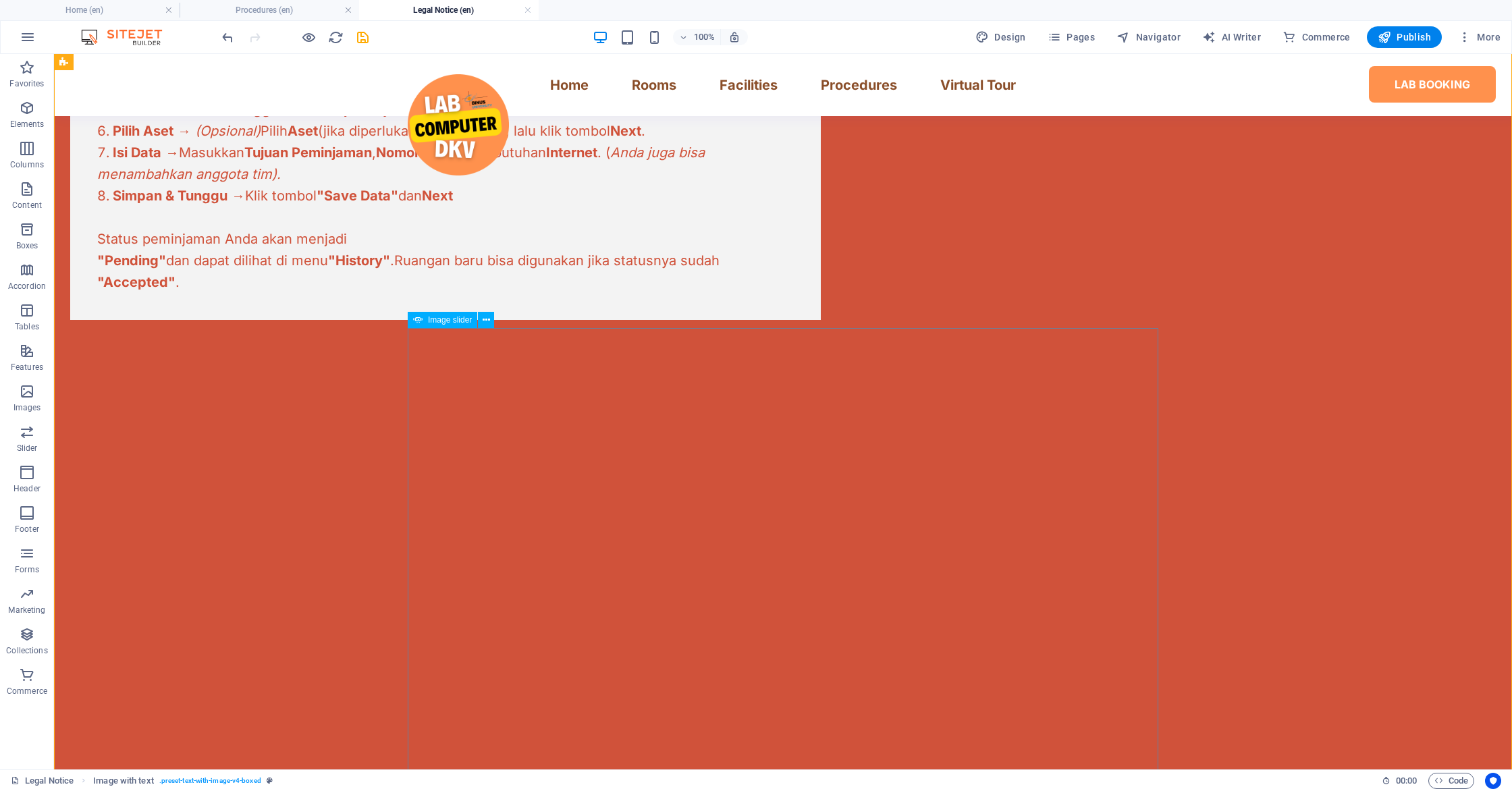
scroll to position [847, 0]
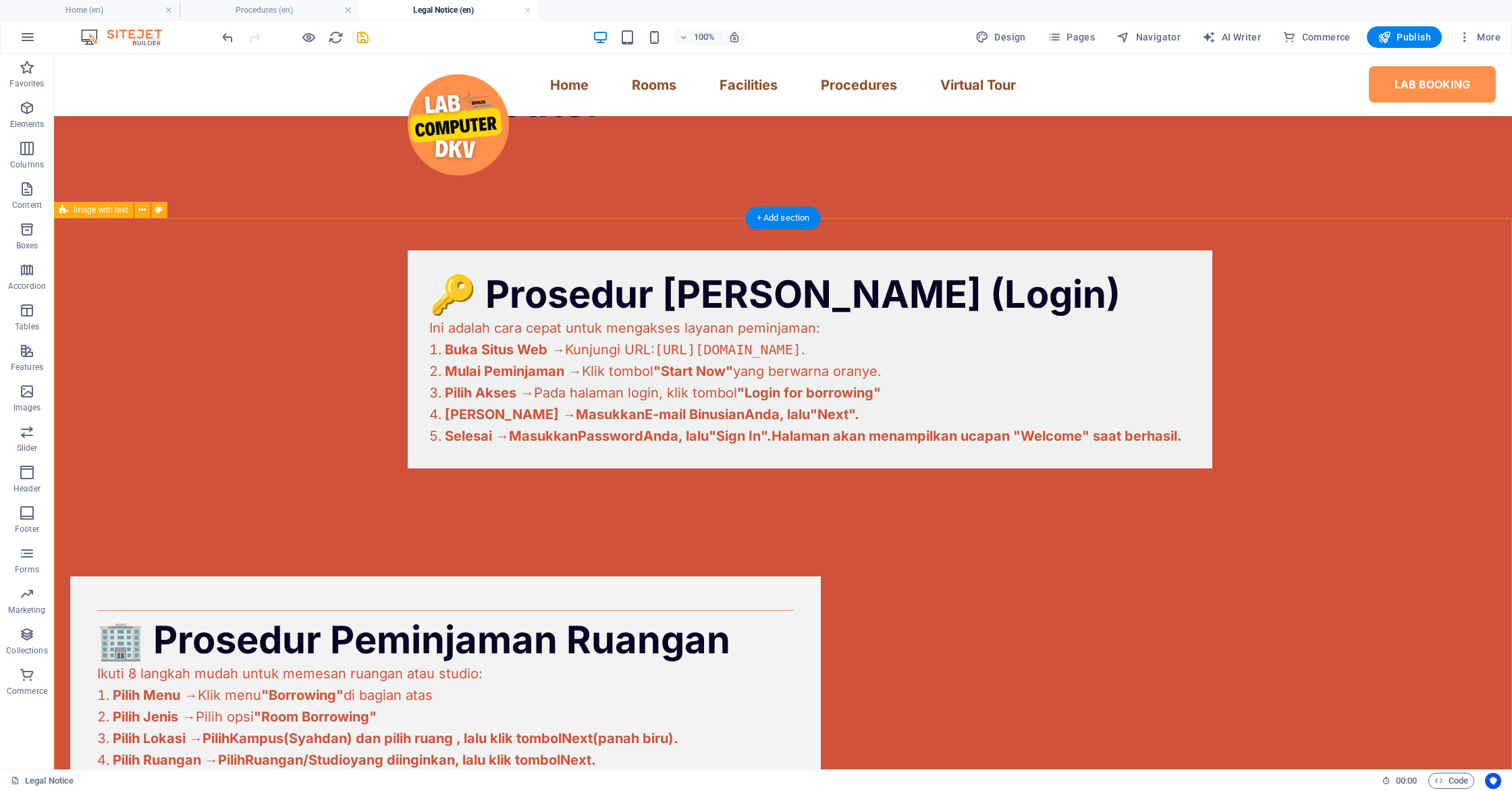
scroll to position [0, 0]
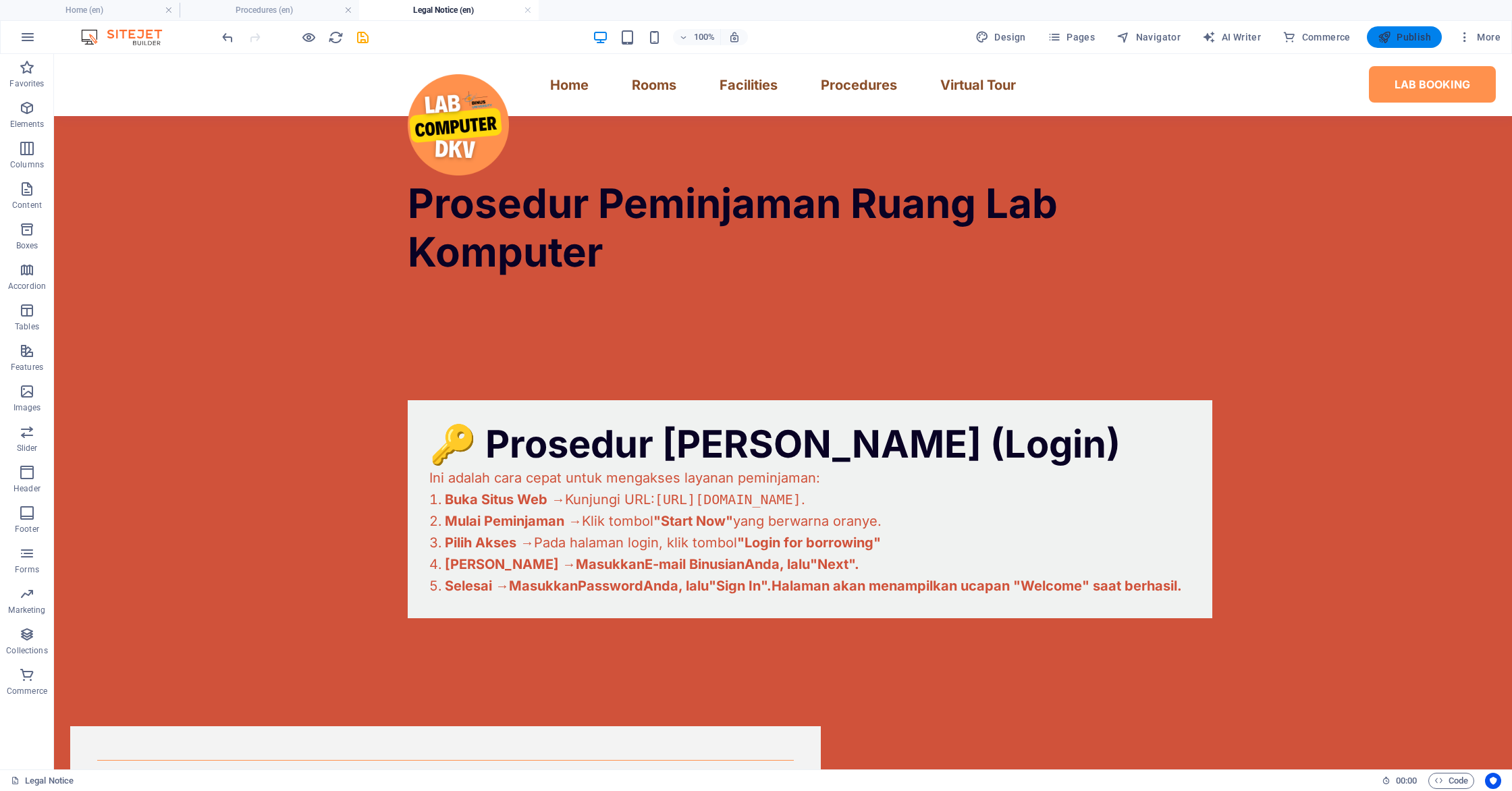
click at [1400, 40] on span "Publish" at bounding box center [1404, 37] width 53 height 13
